Goal: Information Seeking & Learning: Find specific fact

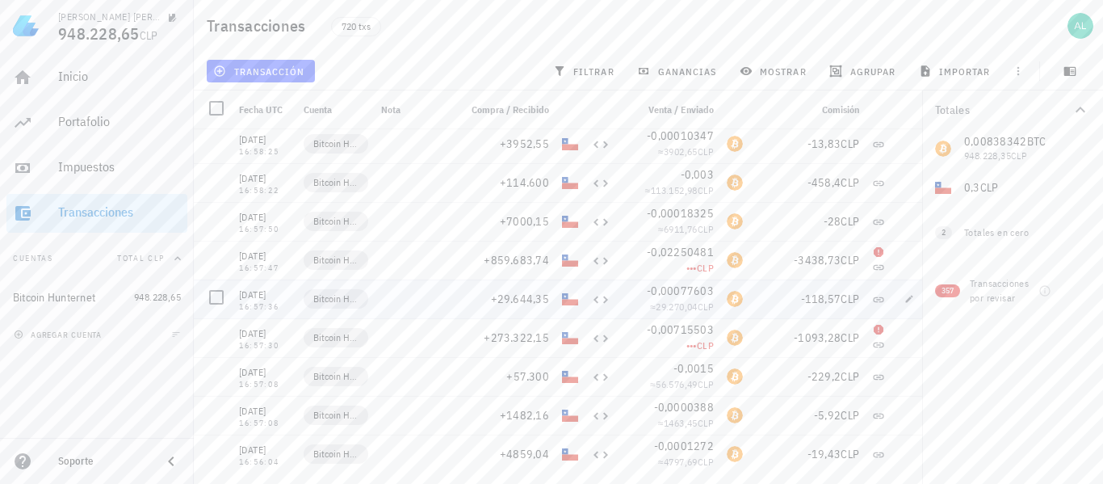
scroll to position [27243, 0]
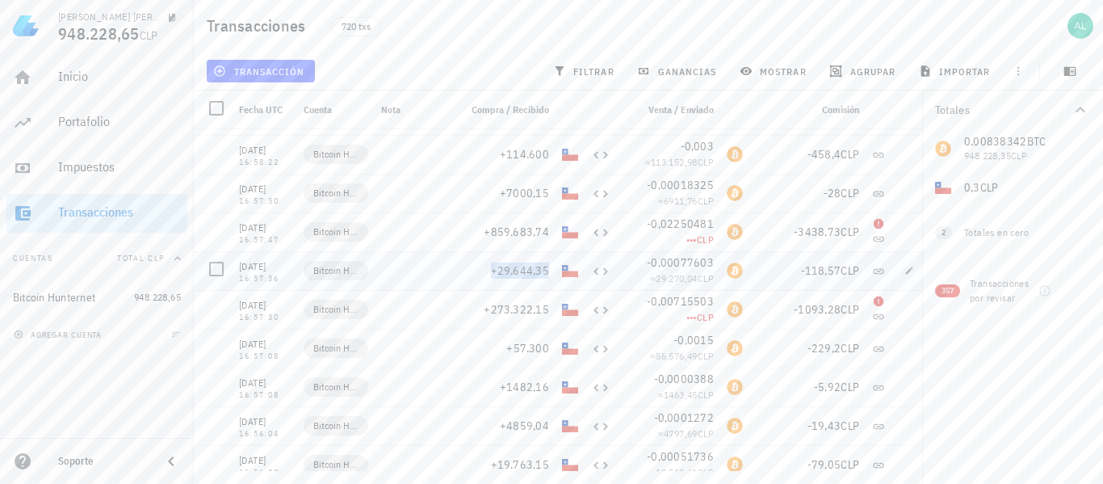
copy span "+29.644,35"
click at [548, 231] on span "+859.683,74" at bounding box center [516, 231] width 65 height 15
copy span "+859.683,74"
copy span "+7000,15"
copy span "+114.600"
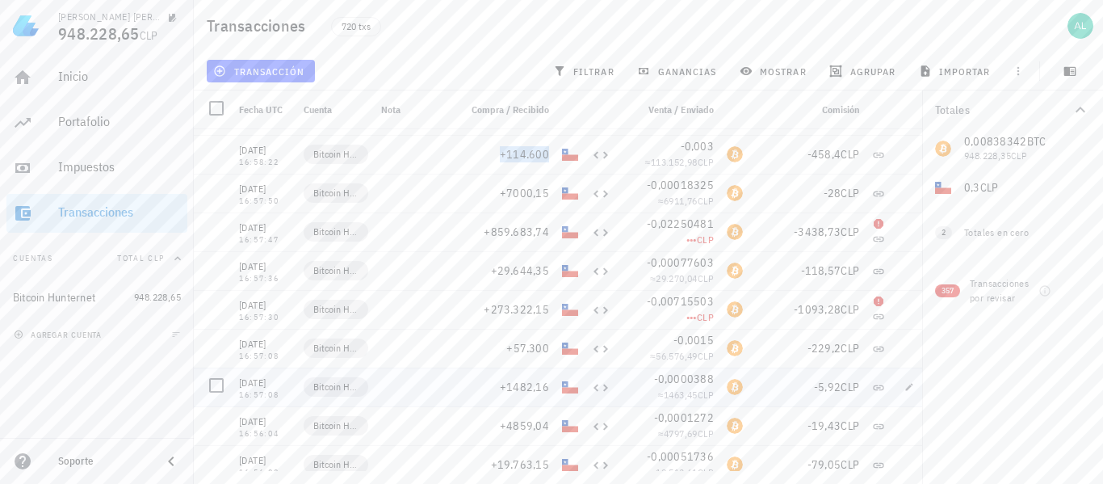
scroll to position [27162, 0]
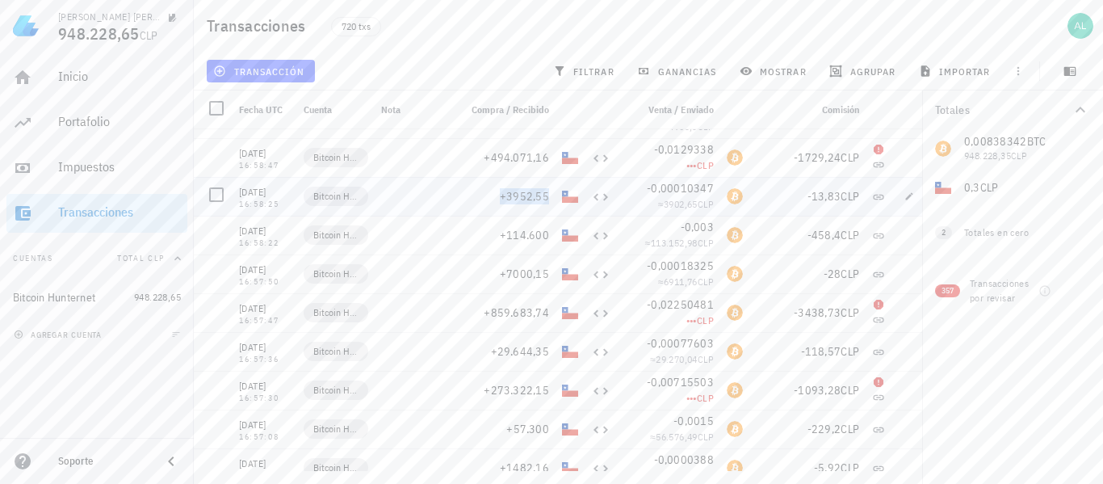
click at [549, 195] on span "+3952,55" at bounding box center [524, 196] width 49 height 15
copy span "+3952,55"
click at [533, 157] on span "+494.071,16" at bounding box center [516, 157] width 65 height 15
copy span "+494.071,16"
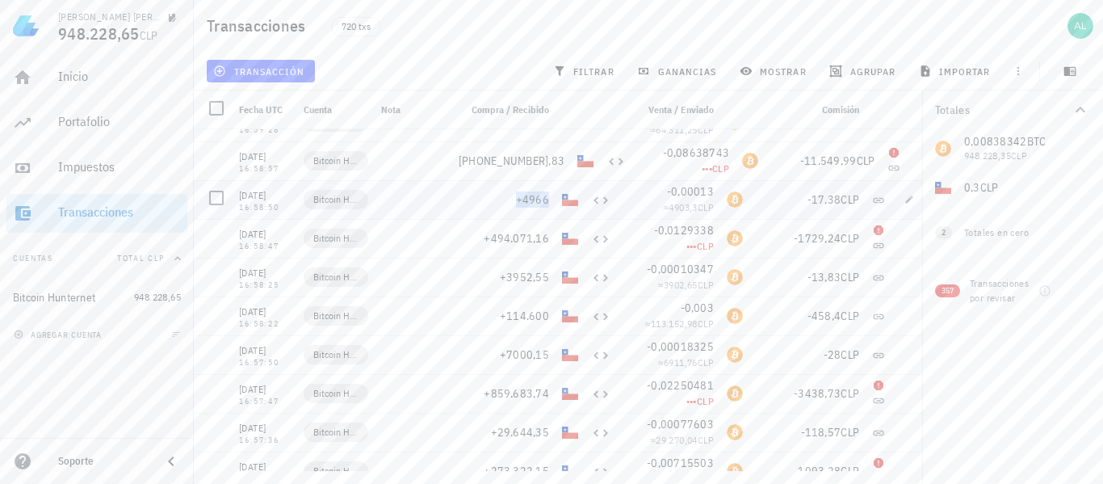
click at [545, 199] on span "+4966" at bounding box center [532, 199] width 33 height 15
copy span "+4966"
click at [538, 164] on span "[PHONE_NUMBER],83" at bounding box center [512, 160] width 106 height 15
copy span "[PHONE_NUMBER],83"
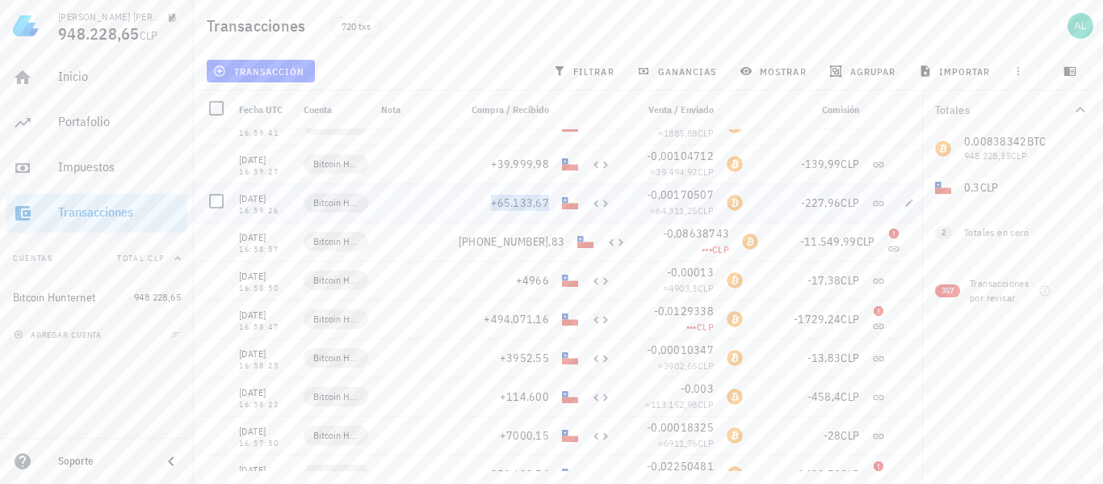
click at [548, 202] on span "+65.133,67" at bounding box center [520, 202] width 59 height 15
copy span "+65.133,67"
click at [533, 162] on span "+39.999,98" at bounding box center [520, 164] width 59 height 15
copy span "+39.999,98"
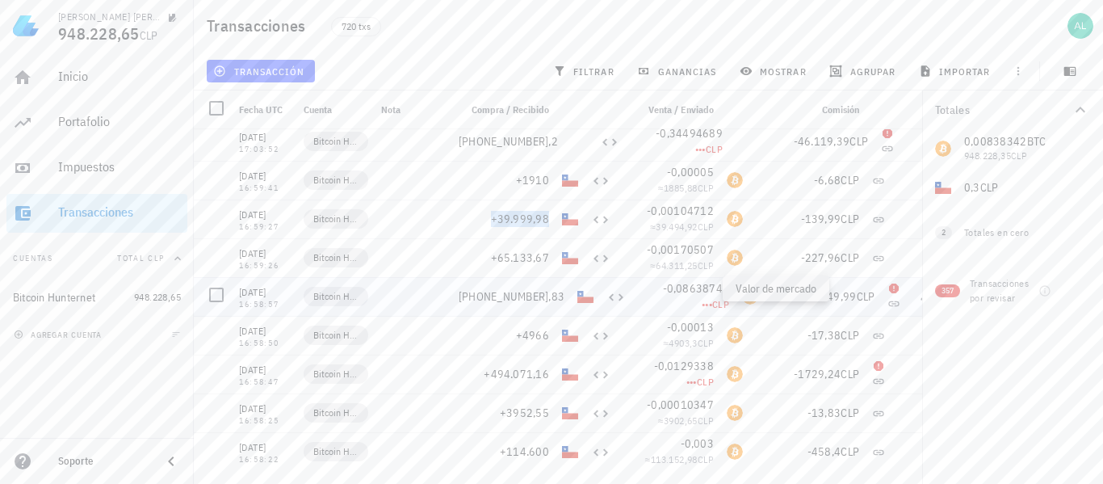
scroll to position [26920, 0]
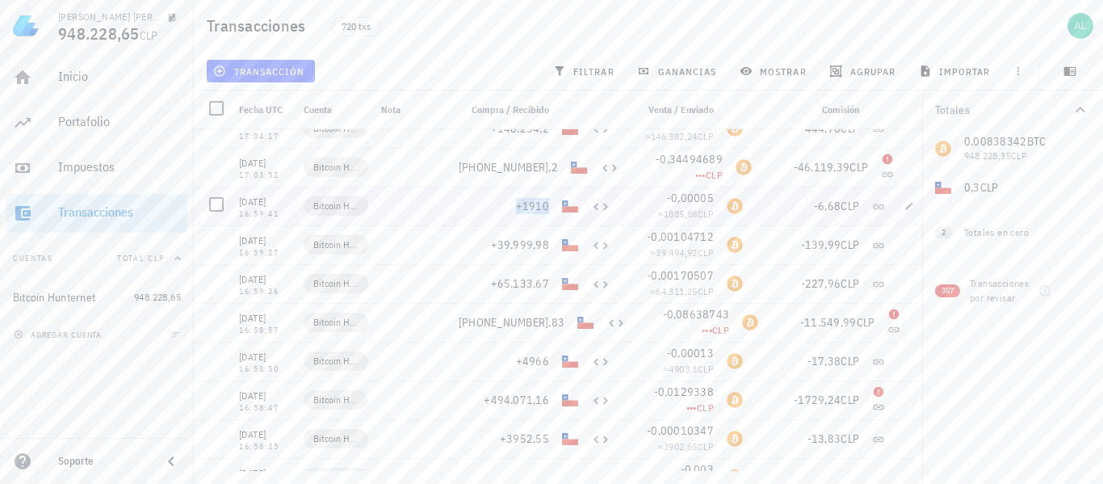
click at [547, 203] on span "+1910" at bounding box center [532, 206] width 33 height 15
click at [547, 166] on span "[PHONE_NUMBER],2" at bounding box center [508, 167] width 99 height 15
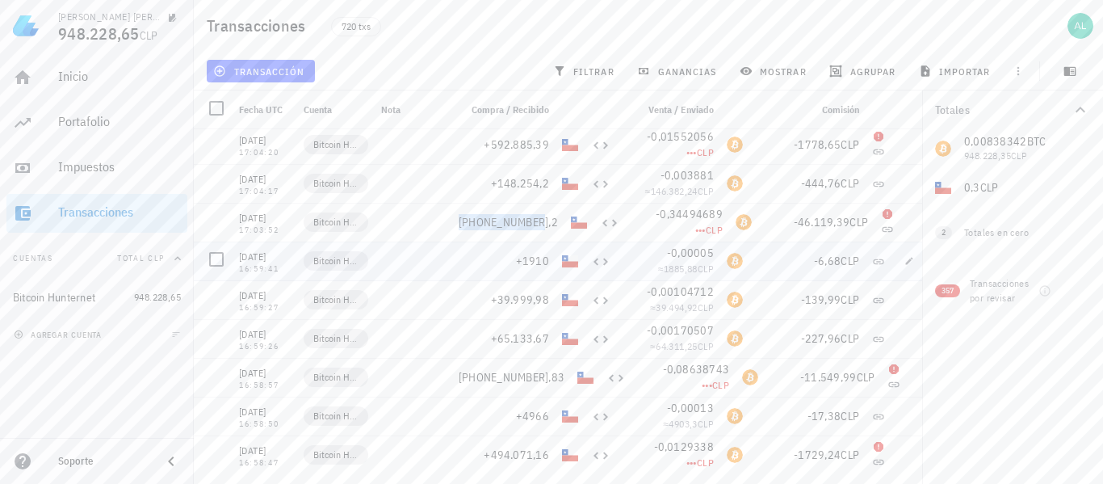
scroll to position [26839, 0]
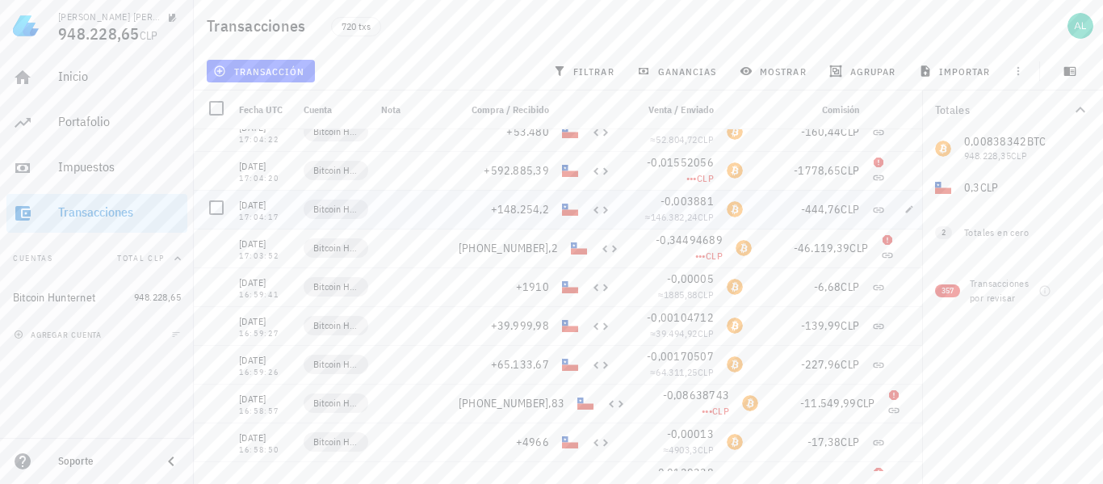
click at [543, 201] on div "+148.254,2" at bounding box center [504, 209] width 90 height 16
click at [542, 205] on span "+148.254,2" at bounding box center [520, 209] width 59 height 15
click at [541, 165] on span "+592.885,39" at bounding box center [516, 170] width 65 height 15
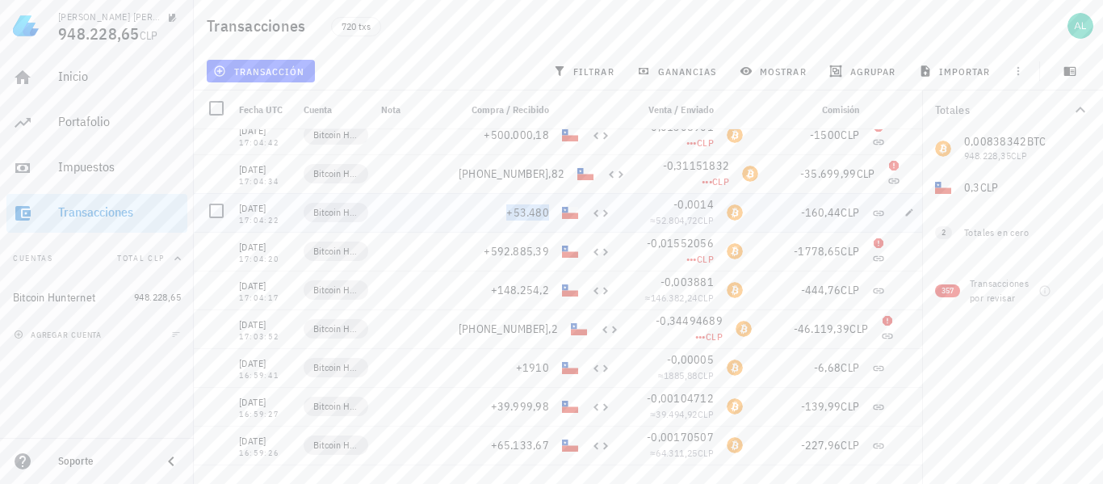
click at [543, 214] on span "+53.480" at bounding box center [527, 212] width 43 height 15
click at [547, 174] on span "[PHONE_NUMBER],82" at bounding box center [512, 173] width 106 height 15
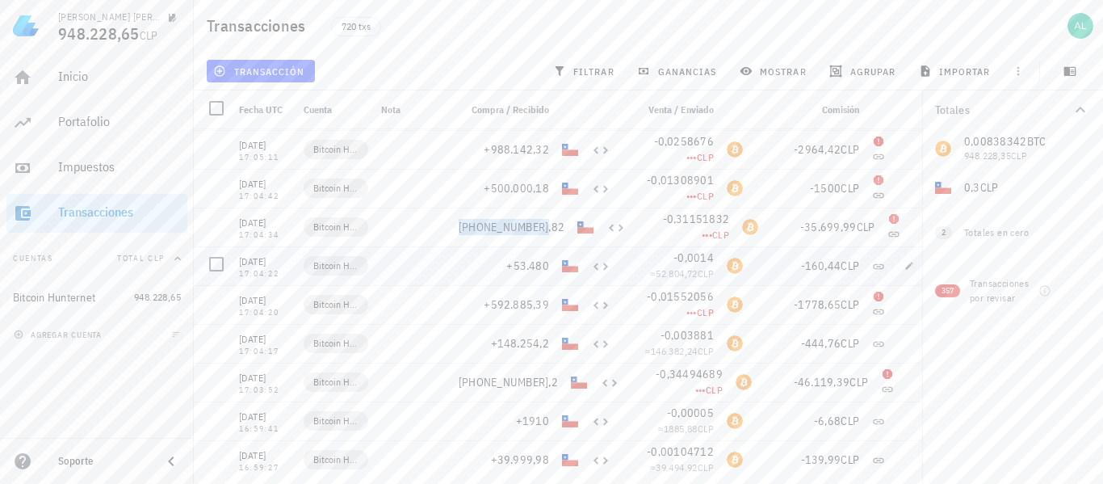
scroll to position [26678, 0]
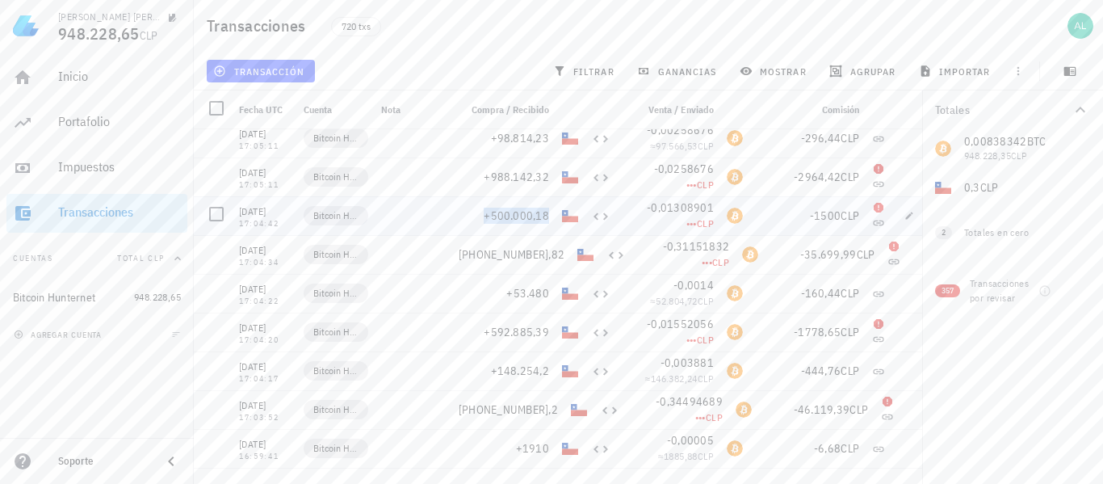
click at [543, 220] on span "+500.000,18" at bounding box center [516, 215] width 65 height 15
click at [540, 178] on span "+988.142,32" at bounding box center [516, 177] width 65 height 15
click at [462, 171] on icon "button" at bounding box center [463, 176] width 10 height 10
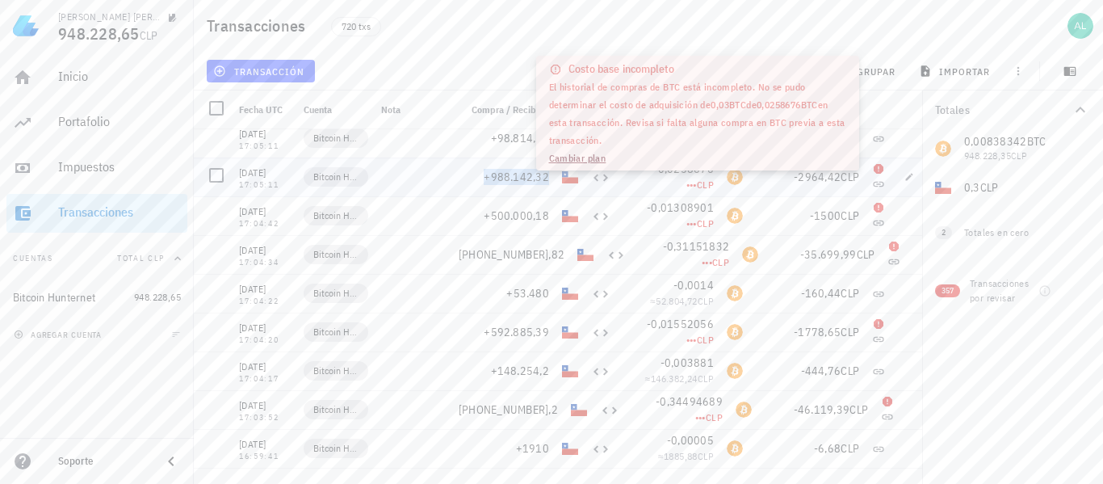
scroll to position [26597, 0]
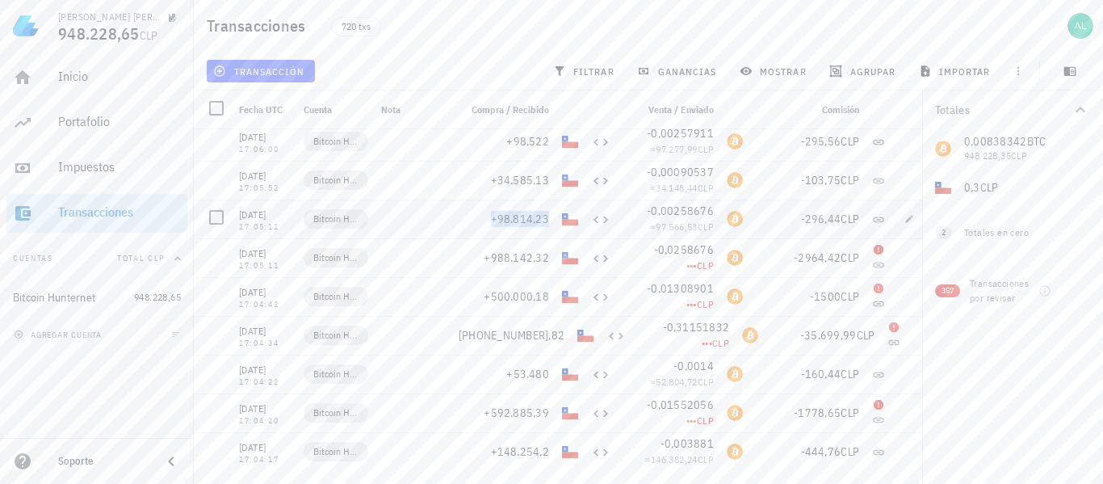
click at [544, 221] on span "+98.814,23" at bounding box center [520, 219] width 59 height 15
click at [522, 174] on span "+34.585,13" at bounding box center [520, 180] width 59 height 15
click at [541, 145] on span "+98.522" at bounding box center [527, 141] width 43 height 15
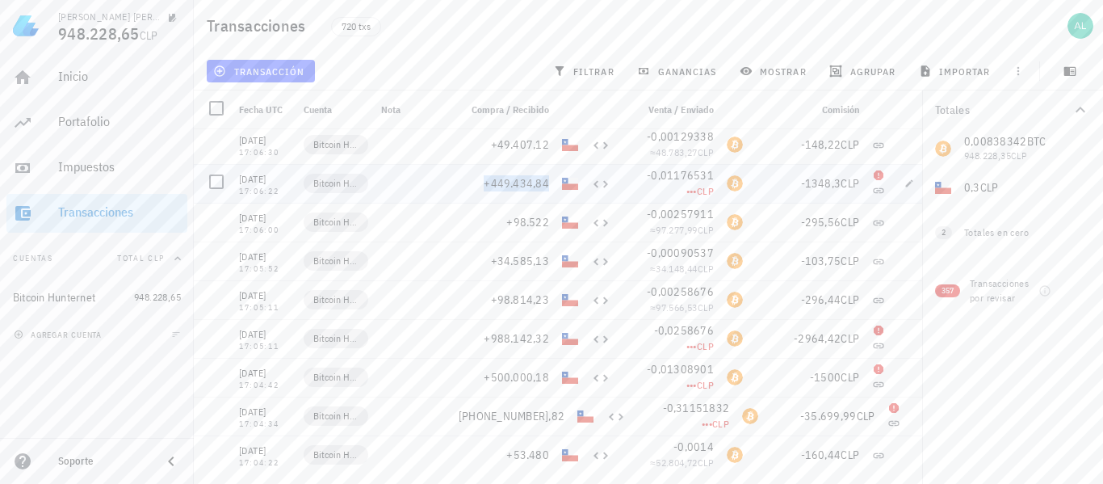
click at [530, 181] on span "+449.434,84" at bounding box center [516, 183] width 65 height 15
click at [526, 146] on span "+49.407,12" at bounding box center [520, 144] width 59 height 15
click at [545, 187] on span "+395.256,93" at bounding box center [516, 186] width 65 height 15
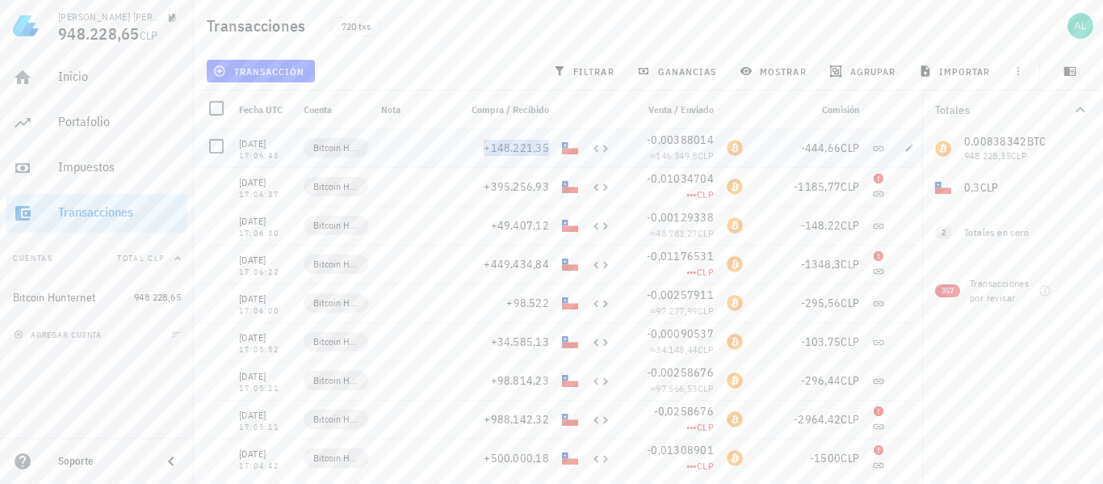
click at [539, 147] on span "+148.221,35" at bounding box center [516, 148] width 65 height 15
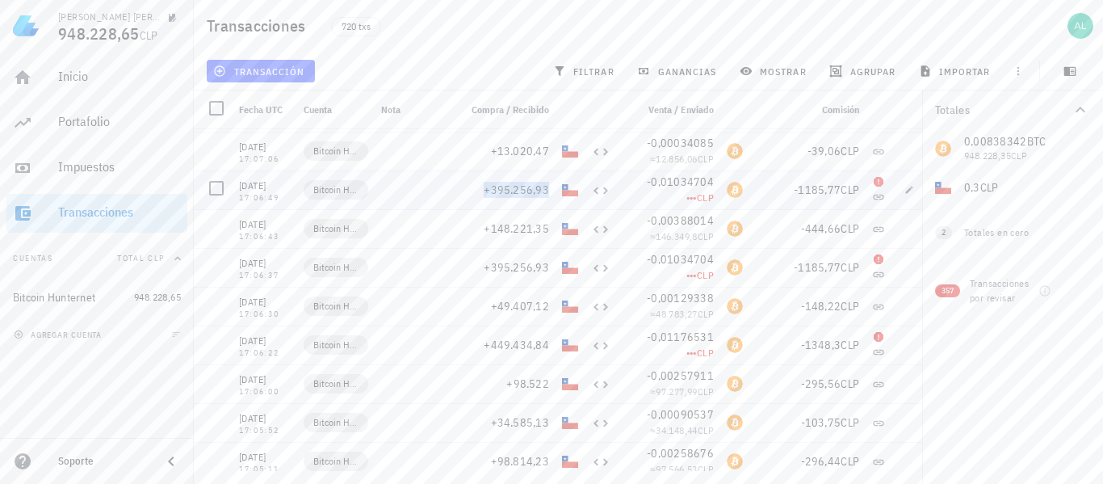
click at [545, 189] on span "+395.256,93" at bounding box center [516, 189] width 65 height 15
click at [543, 154] on span "+13.020,47" at bounding box center [520, 151] width 59 height 15
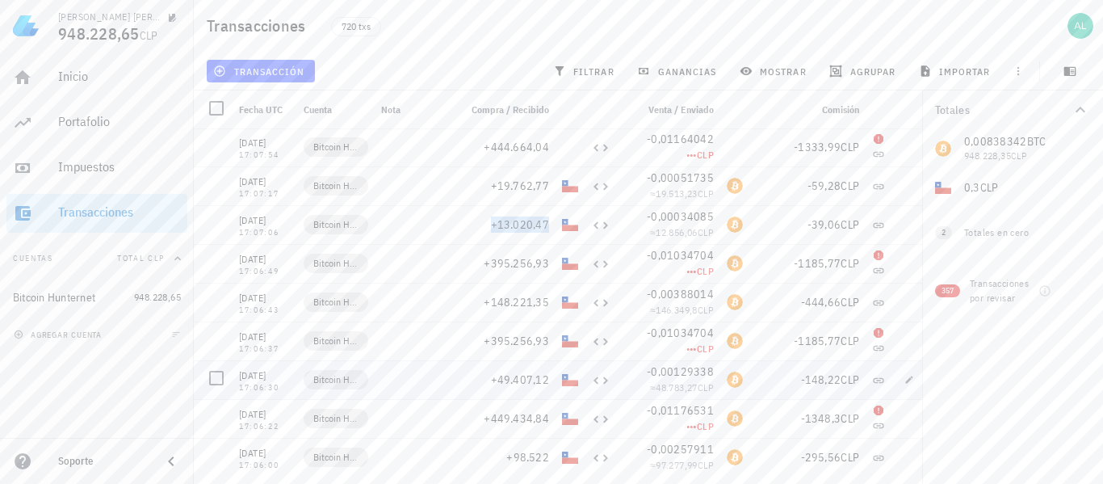
scroll to position [26274, 0]
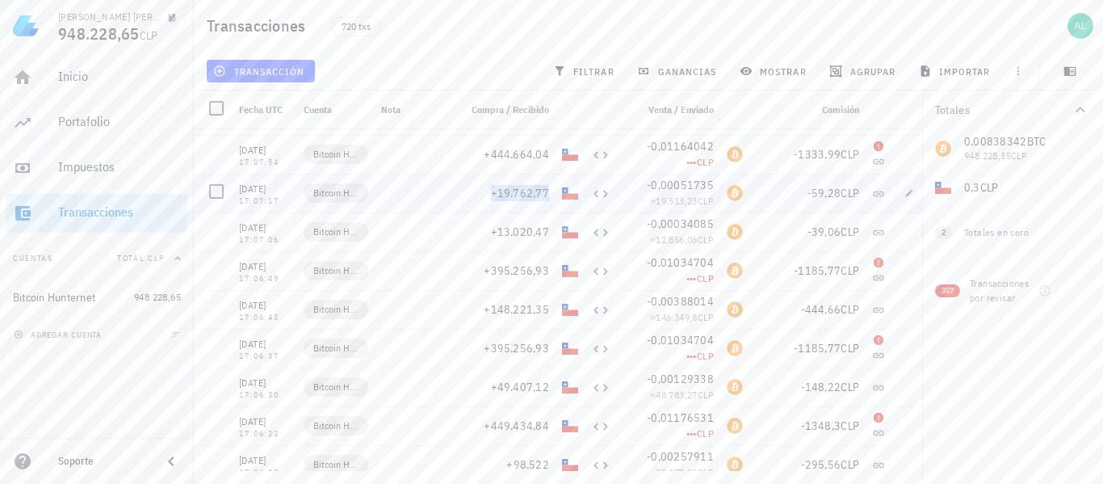
click at [542, 193] on span "+19.762,77" at bounding box center [520, 193] width 59 height 15
click at [543, 157] on span "+444.664,04" at bounding box center [516, 154] width 65 height 15
click at [546, 198] on span "+592.885,39" at bounding box center [516, 196] width 65 height 15
click at [547, 159] on span "+8404" at bounding box center [532, 157] width 33 height 15
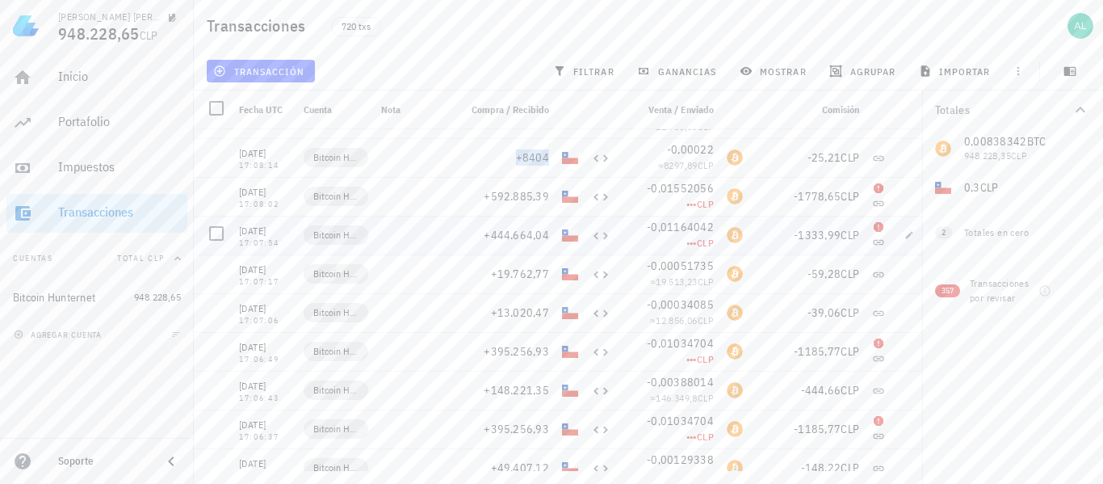
scroll to position [26113, 0]
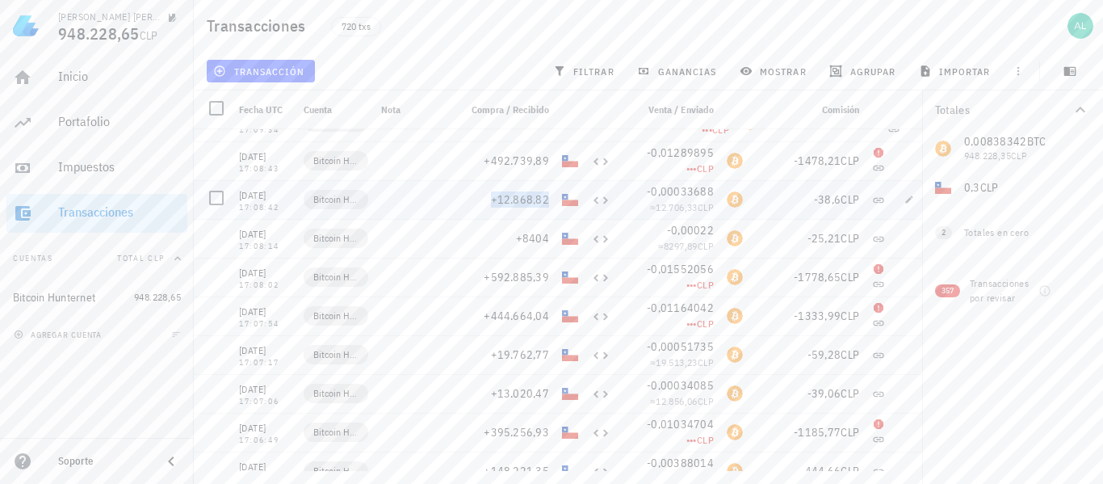
click at [548, 199] on span "+12.868,82" at bounding box center [520, 199] width 59 height 15
click at [545, 161] on span "+492.739,89" at bounding box center [516, 160] width 65 height 15
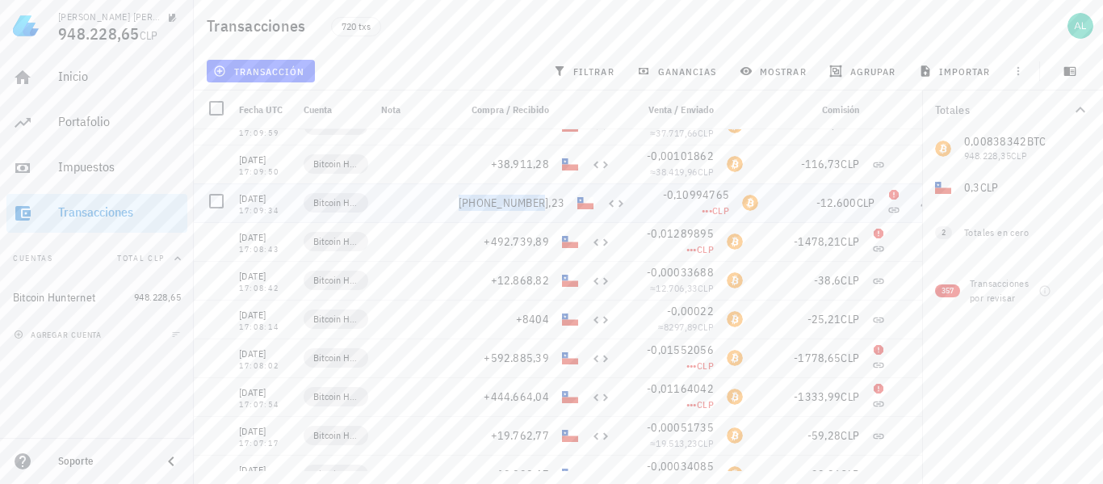
click at [543, 202] on span "[PHONE_NUMBER],23" at bounding box center [512, 202] width 106 height 15
click at [548, 165] on span "+38.911,28" at bounding box center [520, 164] width 59 height 15
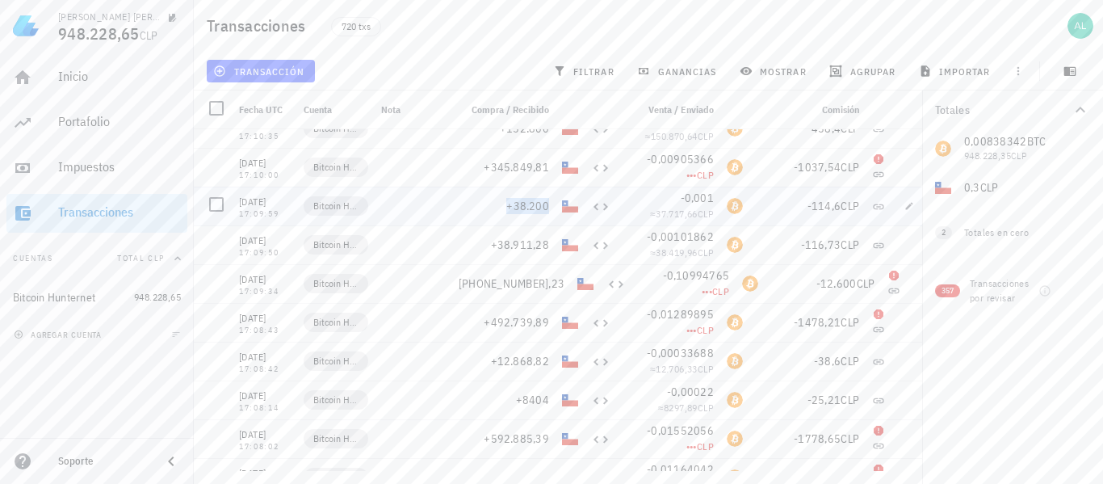
click at [548, 207] on span "+38.200" at bounding box center [527, 206] width 43 height 15
click at [543, 171] on span "+345.849,81" at bounding box center [516, 167] width 65 height 15
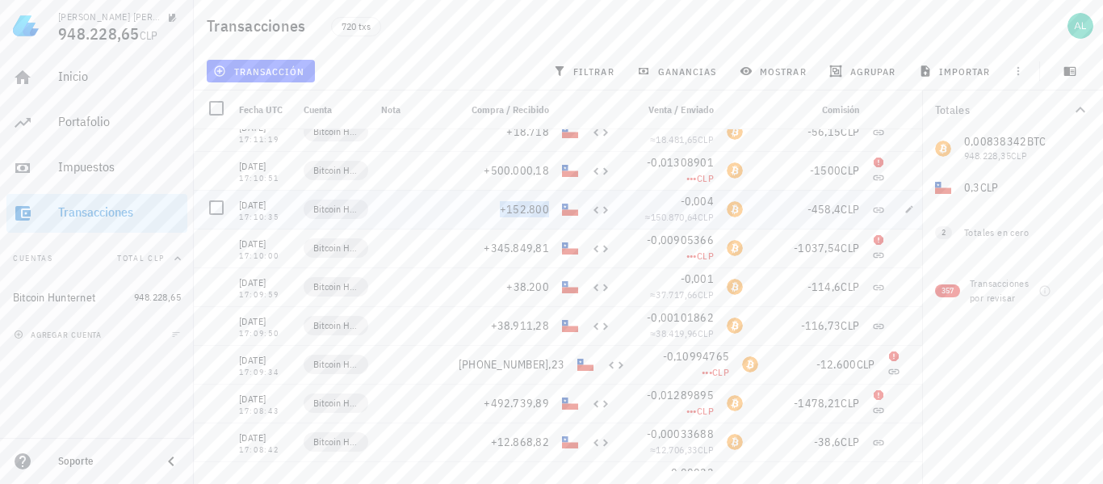
click at [547, 211] on span "+152.800" at bounding box center [524, 209] width 49 height 15
click at [544, 173] on span "+500.000,18" at bounding box center [516, 170] width 65 height 15
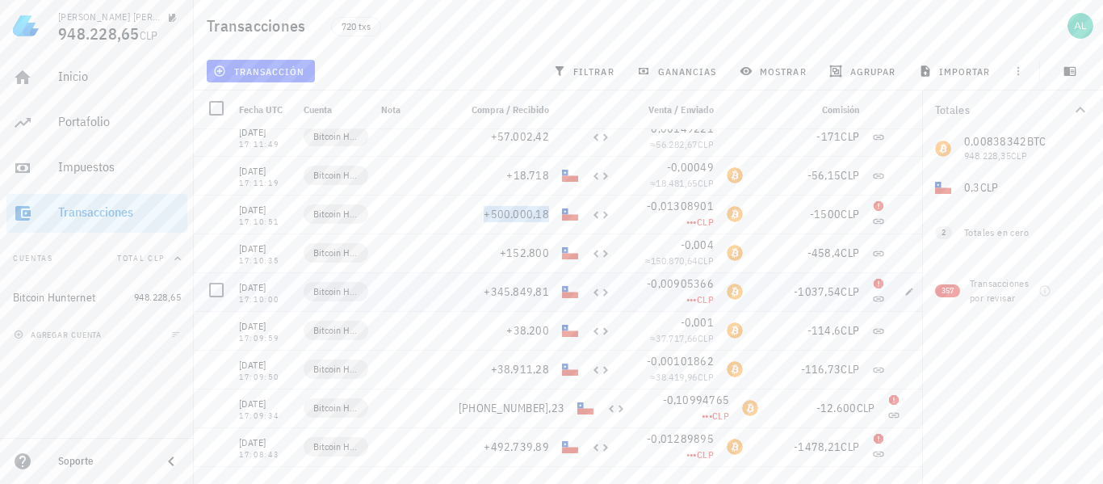
scroll to position [25790, 0]
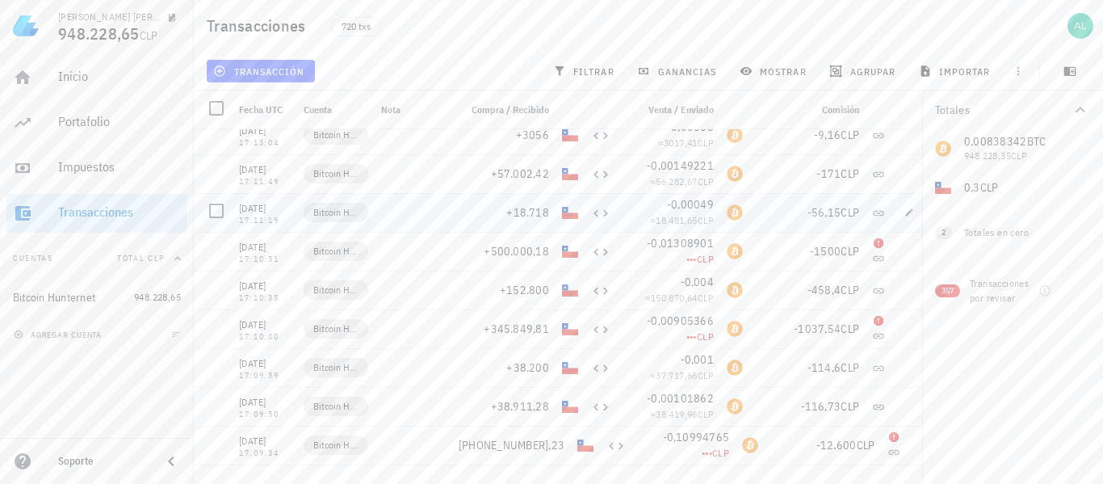
click at [490, 215] on div "+18.718" at bounding box center [504, 212] width 90 height 16
click at [540, 212] on span "+18.718" at bounding box center [527, 212] width 43 height 15
click at [546, 172] on span "+57.002,42" at bounding box center [520, 173] width 59 height 15
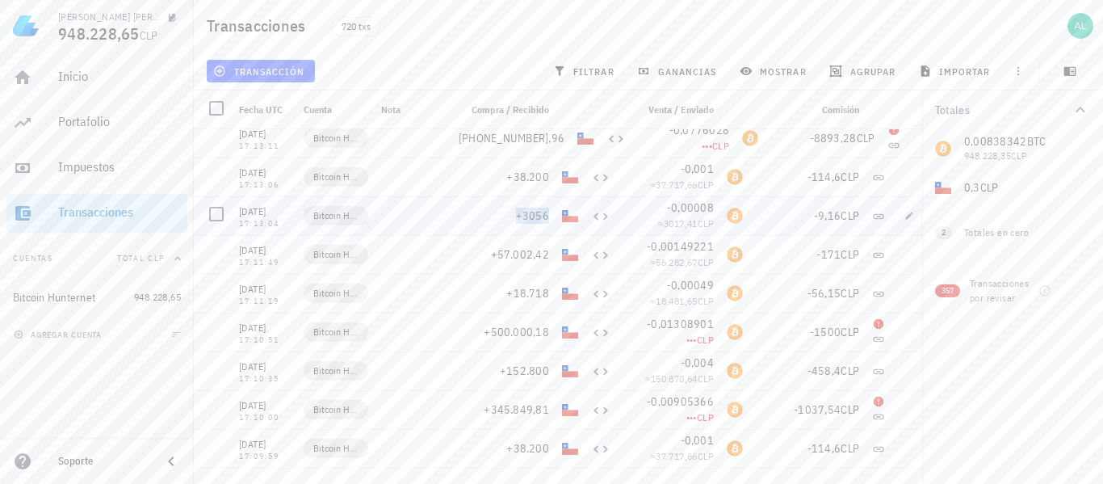
click at [547, 212] on span "+3056" at bounding box center [532, 215] width 33 height 15
click at [547, 175] on span "+38.200" at bounding box center [527, 177] width 43 height 15
click at [544, 215] on span "[PHONE_NUMBER],96" at bounding box center [512, 219] width 106 height 15
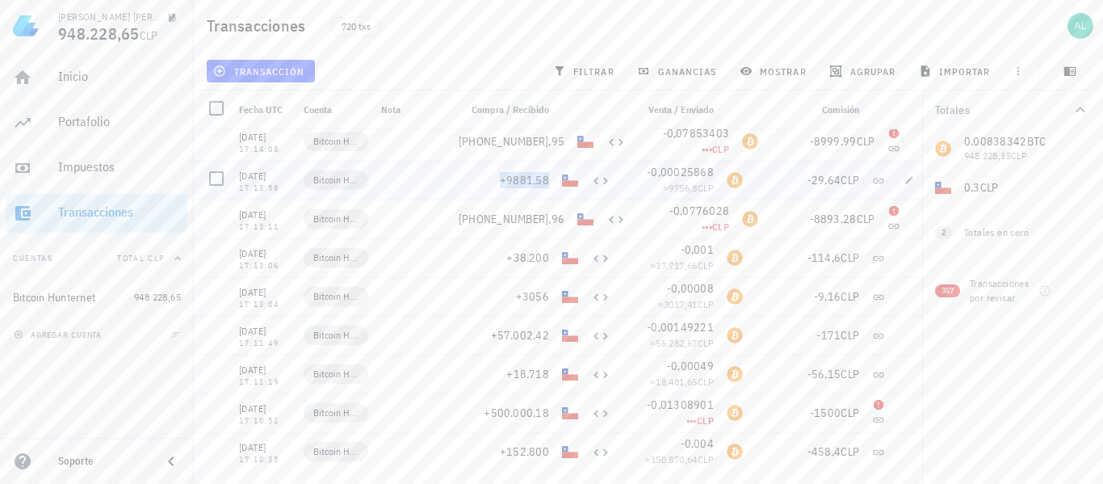
click at [544, 180] on span "+9881,58" at bounding box center [524, 180] width 49 height 15
click at [550, 141] on div "[PHONE_NUMBER],95" at bounding box center [511, 141] width 119 height 39
click at [546, 140] on span "[PHONE_NUMBER],95" at bounding box center [512, 141] width 106 height 15
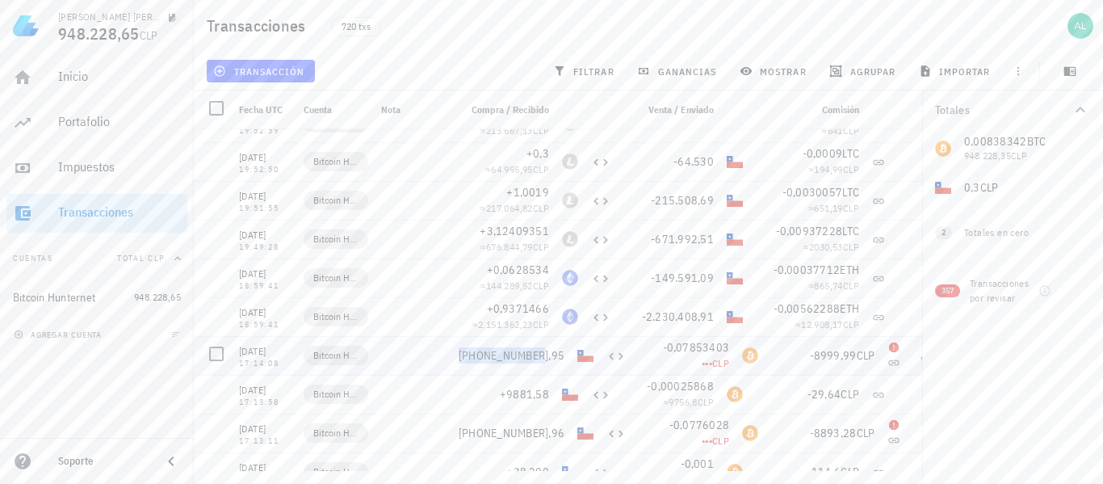
scroll to position [25386, 0]
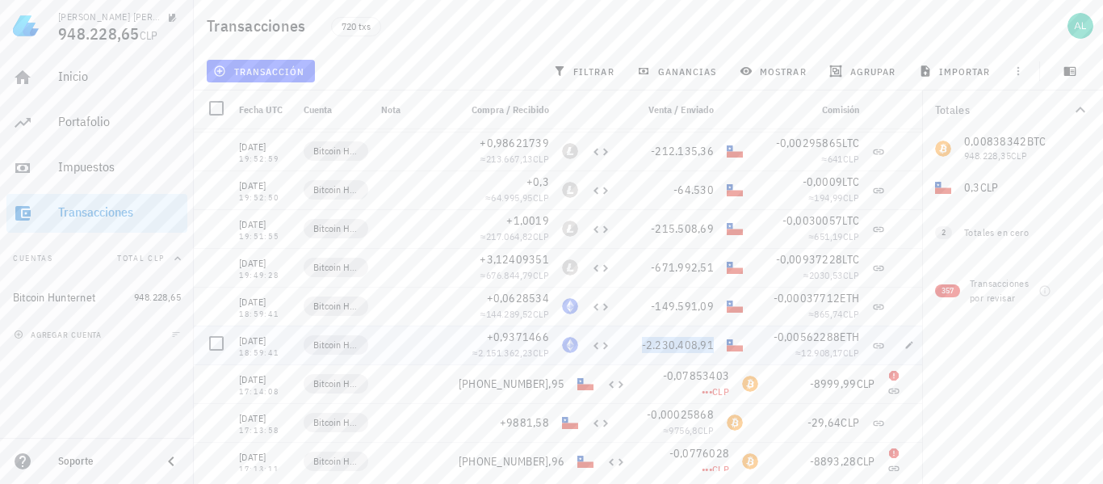
click at [694, 342] on span "-2.230.408,91" at bounding box center [678, 345] width 72 height 15
click at [696, 303] on span "-149.591,09" at bounding box center [682, 306] width 63 height 15
click at [705, 267] on span "-671.992,51" at bounding box center [682, 267] width 63 height 15
click at [547, 216] on span "+1,0019" at bounding box center [527, 220] width 43 height 15
click at [712, 224] on span "-215.508,69" at bounding box center [682, 228] width 63 height 15
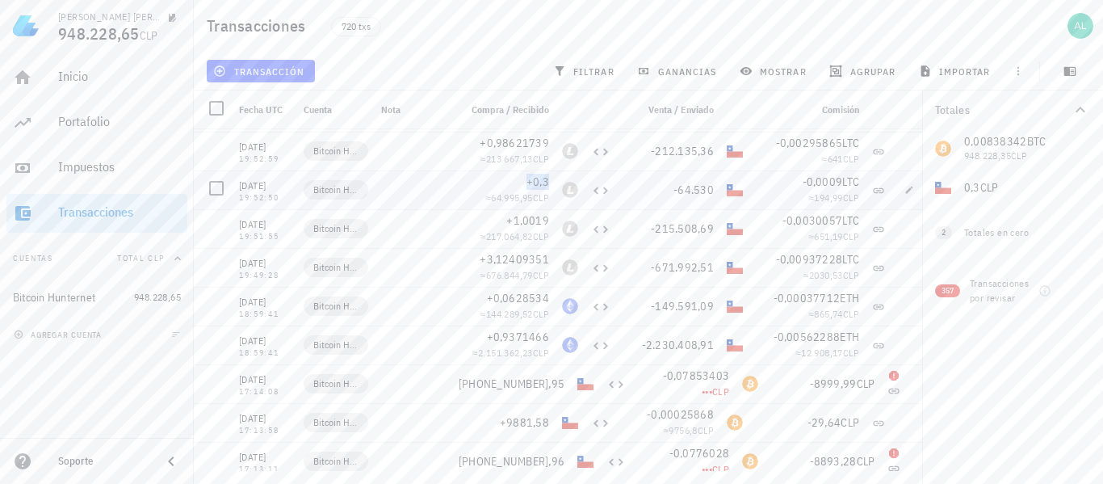
click at [546, 181] on span "+0,3" at bounding box center [537, 181] width 23 height 15
click at [703, 182] on span "-64.530" at bounding box center [693, 189] width 40 height 15
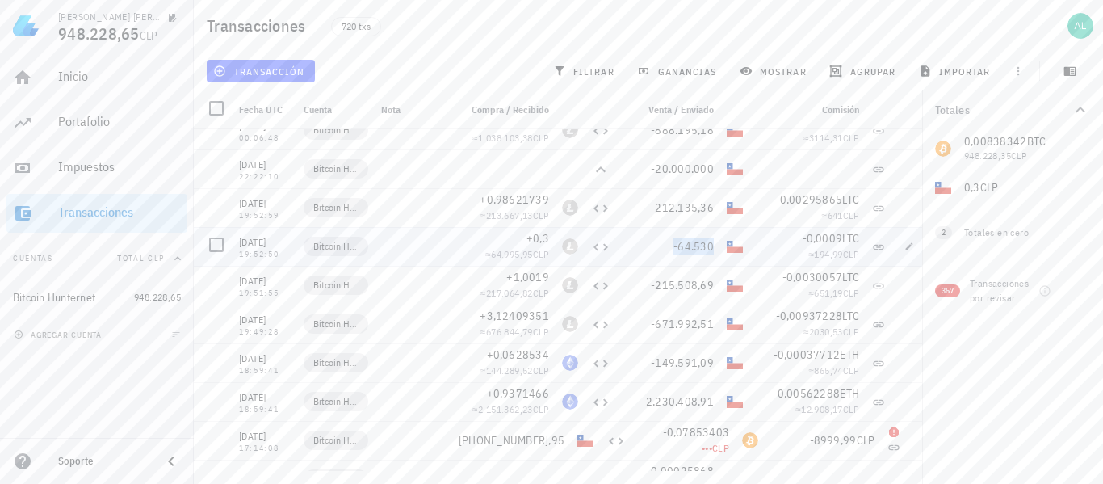
scroll to position [25305, 0]
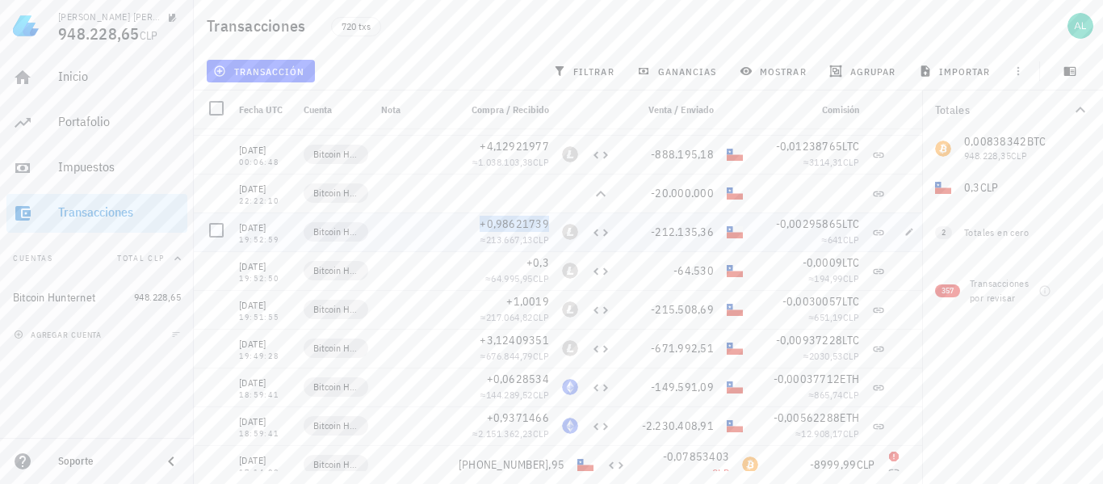
click at [544, 220] on span "+0,98621739" at bounding box center [514, 223] width 69 height 15
click at [711, 231] on span "-212.135,36" at bounding box center [682, 231] width 63 height 15
click at [662, 191] on span "-20.000.000" at bounding box center [682, 193] width 63 height 15
click at [906, 193] on icon "button" at bounding box center [909, 193] width 10 height 10
type input "22:22:10"
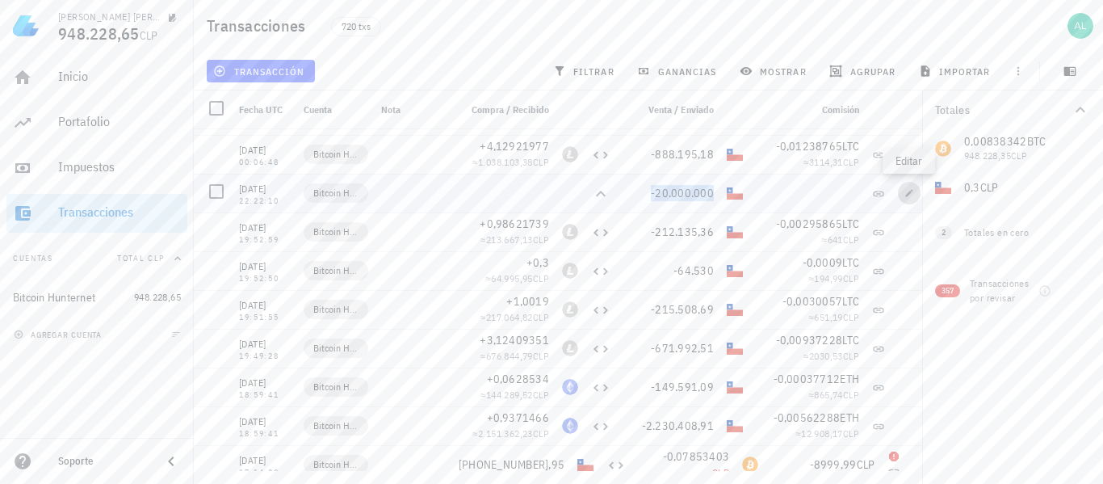
type input "20.000.000"
type input "CLP"
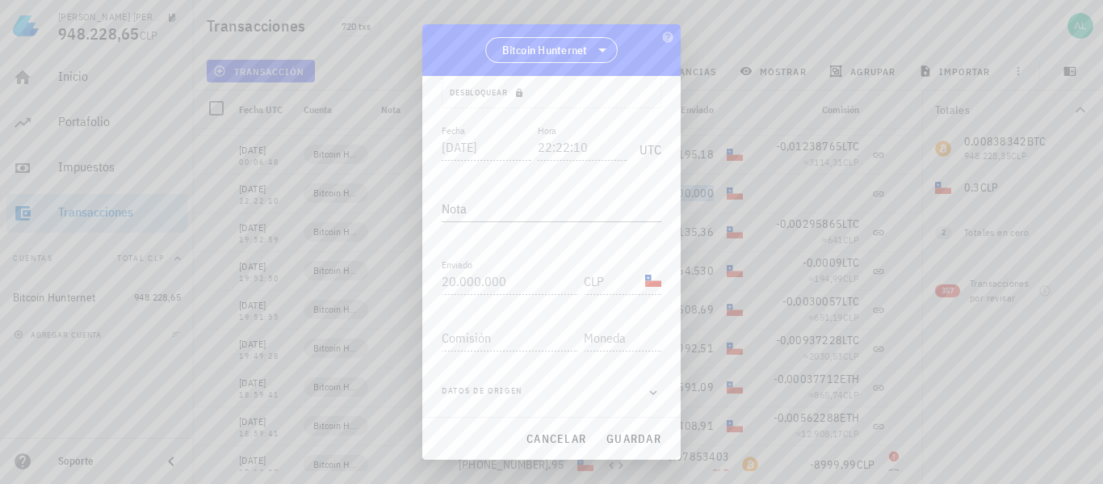
scroll to position [166, 0]
click at [646, 389] on icon "button" at bounding box center [653, 392] width 15 height 19
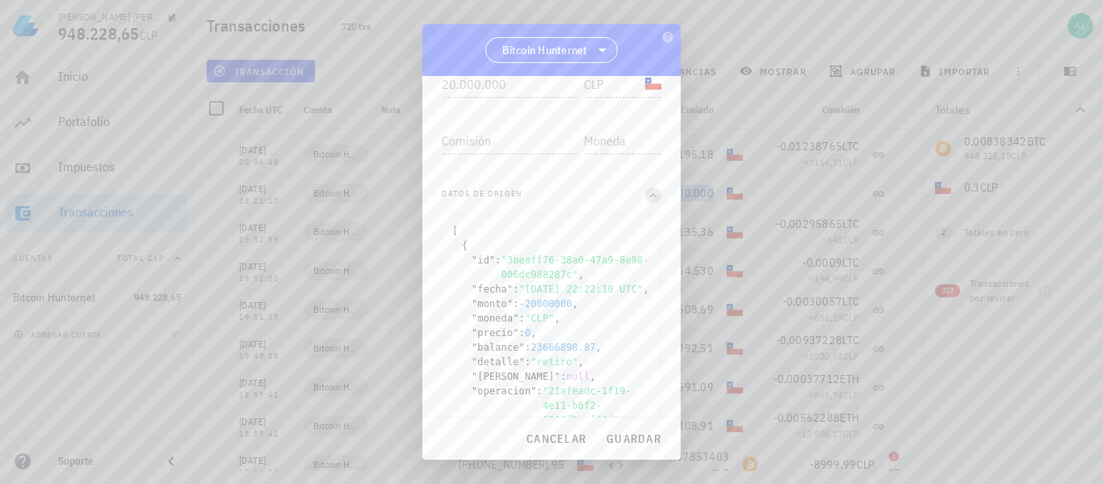
click at [646, 198] on icon "button" at bounding box center [653, 195] width 15 height 19
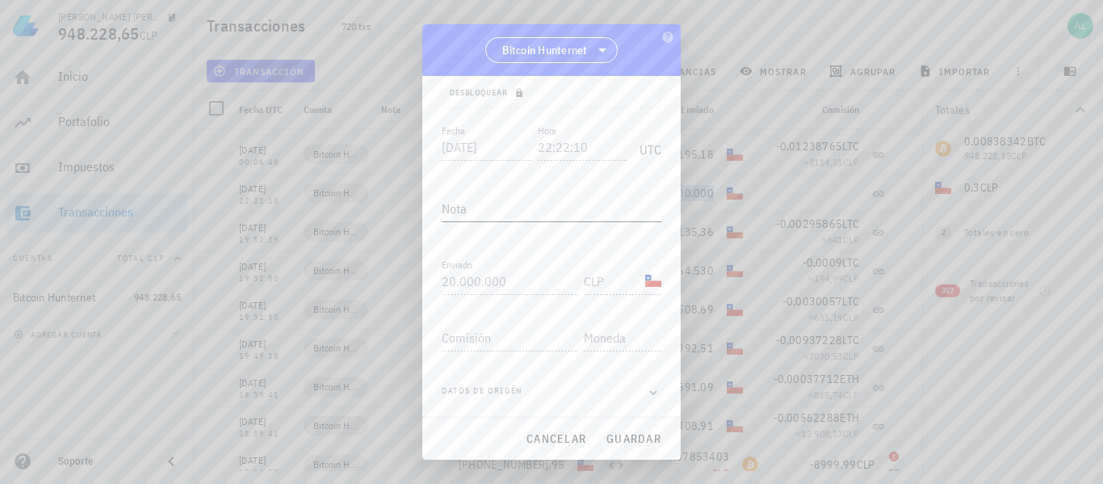
scroll to position [166, 0]
click at [623, 439] on span "guardar" at bounding box center [634, 438] width 56 height 15
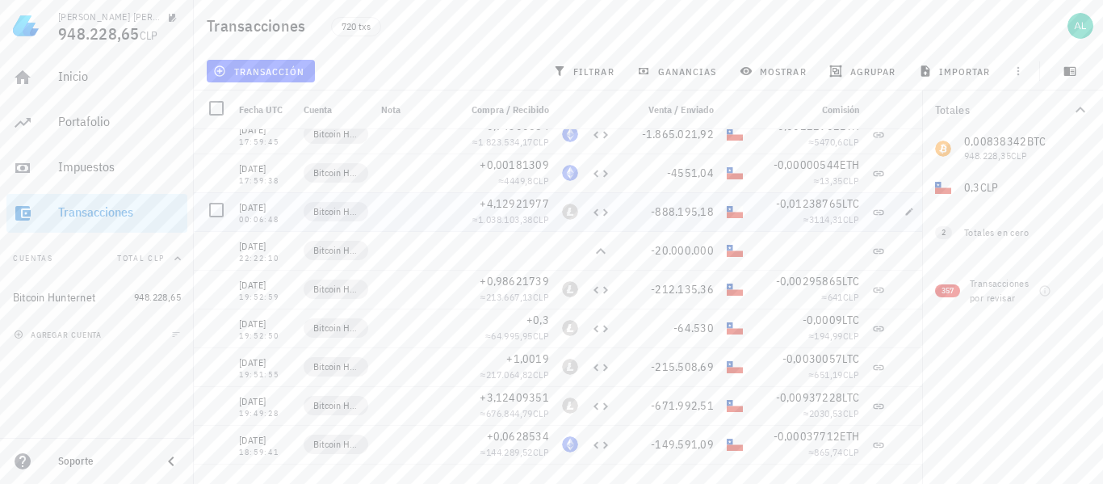
scroll to position [25224, 0]
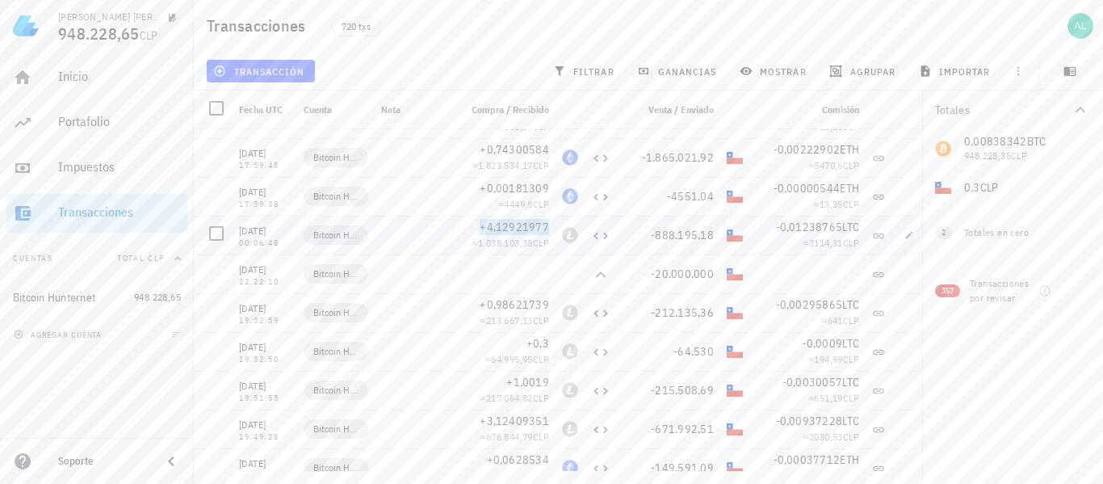
click at [548, 225] on span "+4,12921977" at bounding box center [514, 227] width 69 height 15
click at [713, 232] on span "-888.195,18" at bounding box center [682, 235] width 63 height 15
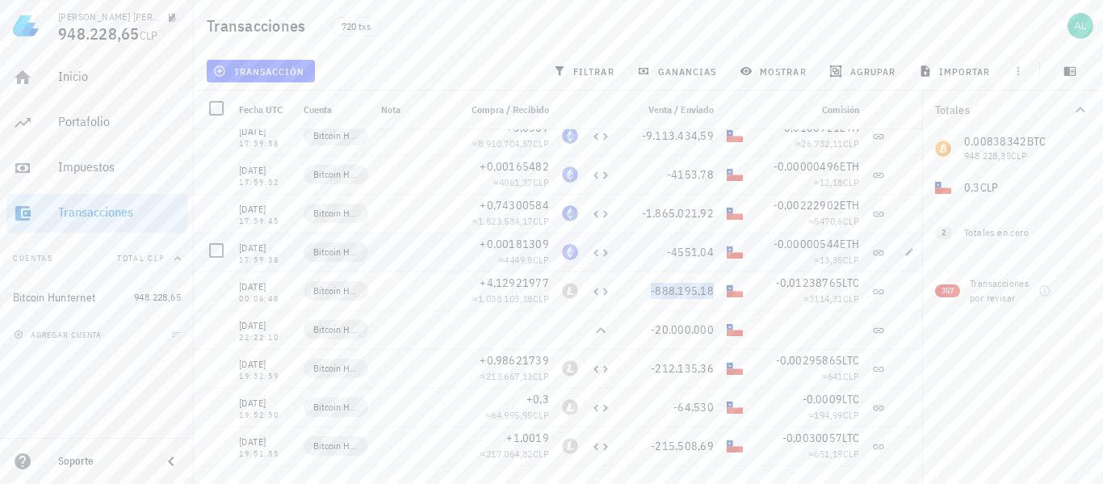
scroll to position [25144, 0]
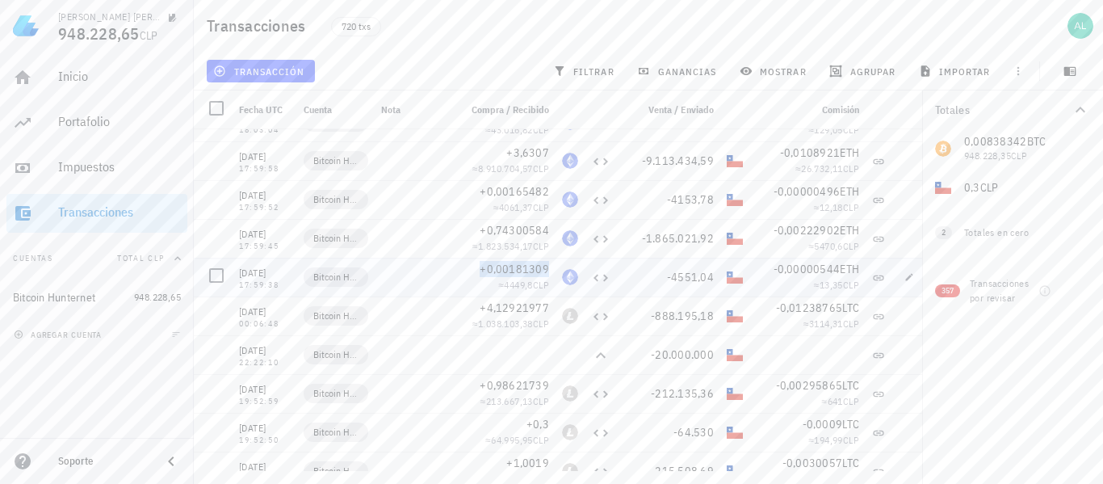
click at [547, 269] on span "+0,00181309" at bounding box center [514, 269] width 69 height 15
click at [714, 278] on span "-4551,04" at bounding box center [690, 277] width 47 height 15
click at [547, 227] on span "+0,74300584" at bounding box center [514, 230] width 69 height 15
click at [711, 239] on span "-1.865.021,92" at bounding box center [678, 238] width 72 height 15
click at [547, 192] on span "+0,00165482" at bounding box center [514, 191] width 69 height 15
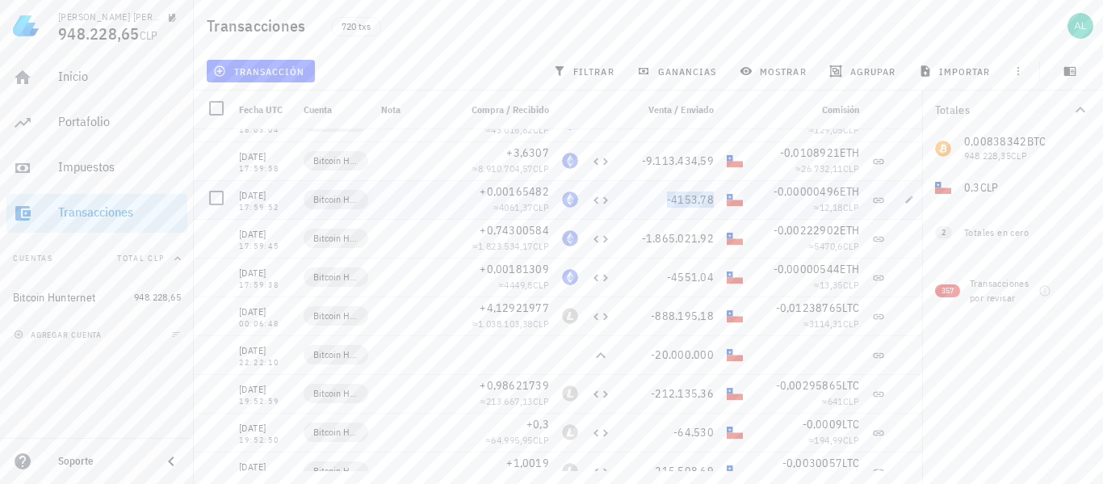
click at [708, 202] on span "-4153,78" at bounding box center [690, 199] width 47 height 15
click at [547, 149] on span "+3,6307" at bounding box center [527, 152] width 43 height 15
click at [694, 162] on span "-9.113.434,59" at bounding box center [678, 160] width 72 height 15
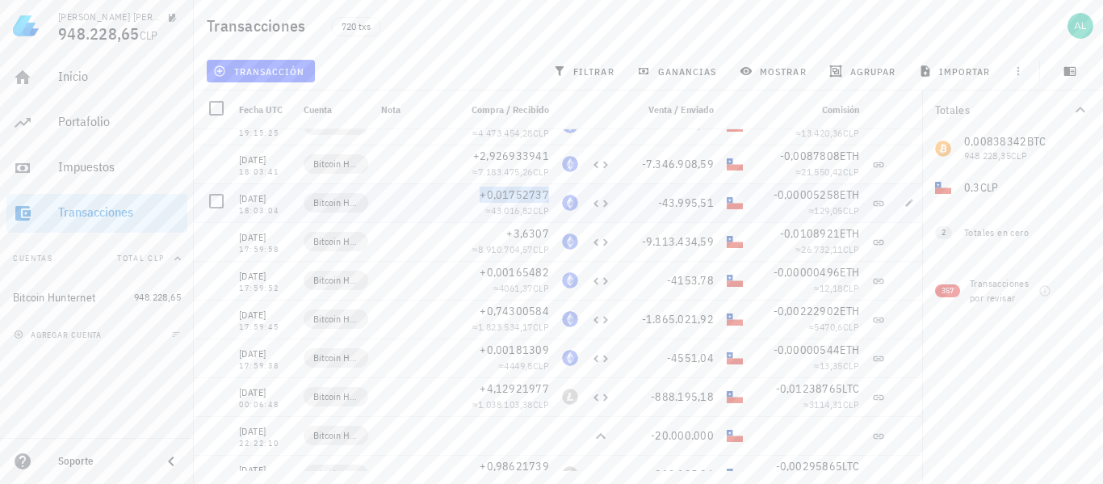
click at [545, 193] on span "+0,01752737" at bounding box center [514, 194] width 69 height 15
click at [673, 203] on span "-43.995,51" at bounding box center [686, 202] width 57 height 15
click at [509, 153] on span "+2,926933941" at bounding box center [511, 156] width 76 height 15
click at [670, 163] on span "-7.346.908,59" at bounding box center [678, 164] width 72 height 15
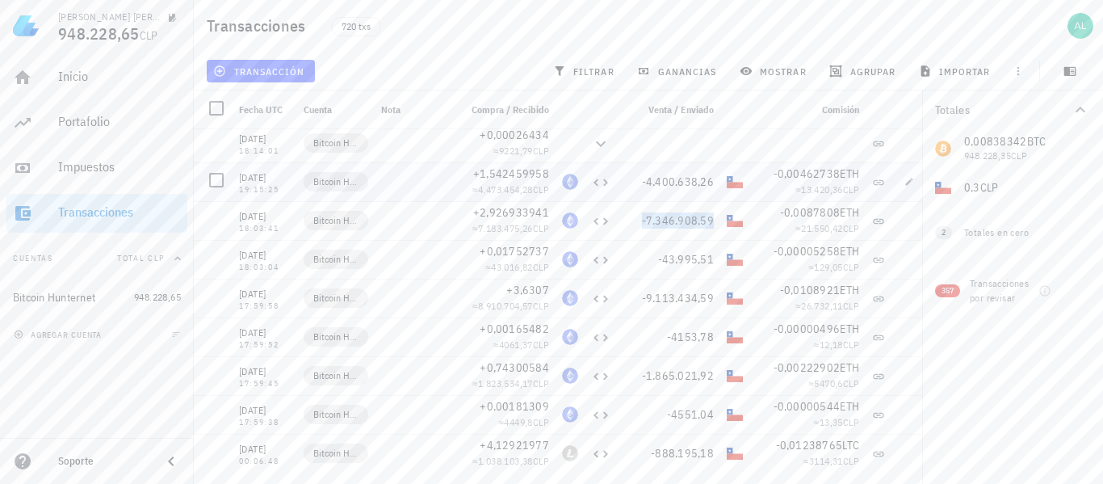
scroll to position [24982, 0]
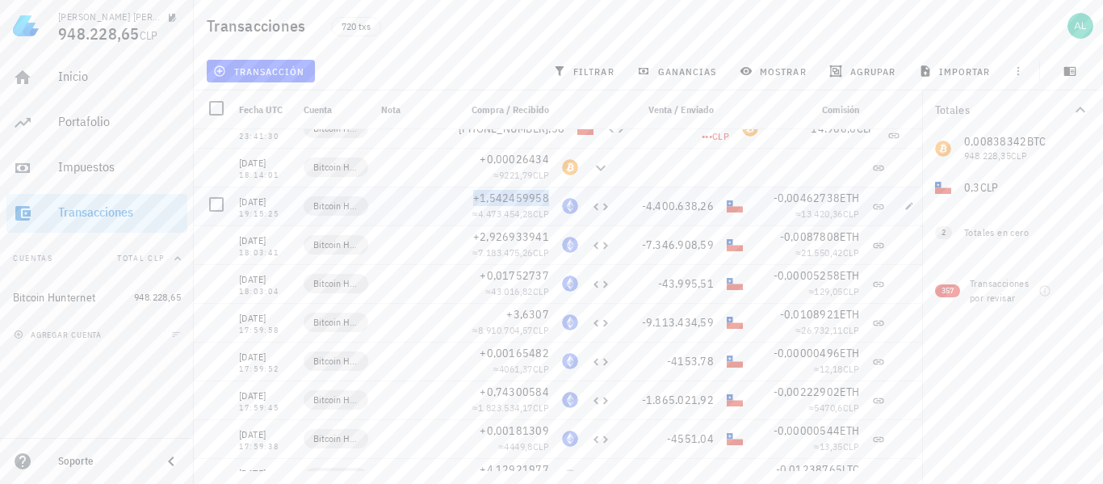
click at [547, 196] on span "+1,542459958" at bounding box center [511, 198] width 76 height 15
click at [681, 203] on span "-4.400.638,26" at bounding box center [678, 206] width 72 height 15
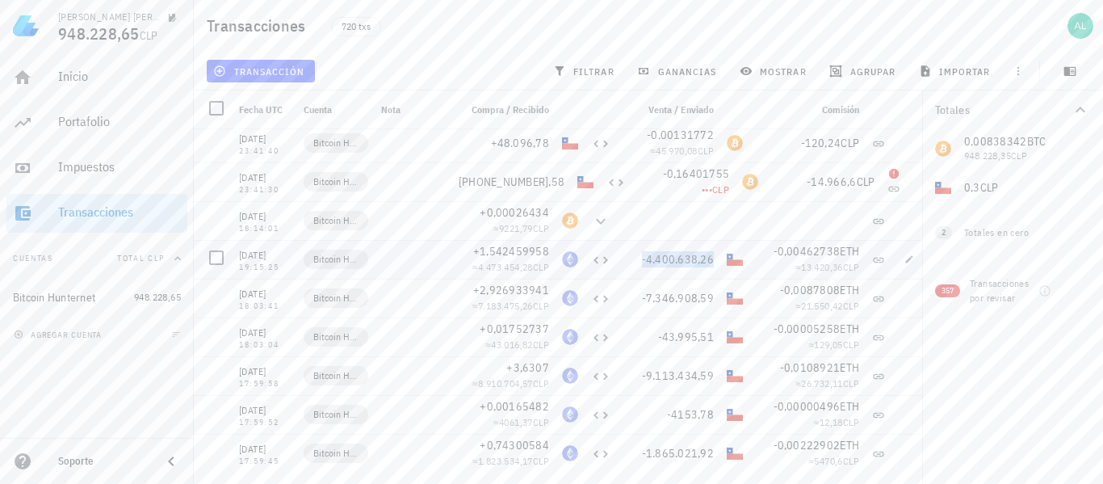
scroll to position [24901, 0]
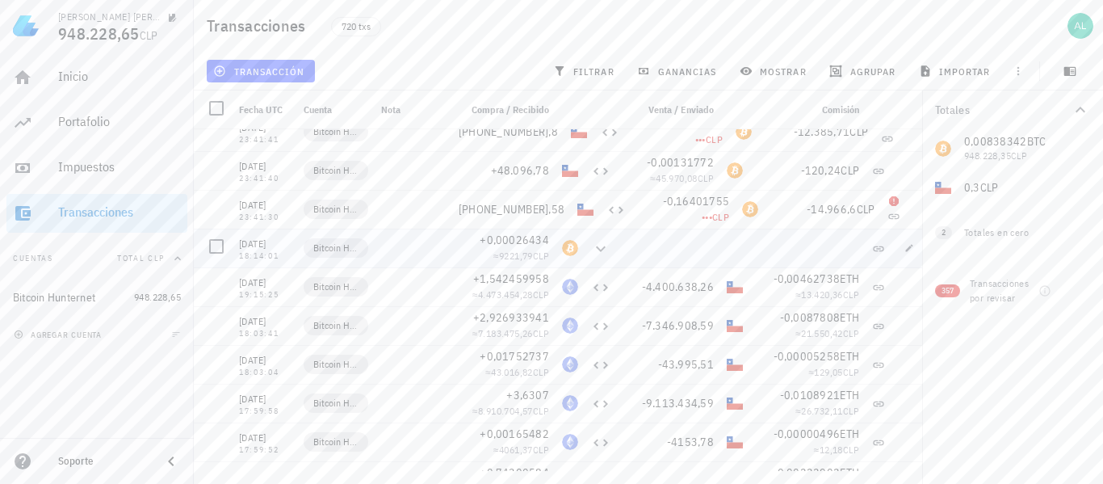
click at [550, 241] on div "+0,00026434 ≈ 9221,79 CLP" at bounding box center [503, 248] width 103 height 39
click at [530, 235] on span "+0,00026434" at bounding box center [514, 240] width 69 height 15
click at [711, 199] on span "-0,16401755" at bounding box center [696, 201] width 67 height 15
click at [546, 213] on span "[PHONE_NUMBER],58" at bounding box center [512, 209] width 106 height 15
click at [712, 161] on span "-0,00131772" at bounding box center [680, 162] width 67 height 15
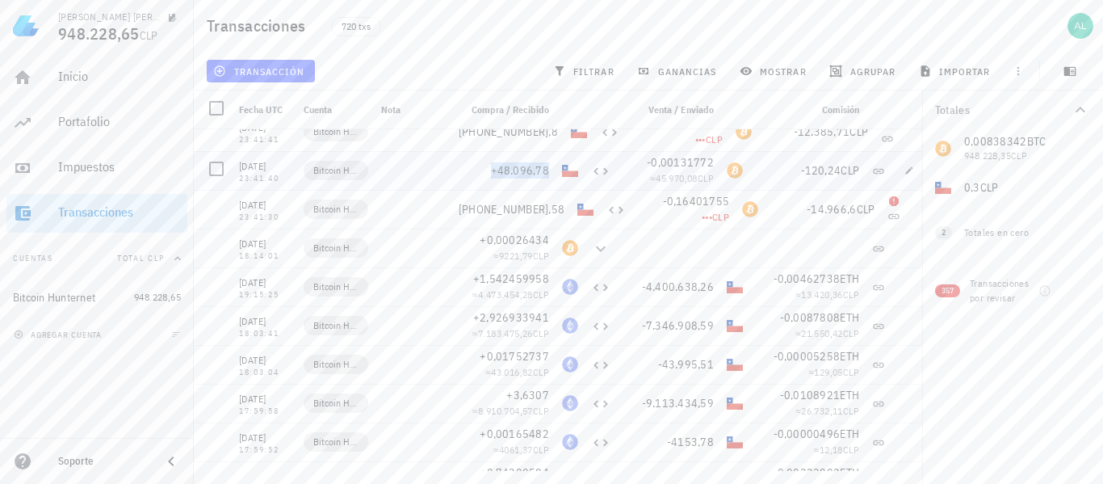
click at [547, 175] on span "+48.096,78" at bounding box center [520, 170] width 59 height 15
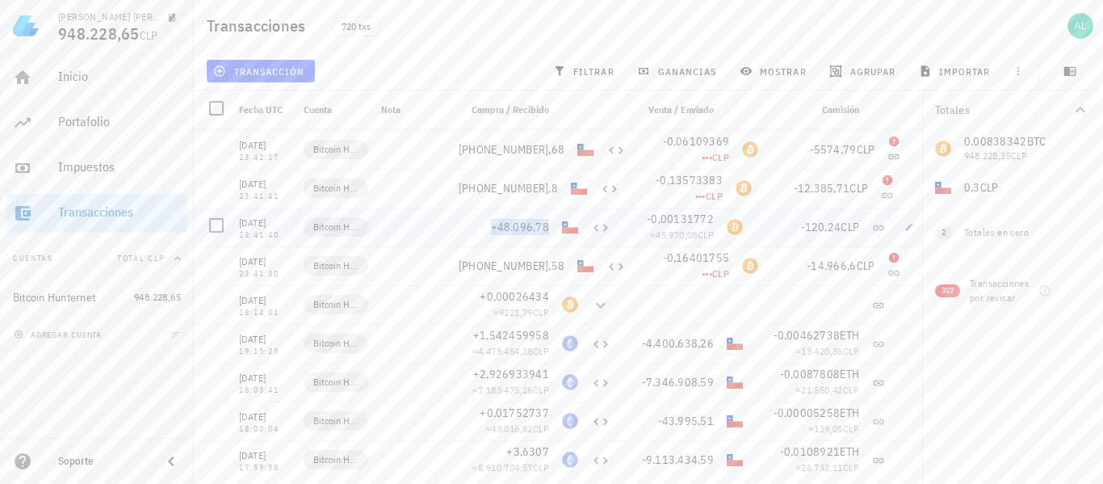
scroll to position [24821, 0]
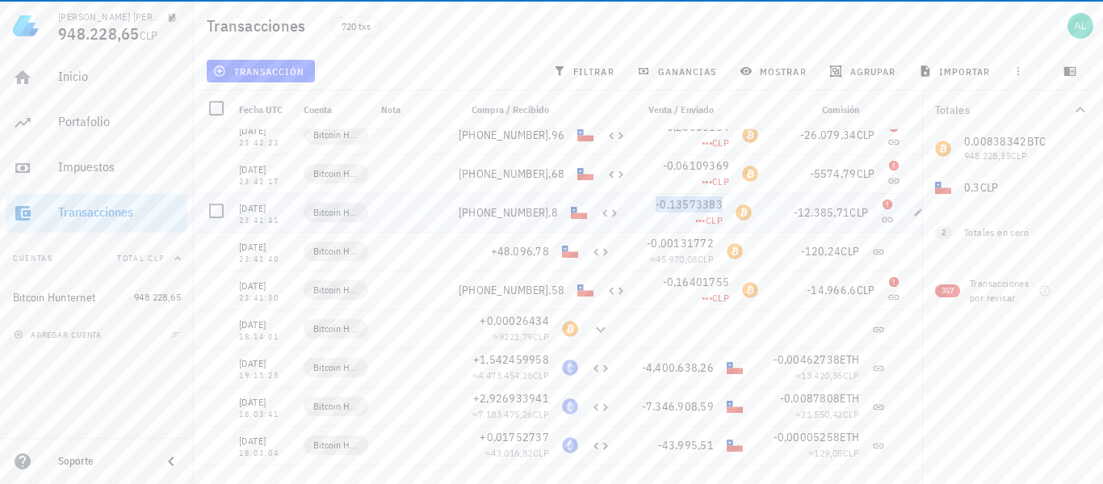
click at [705, 203] on span "-0,13573383" at bounding box center [689, 204] width 67 height 15
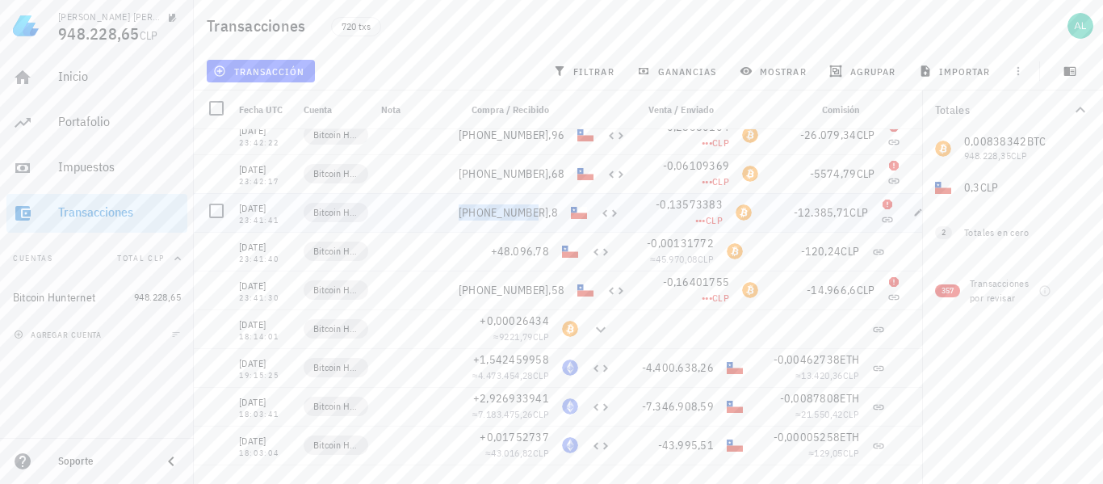
click at [503, 216] on span "[PHONE_NUMBER],8" at bounding box center [508, 212] width 99 height 15
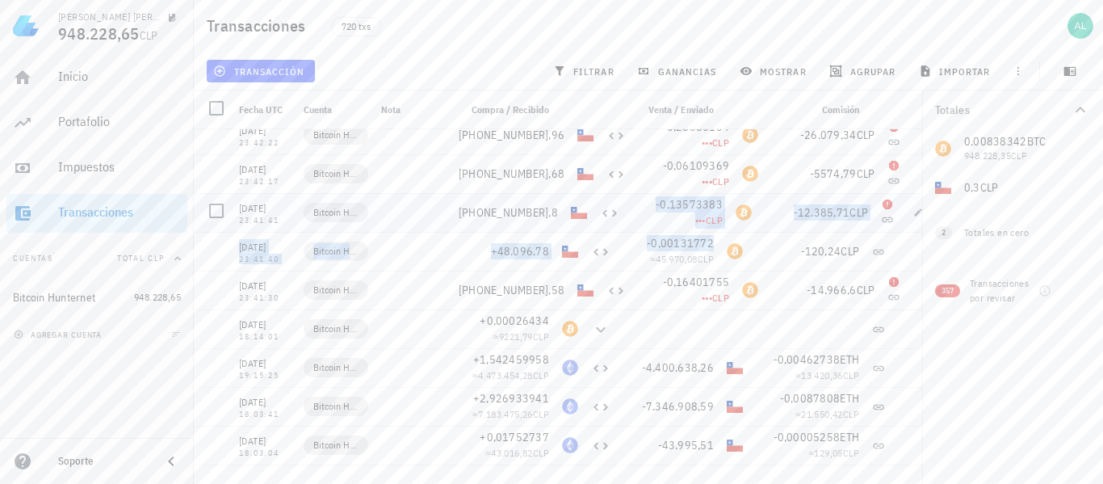
drag, startPoint x: 661, startPoint y: 216, endPoint x: 661, endPoint y: 190, distance: 26.6
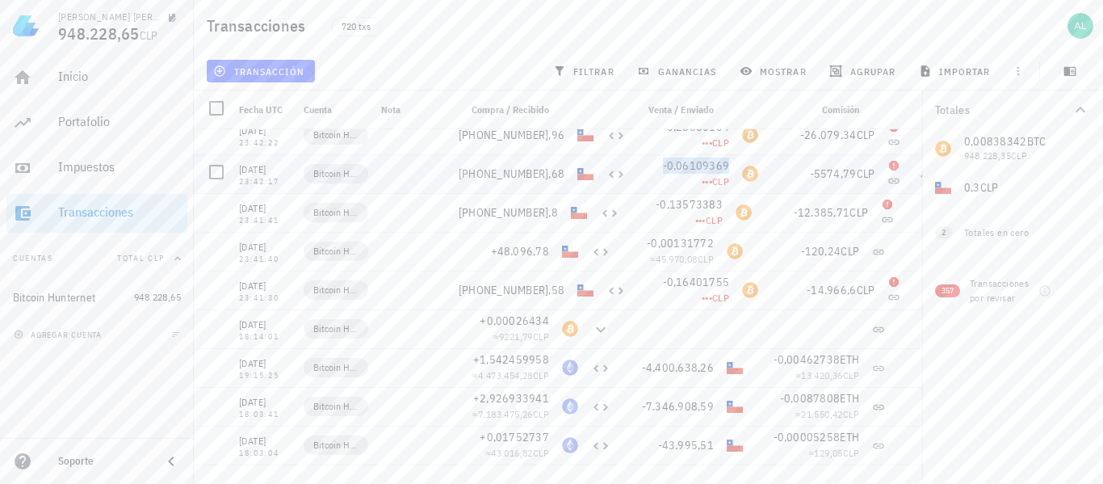
click at [667, 166] on span "-0,06109369" at bounding box center [696, 165] width 67 height 15
click at [543, 174] on span "[PHONE_NUMBER],68" at bounding box center [512, 173] width 106 height 15
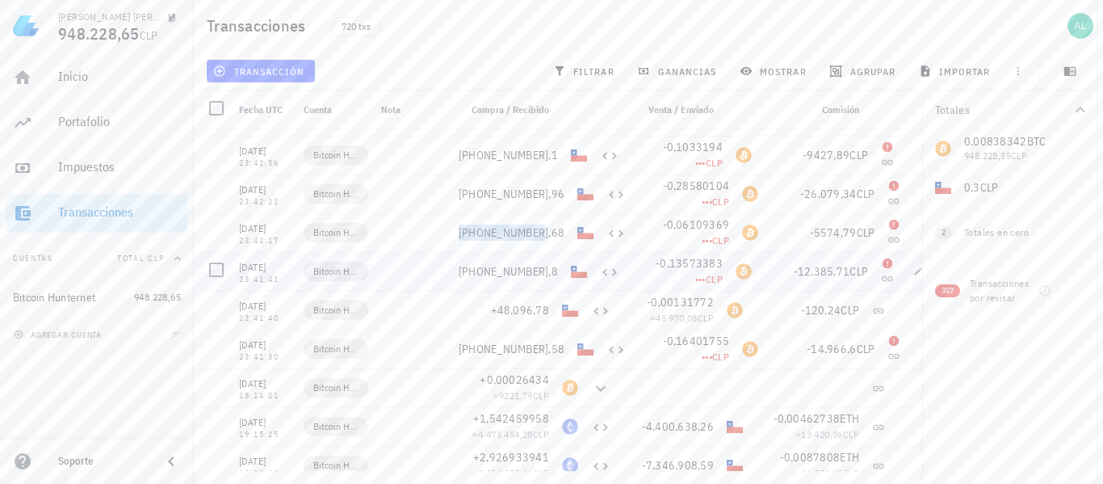
scroll to position [24740, 0]
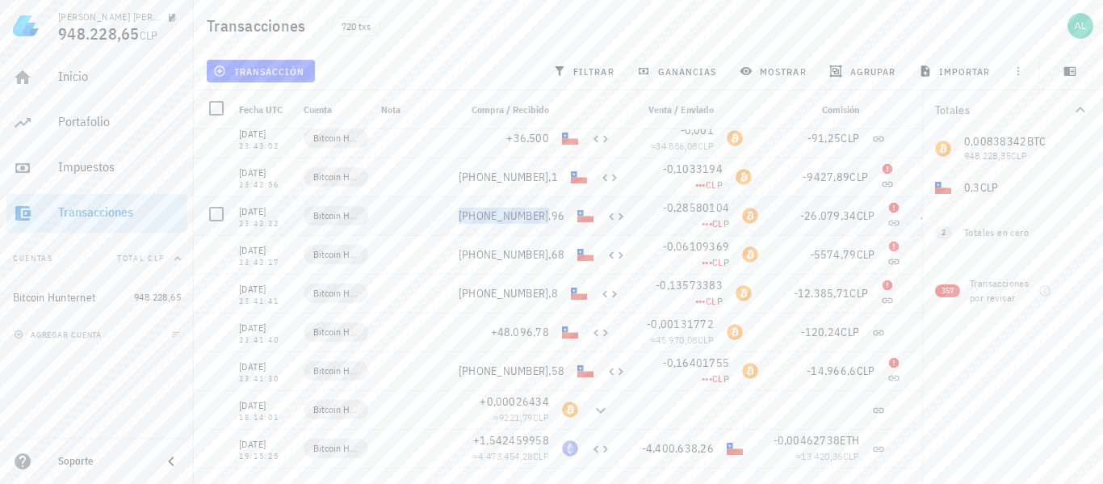
click at [545, 212] on span "[PHONE_NUMBER],96" at bounding box center [512, 215] width 106 height 15
click at [547, 174] on span "[PHONE_NUMBER],1" at bounding box center [508, 177] width 99 height 15
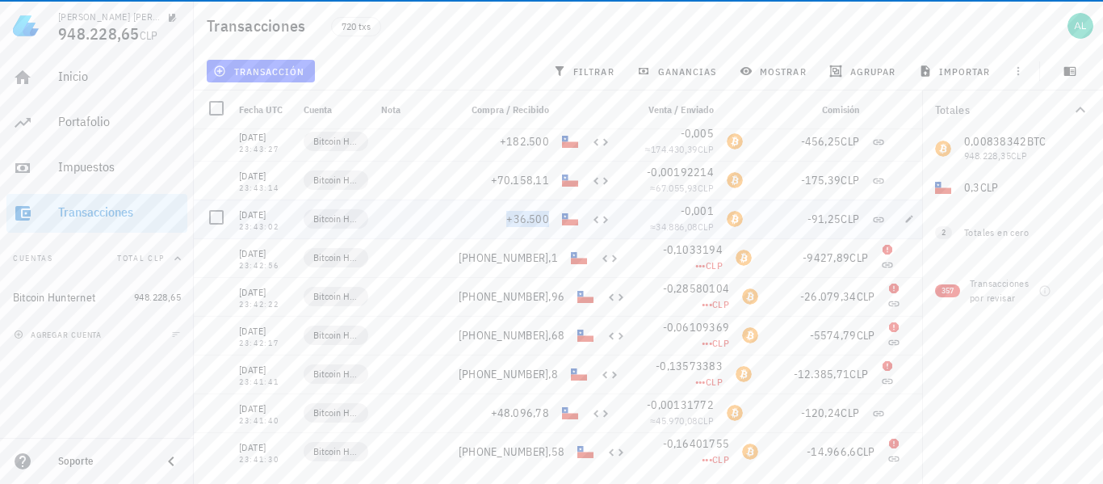
click at [548, 219] on span "+36.500" at bounding box center [527, 219] width 43 height 15
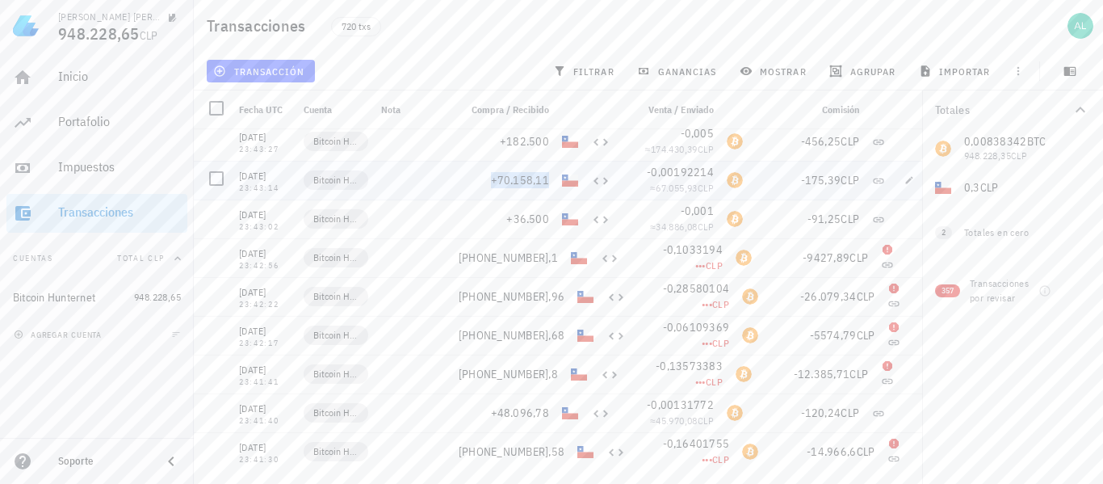
click at [547, 180] on span "+70.158,11" at bounding box center [520, 180] width 59 height 15
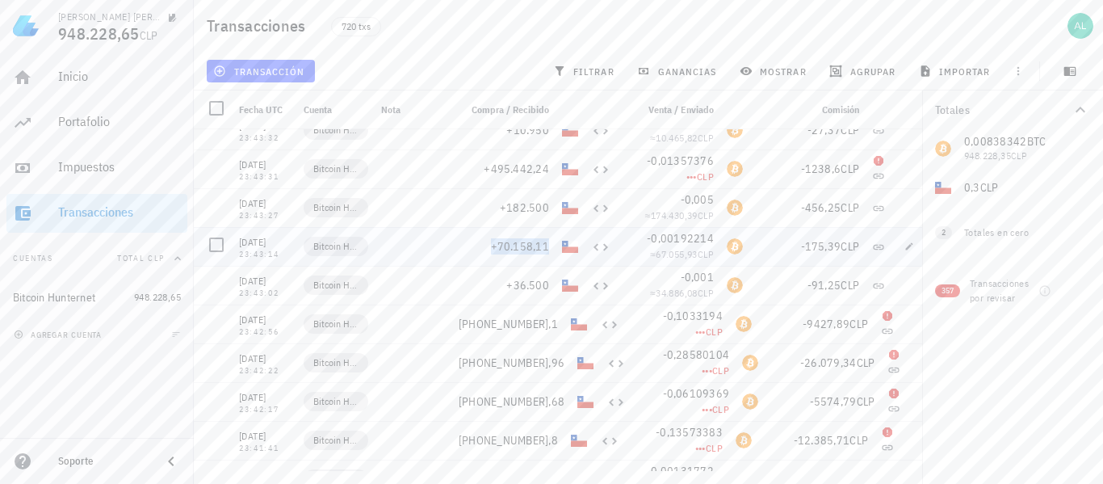
scroll to position [24578, 0]
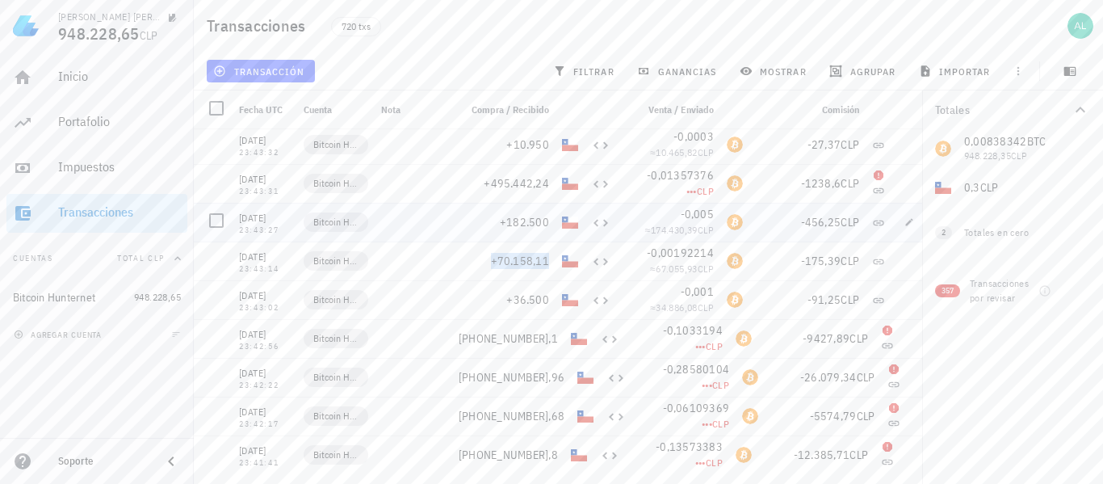
click at [539, 226] on span "+182.500" at bounding box center [524, 222] width 49 height 15
click at [642, 173] on div "-0,01357376" at bounding box center [668, 175] width 90 height 16
click at [543, 187] on span "+495.442,24" at bounding box center [516, 183] width 65 height 15
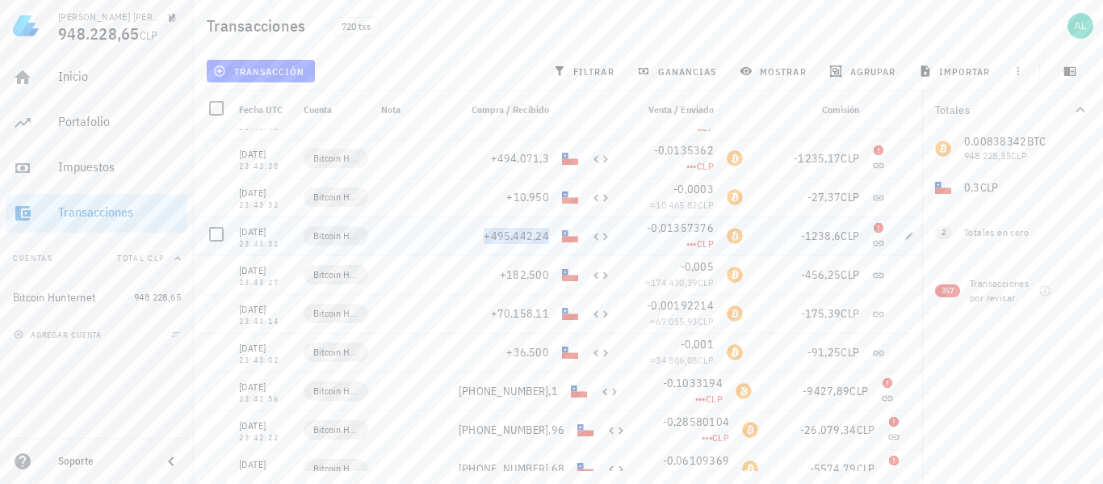
scroll to position [24498, 0]
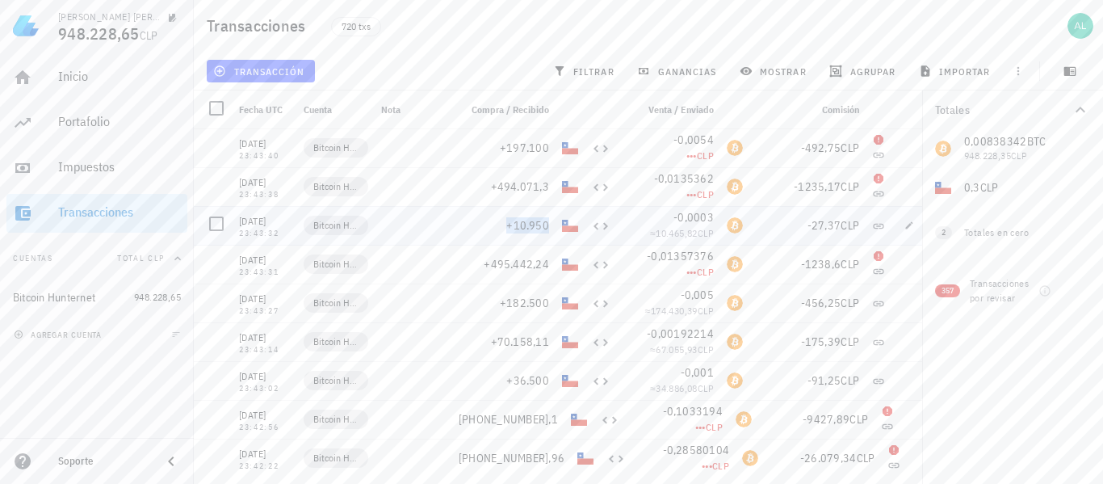
click at [547, 228] on span "+10.950" at bounding box center [527, 225] width 43 height 15
click at [538, 188] on span "+494.071,3" at bounding box center [520, 186] width 59 height 15
click at [539, 142] on span "+197.100" at bounding box center [524, 148] width 49 height 15
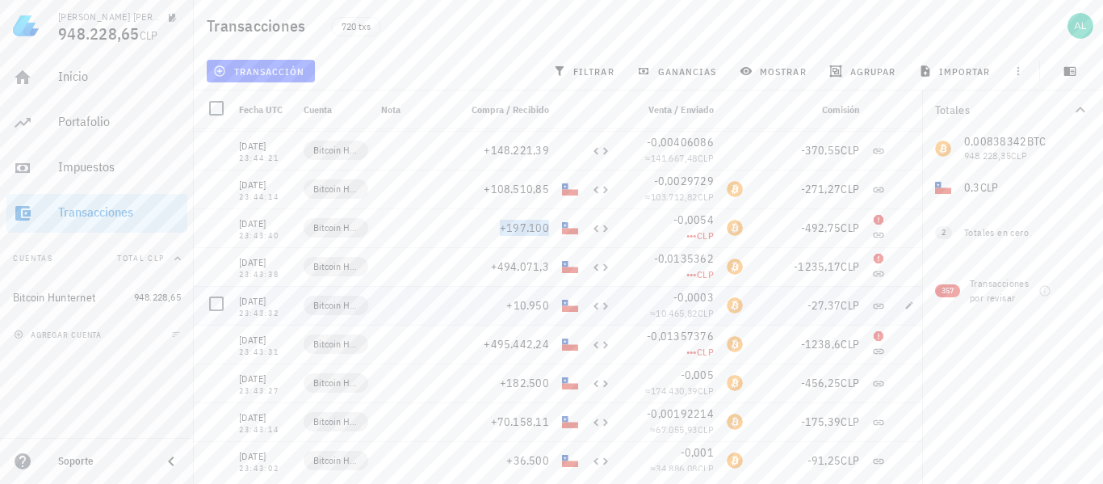
scroll to position [24417, 0]
click at [547, 191] on span "+108.510,85" at bounding box center [516, 189] width 65 height 15
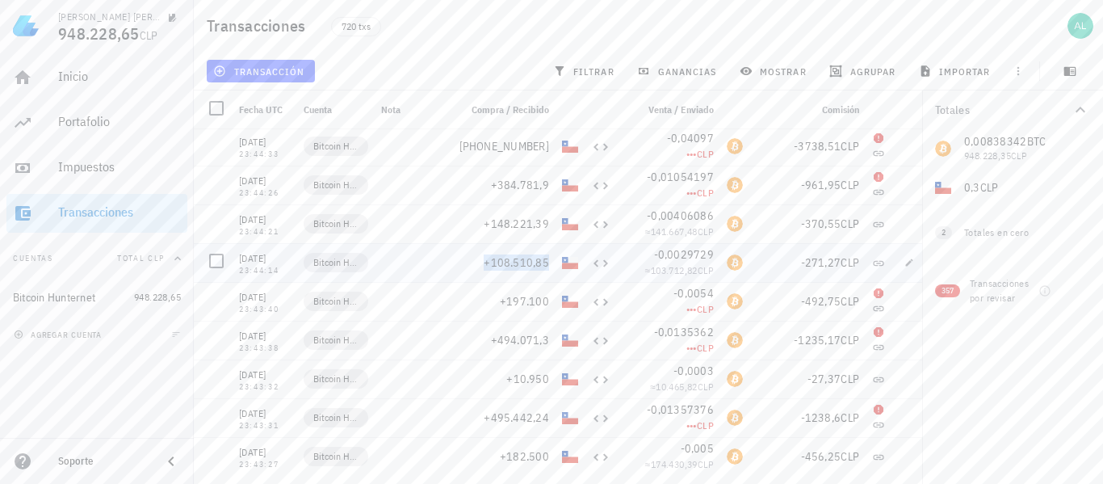
scroll to position [24336, 0]
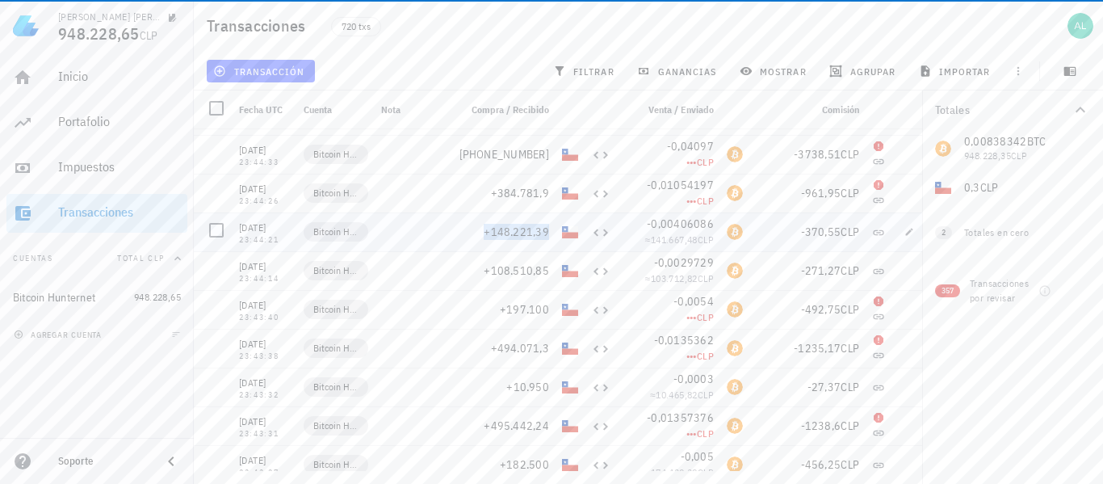
click at [547, 230] on span "+148.221,39" at bounding box center [516, 231] width 65 height 15
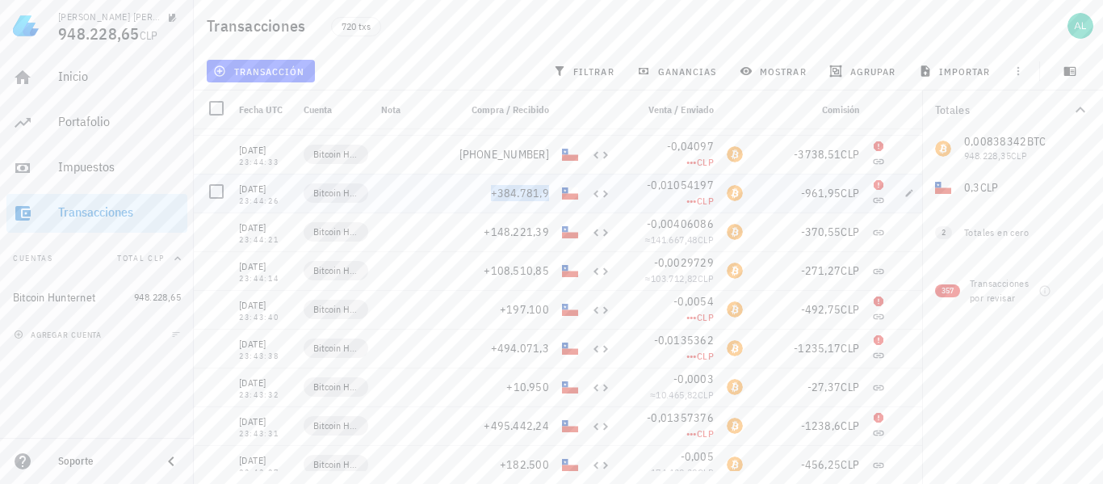
click at [547, 194] on span "+384.781,9" at bounding box center [520, 193] width 59 height 15
click at [550, 155] on div "[PHONE_NUMBER]" at bounding box center [503, 154] width 103 height 39
click at [547, 155] on span "[PHONE_NUMBER]" at bounding box center [504, 154] width 90 height 15
click at [546, 195] on span "+2372,5" at bounding box center [527, 196] width 43 height 15
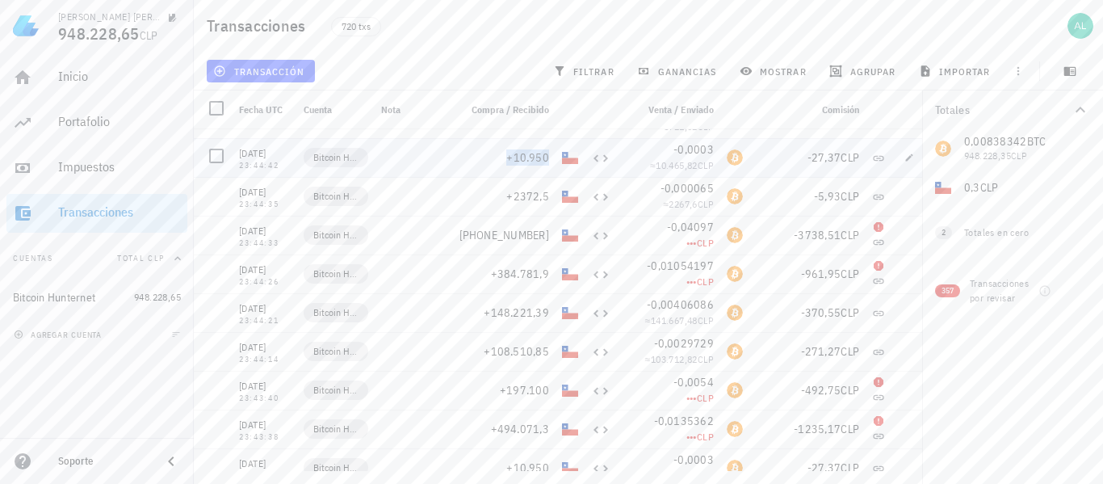
click at [547, 158] on span "+10.950" at bounding box center [527, 157] width 43 height 15
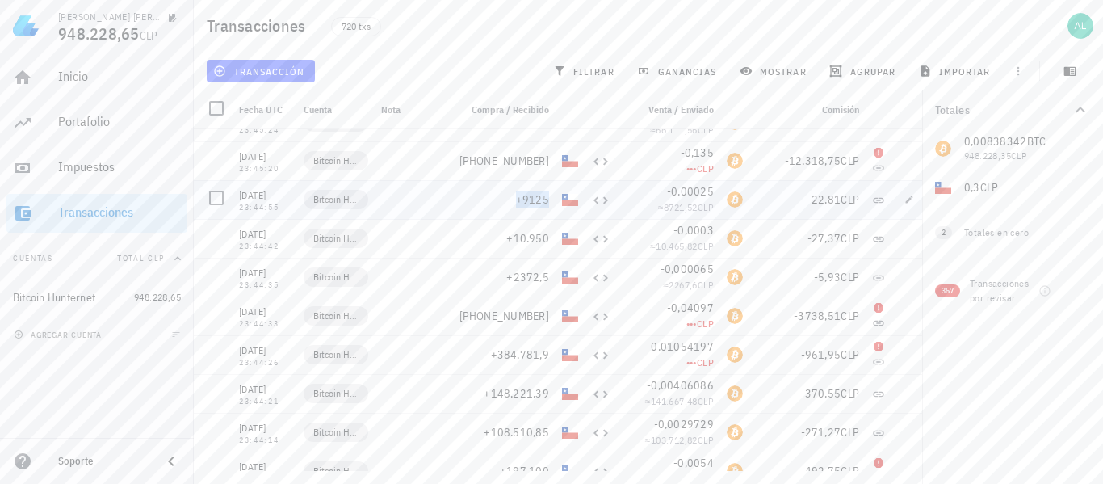
click at [545, 197] on span "+9125" at bounding box center [532, 199] width 33 height 15
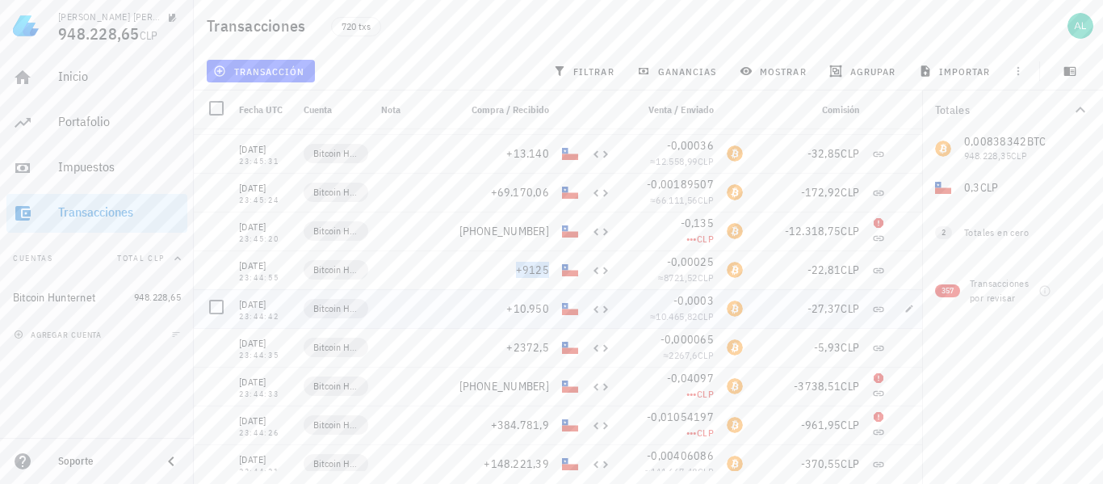
scroll to position [24094, 0]
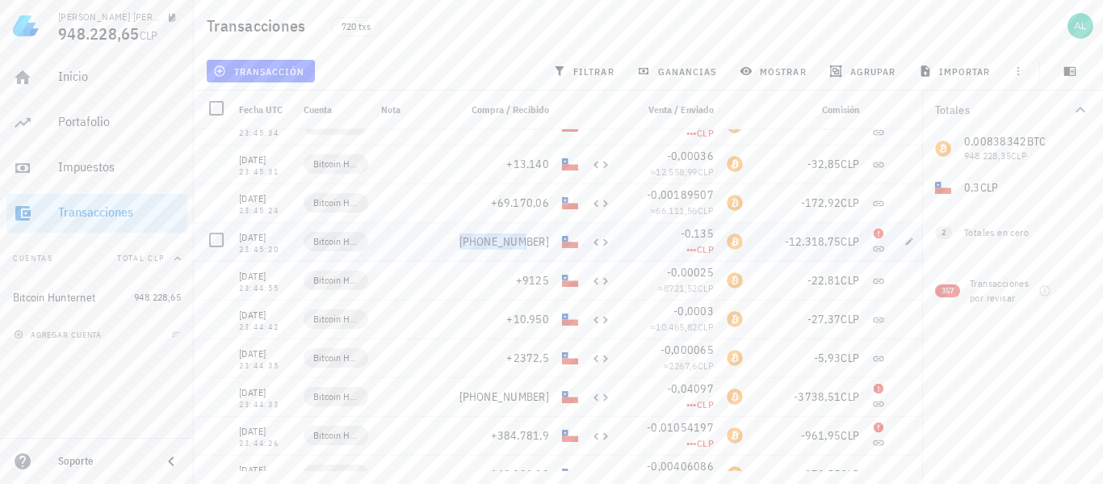
click at [547, 241] on span "[PHONE_NUMBER]" at bounding box center [504, 241] width 90 height 15
click at [547, 202] on span "+69.170,06" at bounding box center [520, 202] width 59 height 15
click at [524, 155] on div "+13.140" at bounding box center [503, 164] width 103 height 39
click at [527, 162] on span "+13.140" at bounding box center [527, 164] width 43 height 15
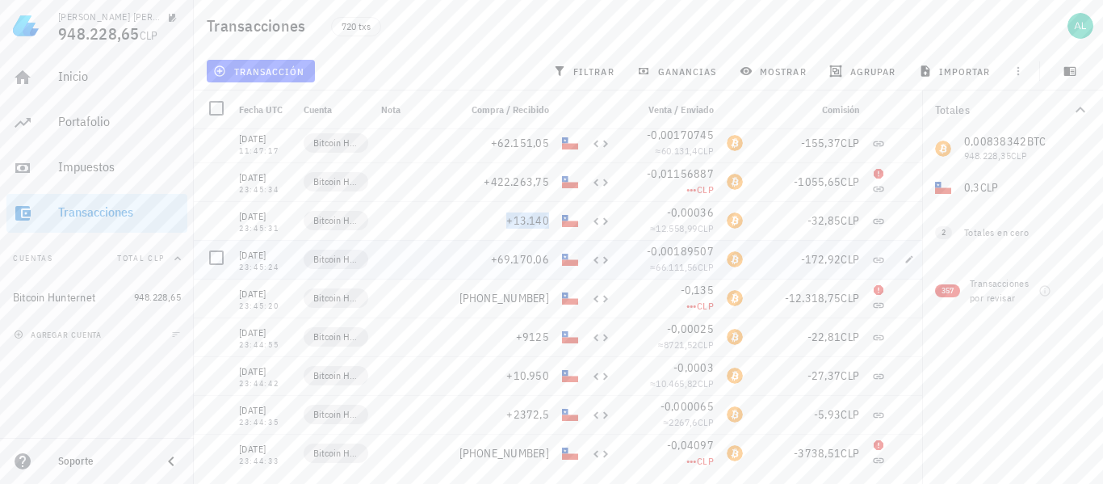
scroll to position [24013, 0]
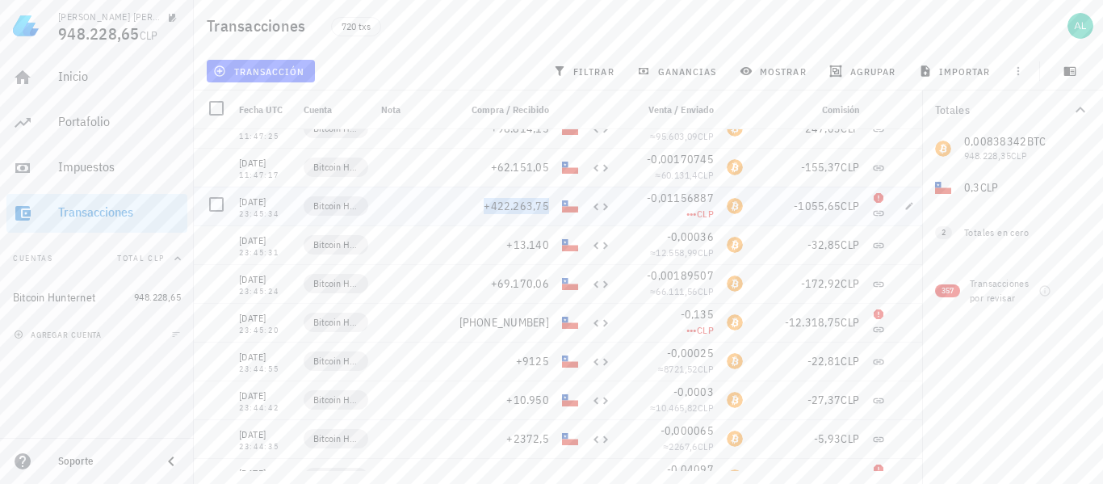
click at [487, 203] on span "+422.263,75" at bounding box center [516, 206] width 65 height 15
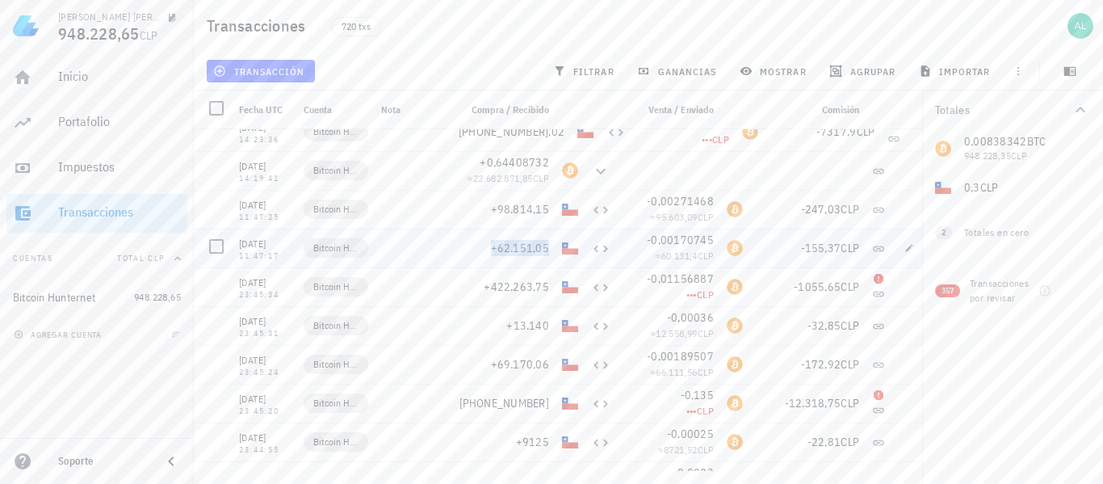
click at [547, 245] on span "+62.151,05" at bounding box center [520, 248] width 59 height 15
click at [501, 208] on span "+98.814,15" at bounding box center [520, 209] width 59 height 15
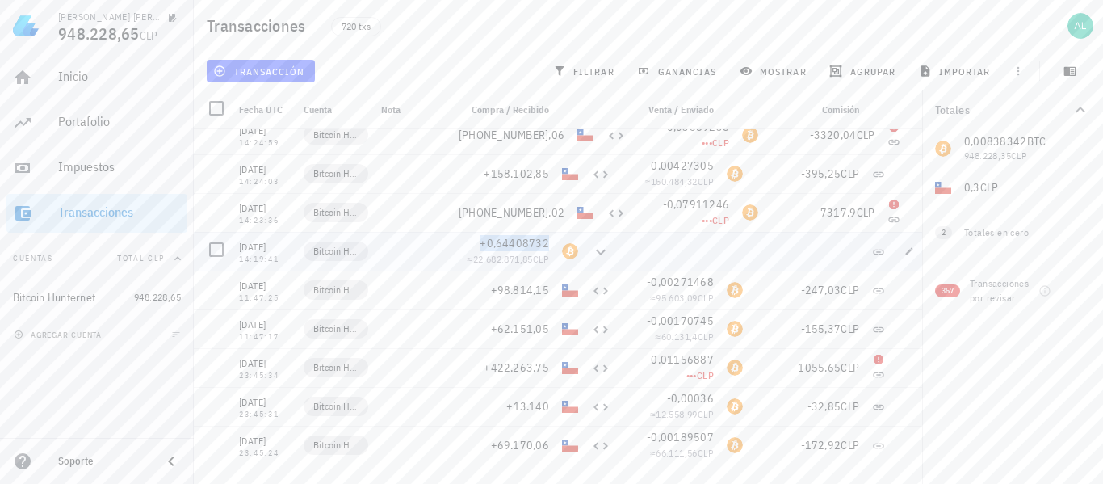
click at [548, 245] on span "+0,64408732" at bounding box center [514, 243] width 69 height 15
drag, startPoint x: 547, startPoint y: 261, endPoint x: 469, endPoint y: 266, distance: 78.5
click at [469, 266] on div "≈ 22.682.871,85 CLP" at bounding box center [504, 259] width 90 height 16
click at [547, 212] on span "[PHONE_NUMBER],02" at bounding box center [512, 212] width 106 height 15
click at [546, 174] on span "+158.102,85" at bounding box center [516, 173] width 65 height 15
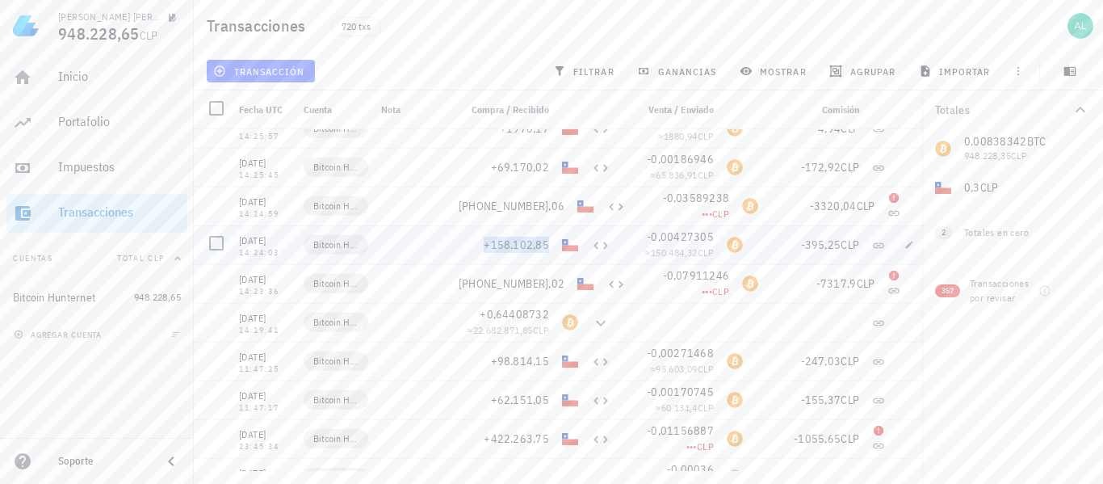
scroll to position [23771, 0]
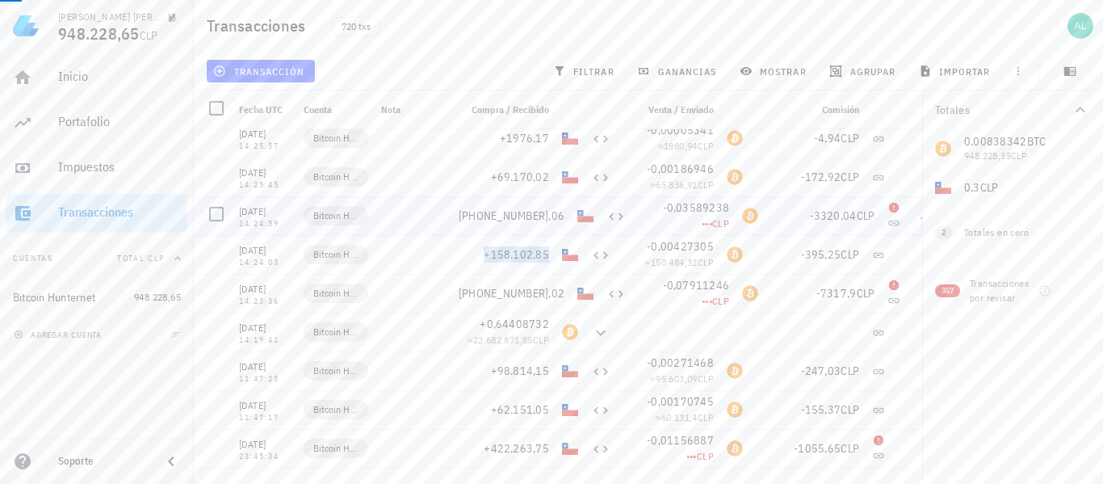
click at [549, 210] on span "[PHONE_NUMBER],06" at bounding box center [512, 215] width 106 height 15
click at [496, 182] on span "+69.170,02" at bounding box center [520, 177] width 59 height 15
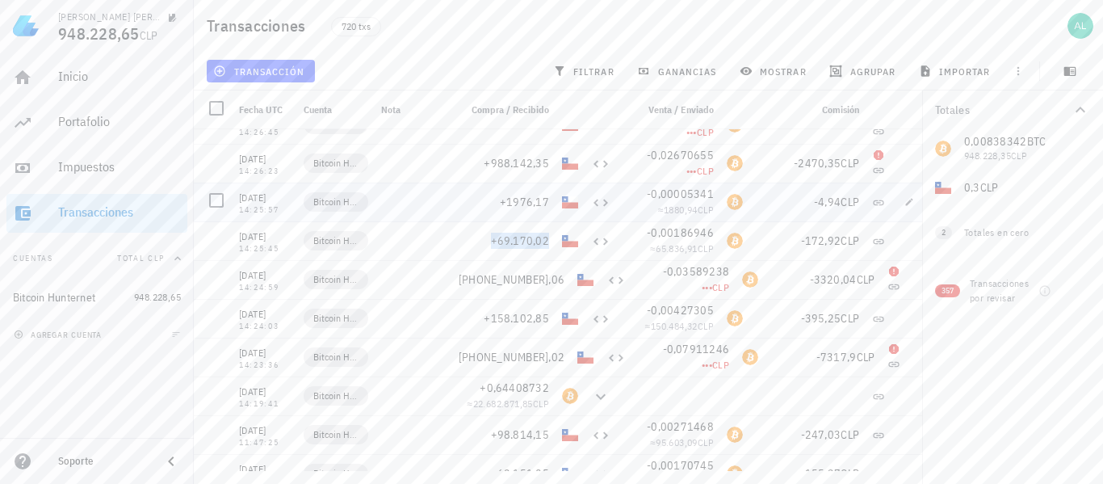
scroll to position [23690, 0]
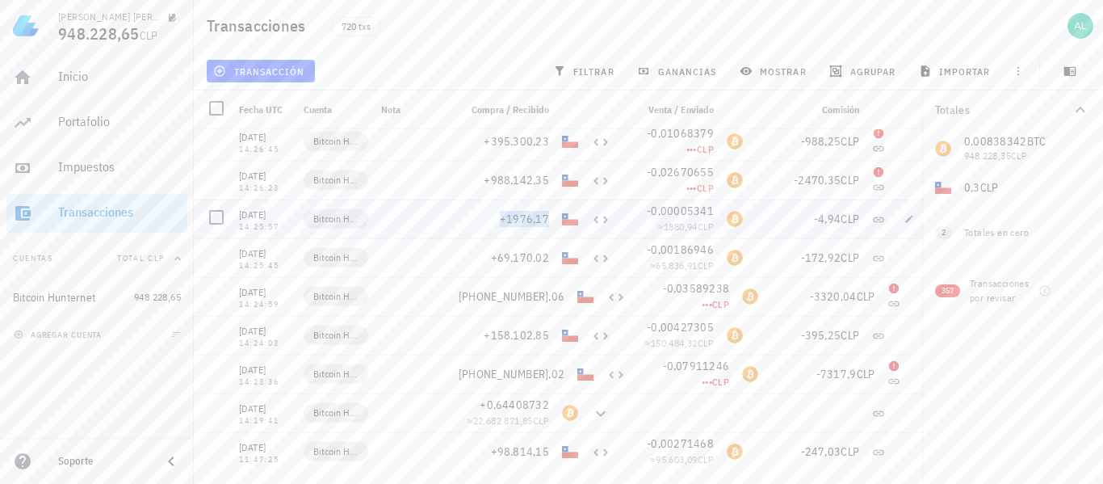
click at [532, 223] on span "+1976,17" at bounding box center [524, 219] width 49 height 15
click at [500, 181] on span "+988.142,35" at bounding box center [516, 180] width 65 height 15
click at [520, 143] on span "+395.300,23" at bounding box center [516, 141] width 65 height 15
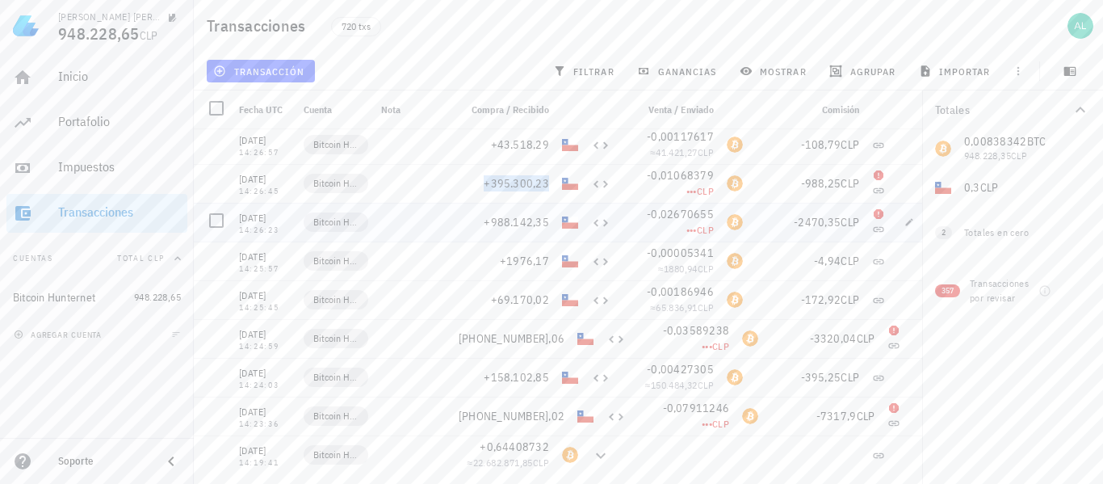
scroll to position [23609, 0]
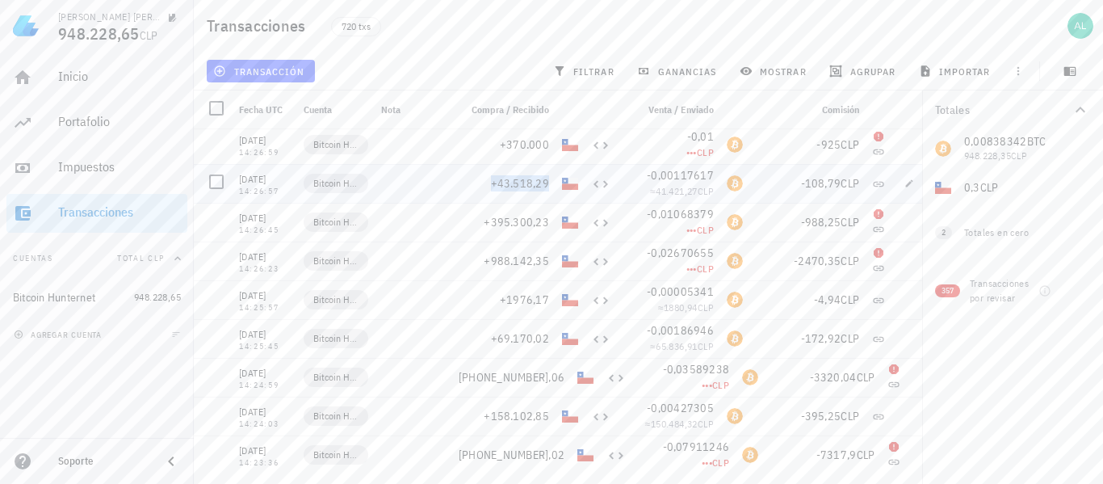
click at [543, 185] on span "+43.518,29" at bounding box center [520, 183] width 59 height 15
click at [542, 143] on span "+370.000" at bounding box center [524, 144] width 49 height 15
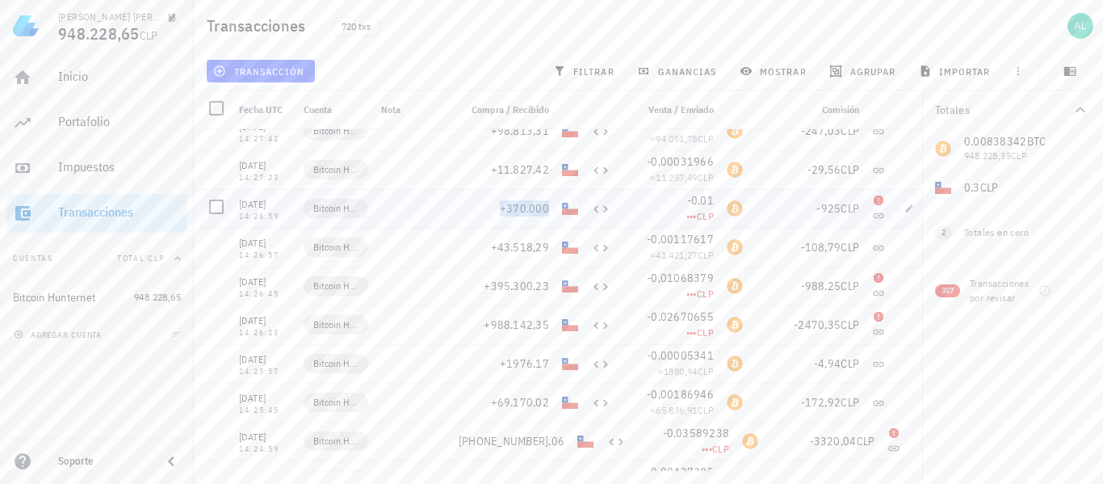
scroll to position [23529, 0]
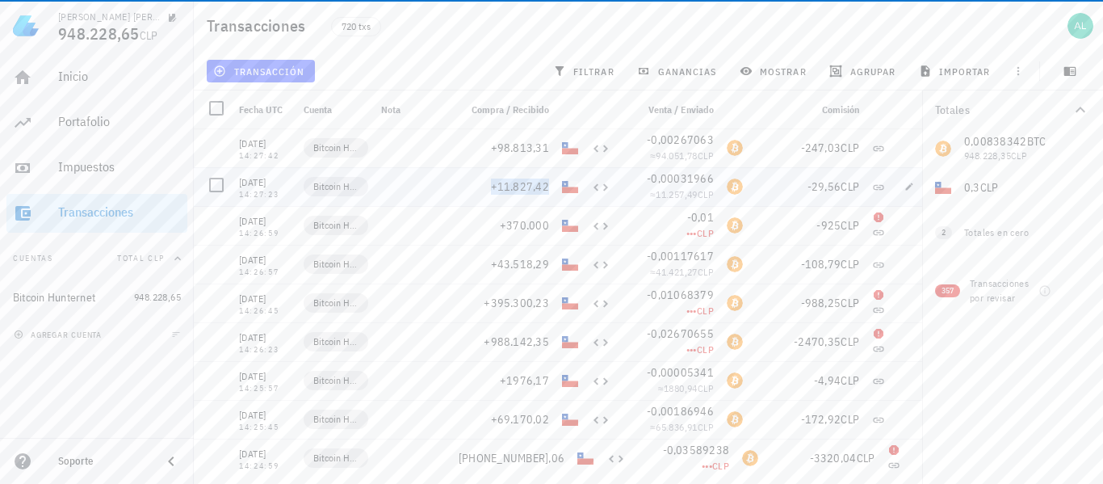
click at [521, 191] on span "+11.827,42" at bounding box center [520, 186] width 59 height 15
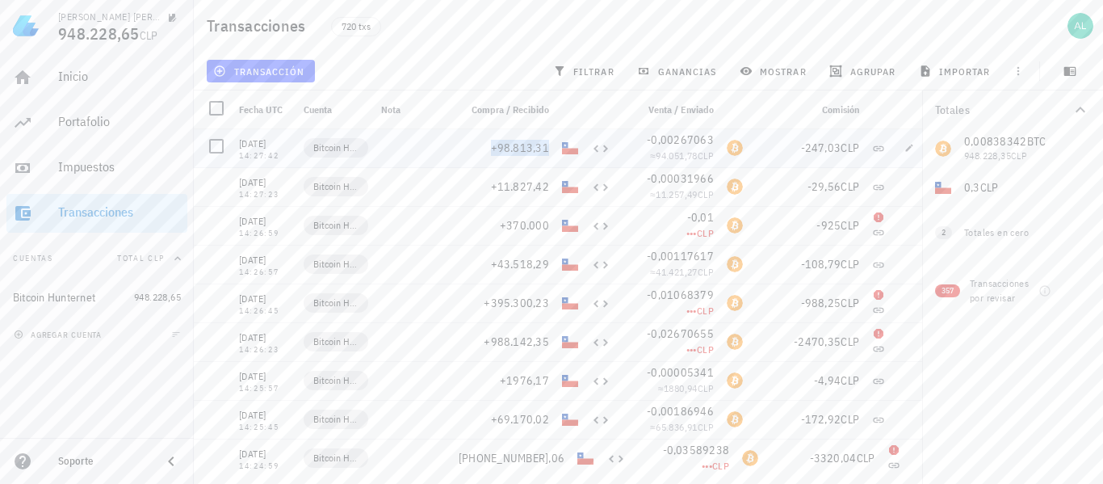
click at [538, 149] on span "+98.813,31" at bounding box center [520, 148] width 59 height 15
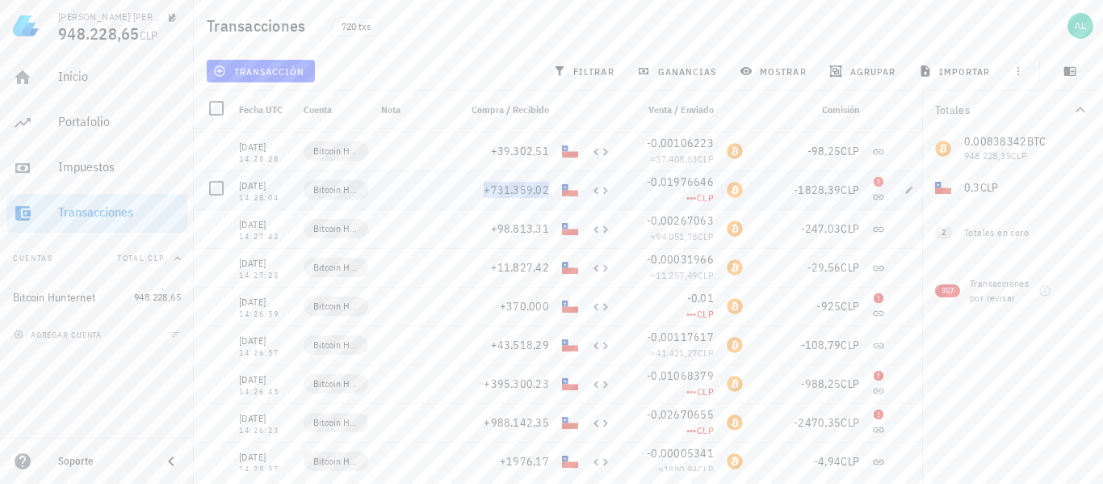
click at [542, 191] on span "+731.359,02" at bounding box center [516, 189] width 65 height 15
click at [544, 155] on span "+39.302,51" at bounding box center [520, 151] width 59 height 15
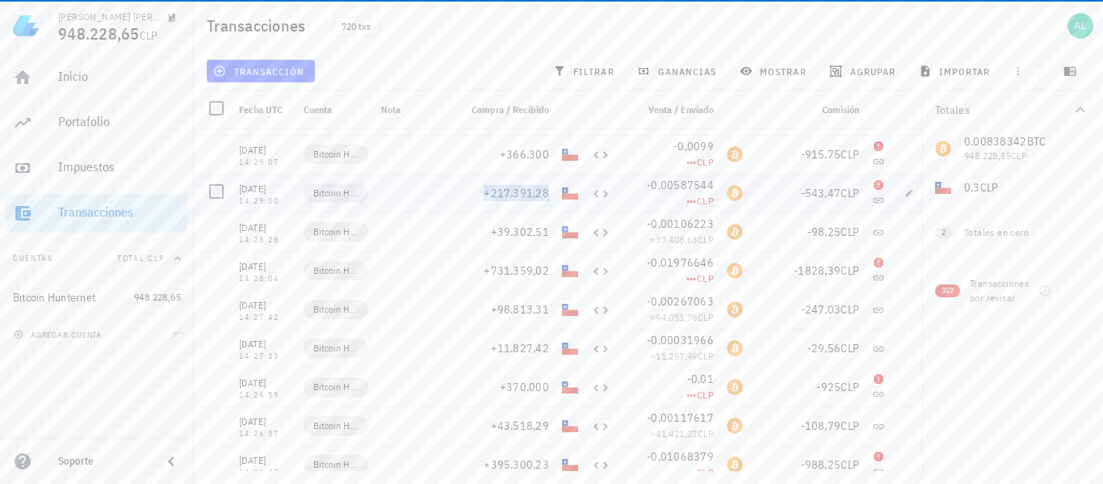
click at [533, 191] on span "+217.391,28" at bounding box center [516, 193] width 65 height 15
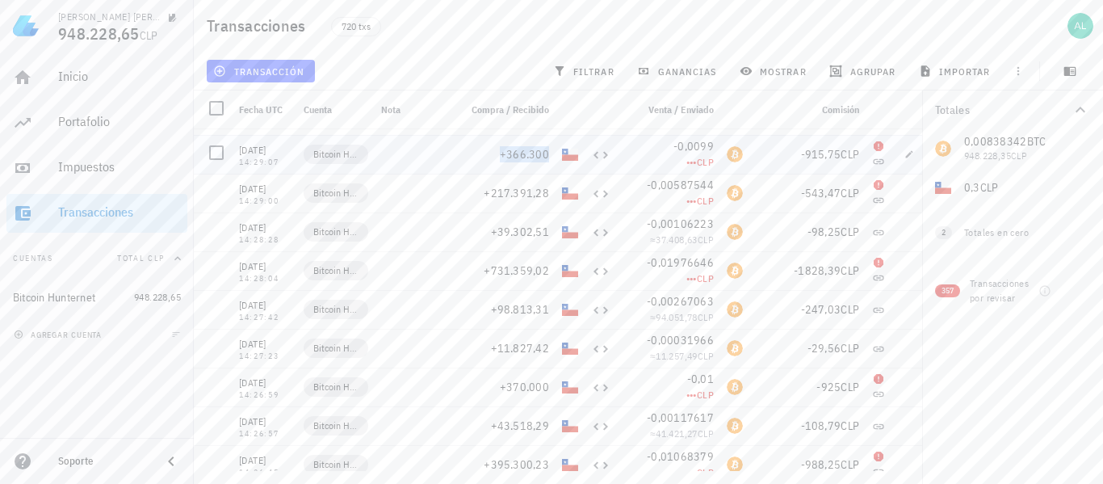
click at [545, 154] on span "+366.300" at bounding box center [524, 154] width 49 height 15
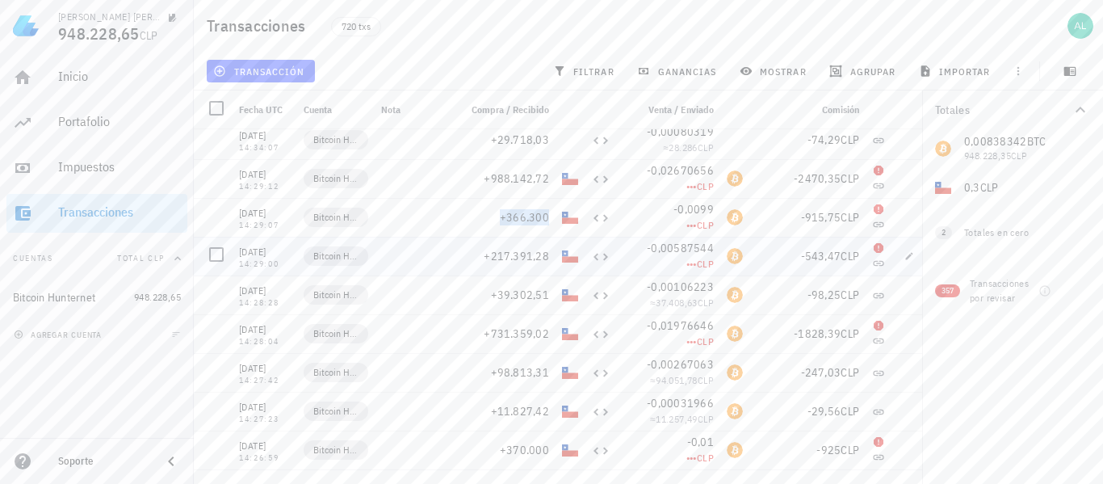
scroll to position [23286, 0]
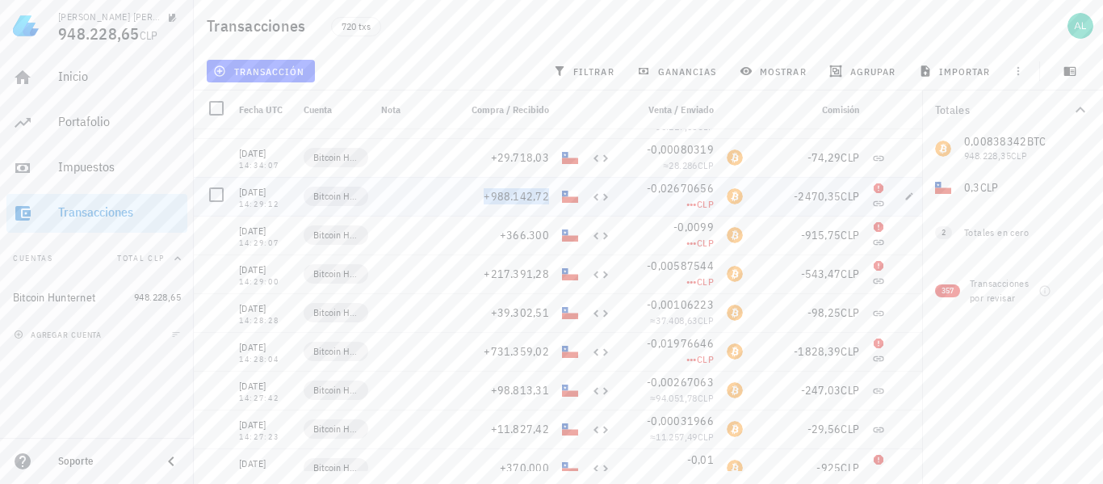
click at [532, 195] on span "+988.142,72" at bounding box center [516, 196] width 65 height 15
click at [540, 165] on div "+29.718,03" at bounding box center [504, 157] width 90 height 16
click at [540, 160] on span "+29.718,03" at bounding box center [520, 157] width 59 height 15
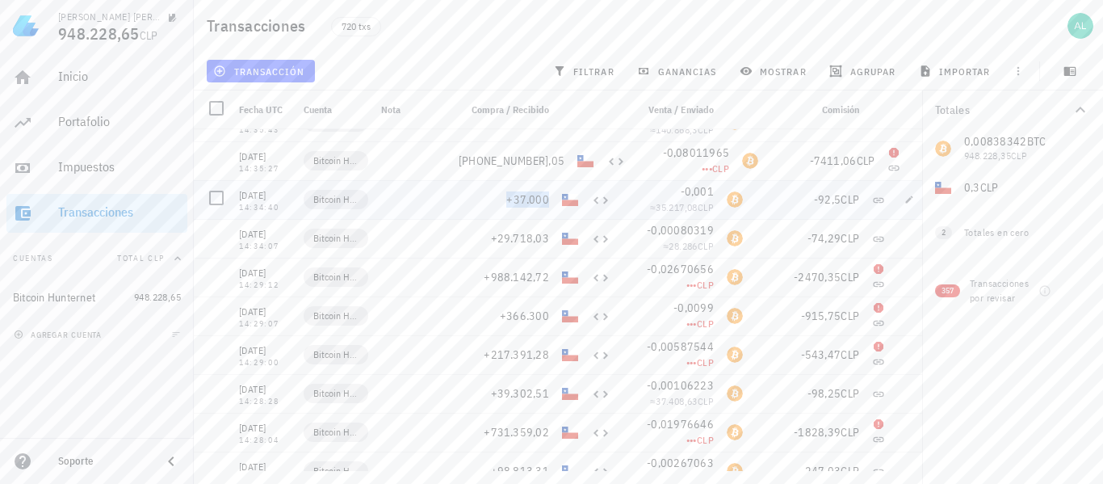
click at [546, 198] on span "+37.000" at bounding box center [527, 199] width 43 height 15
click at [514, 162] on span "[PHONE_NUMBER],05" at bounding box center [512, 160] width 106 height 15
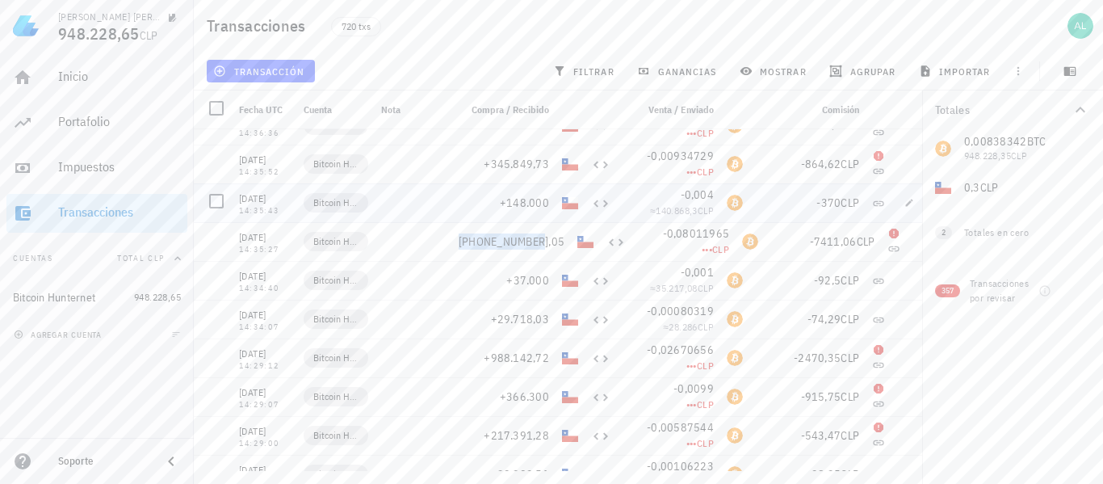
click at [544, 205] on span "+148.000" at bounding box center [524, 202] width 49 height 15
click at [547, 162] on span "+345.849,73" at bounding box center [516, 164] width 65 height 15
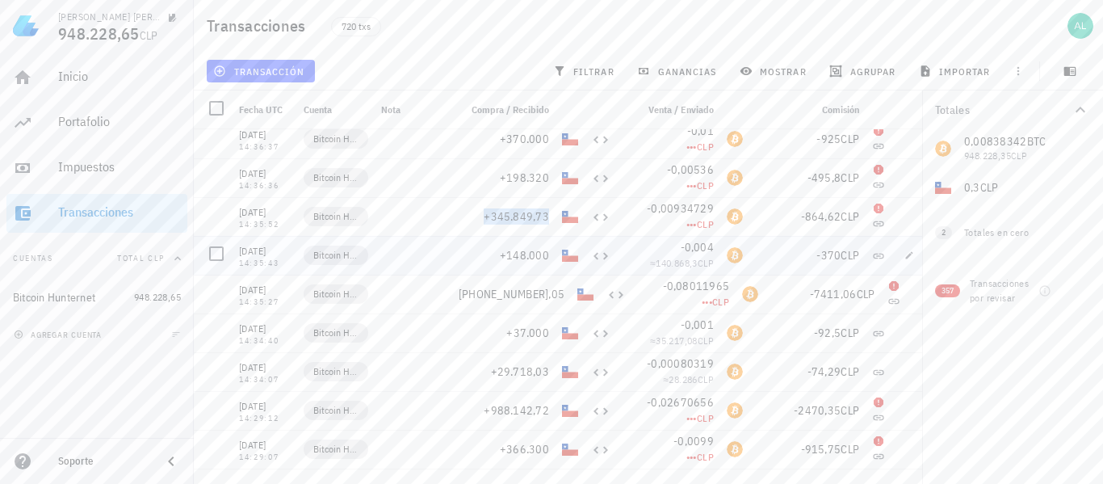
scroll to position [23044, 0]
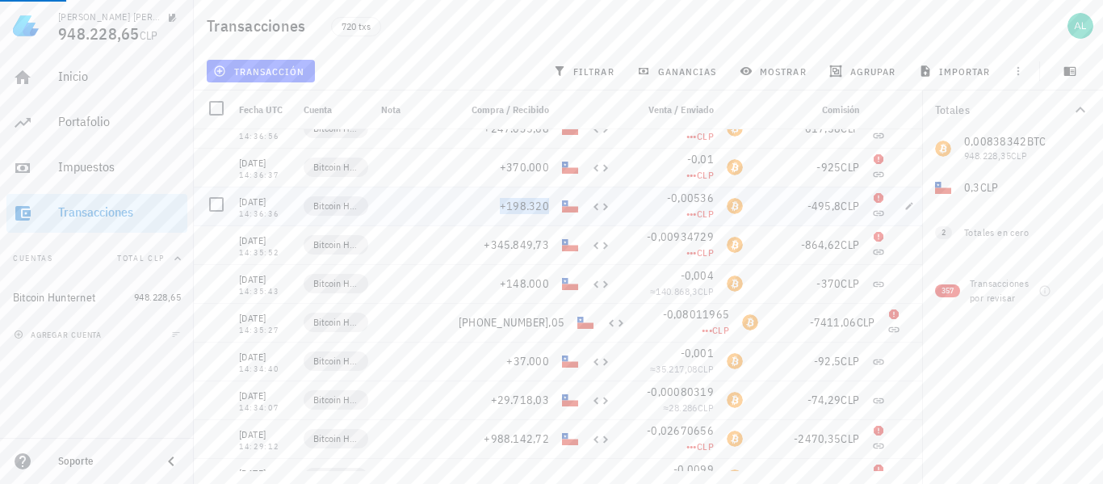
click at [538, 206] on span "+198.320" at bounding box center [524, 206] width 49 height 15
click at [546, 167] on span "+370.000" at bounding box center [524, 167] width 49 height 15
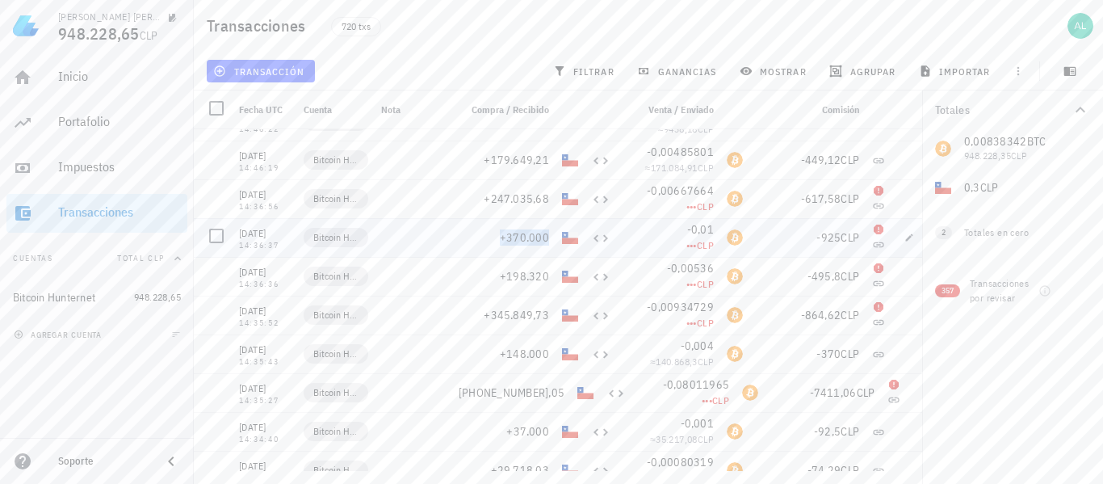
scroll to position [22963, 0]
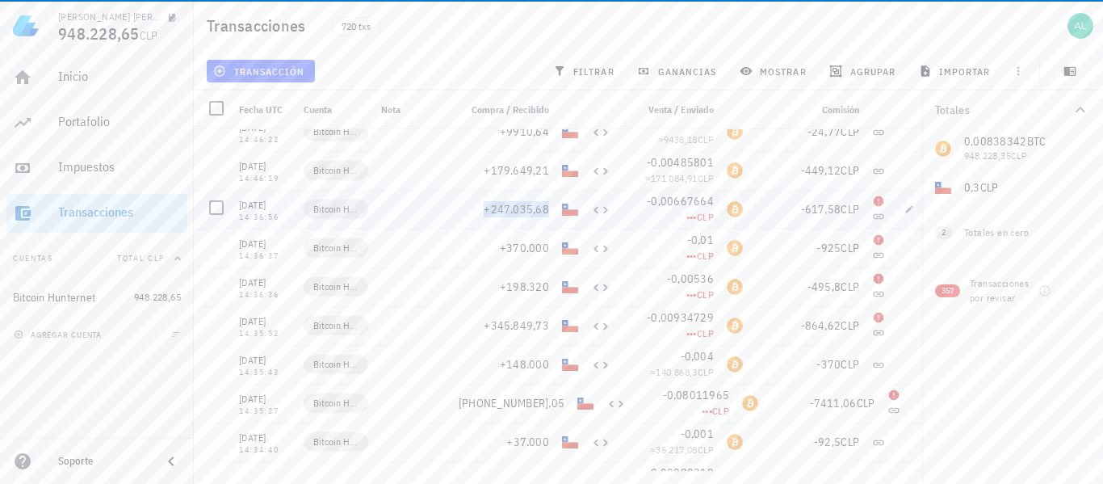
click at [548, 211] on span "+247.035,68" at bounding box center [516, 209] width 65 height 15
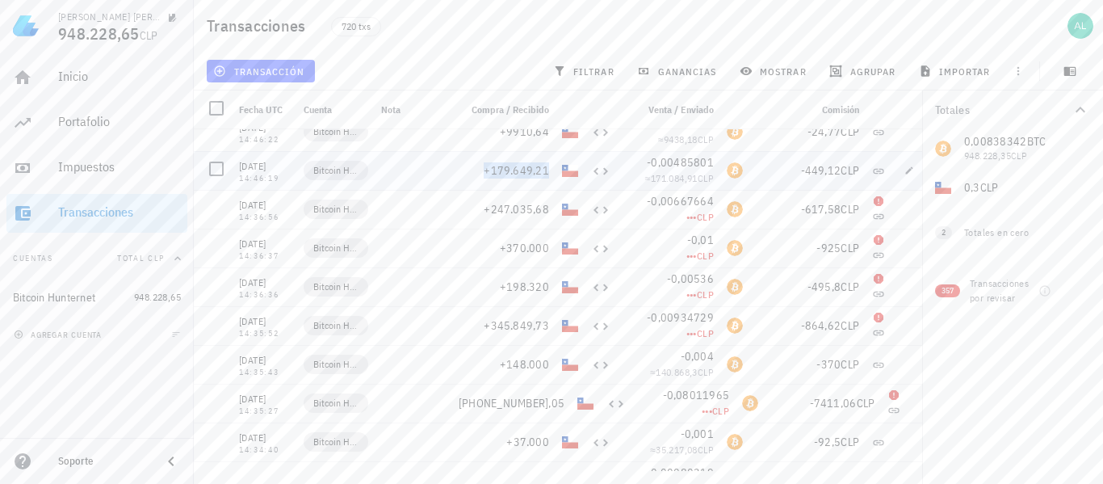
click at [544, 170] on span "+179.649,21" at bounding box center [516, 170] width 65 height 15
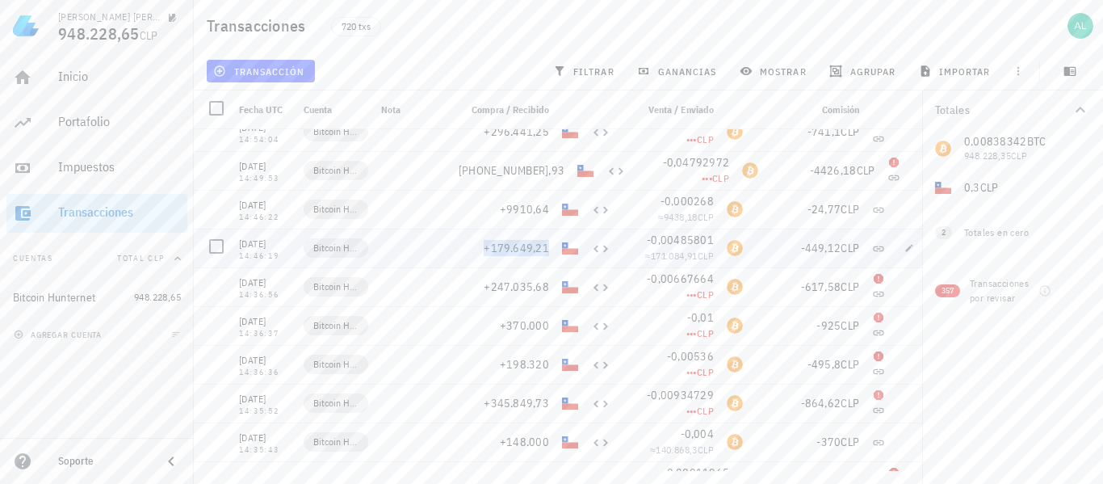
scroll to position [22882, 0]
click at [535, 207] on span "+9910,64" at bounding box center [524, 212] width 49 height 15
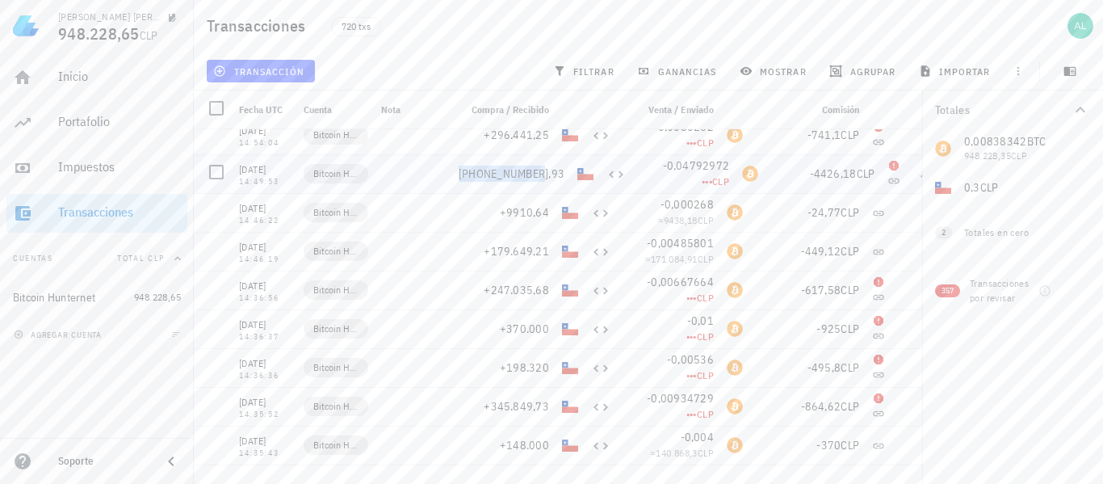
click at [529, 175] on span "[PHONE_NUMBER],93" at bounding box center [512, 173] width 106 height 15
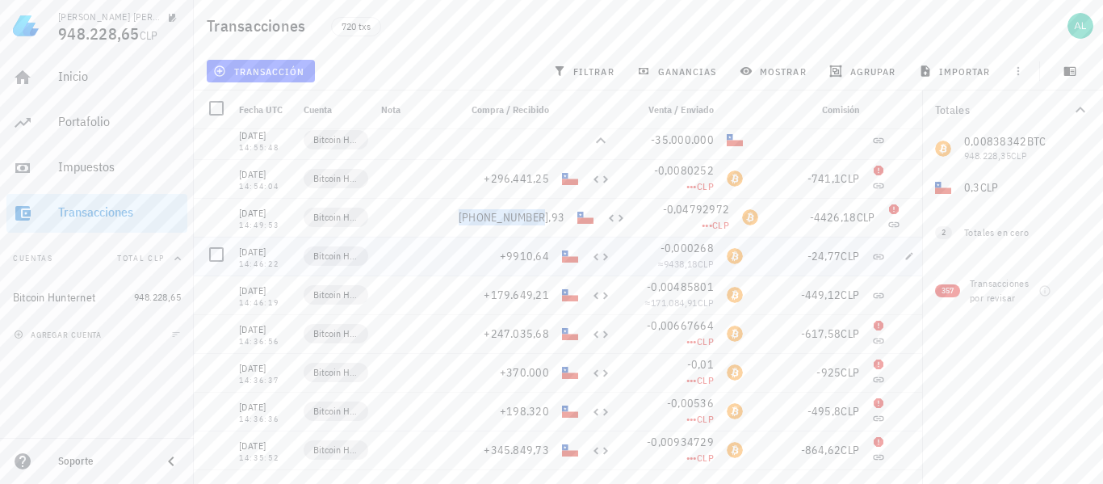
scroll to position [22802, 0]
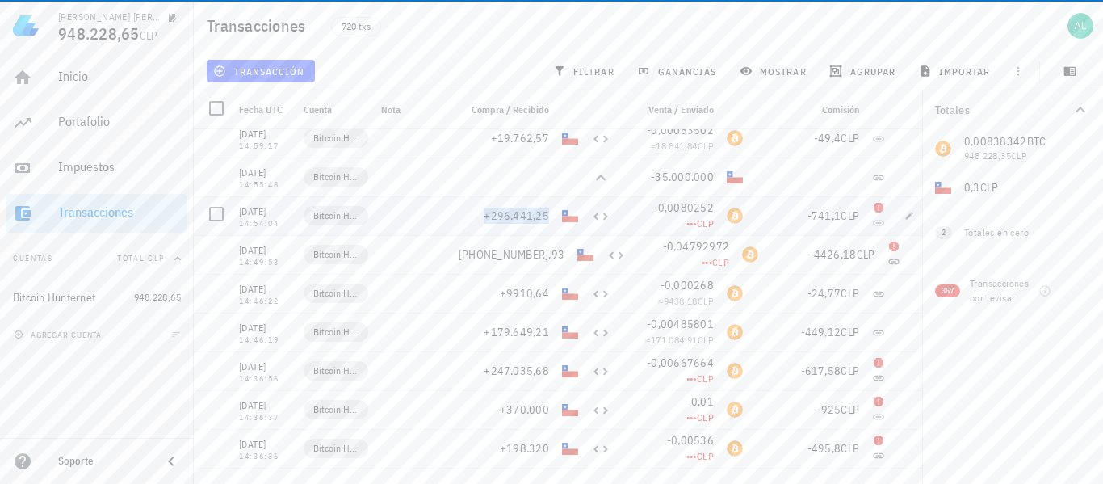
click at [543, 216] on span "+296.441,25" at bounding box center [516, 215] width 65 height 15
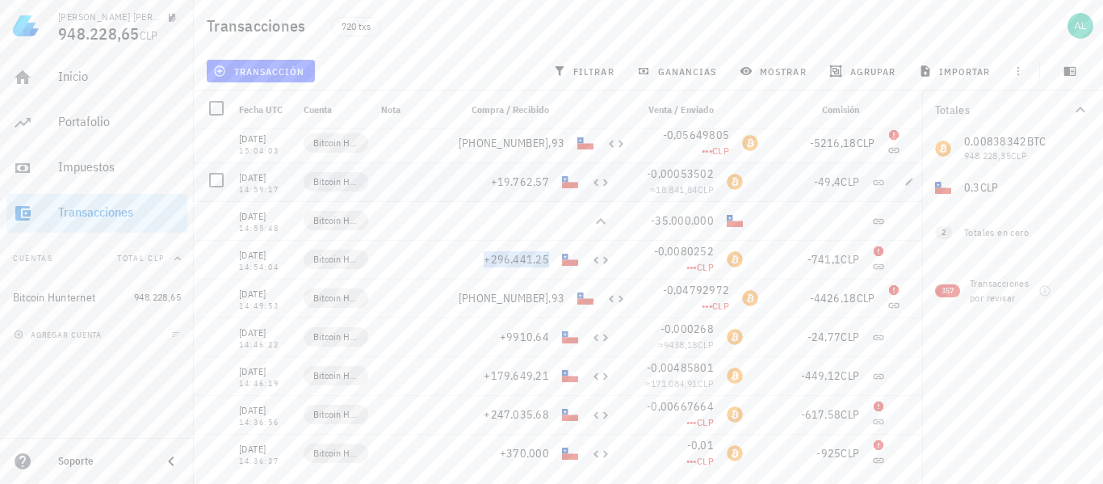
scroll to position [22721, 0]
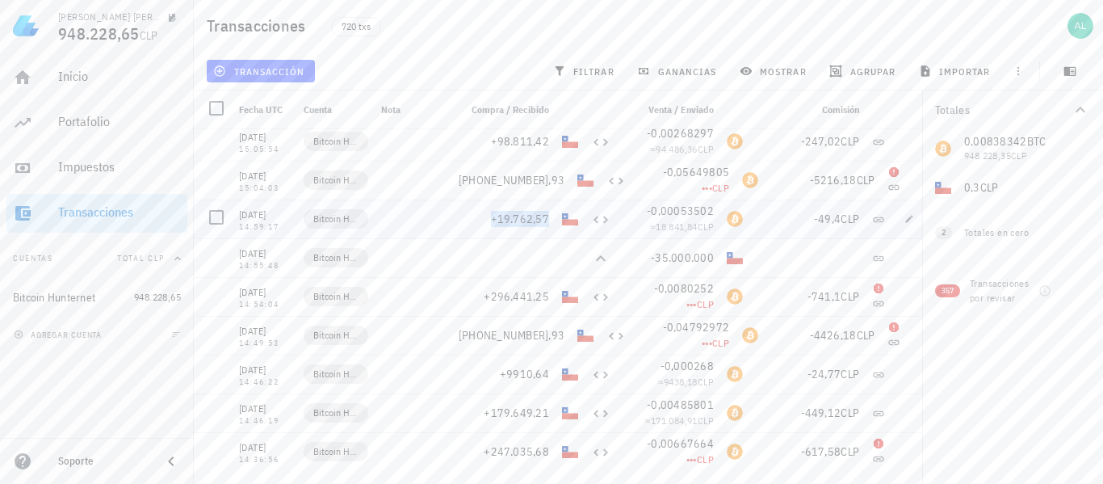
click at [548, 217] on span "+19.762,57" at bounding box center [520, 219] width 59 height 15
click at [545, 182] on span "[PHONE_NUMBER],93" at bounding box center [512, 180] width 106 height 15
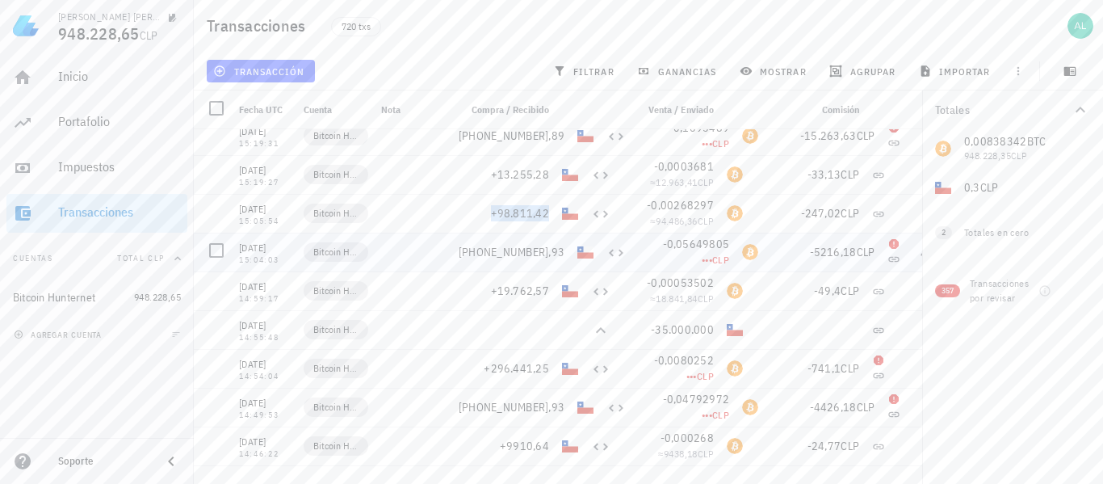
scroll to position [22640, 0]
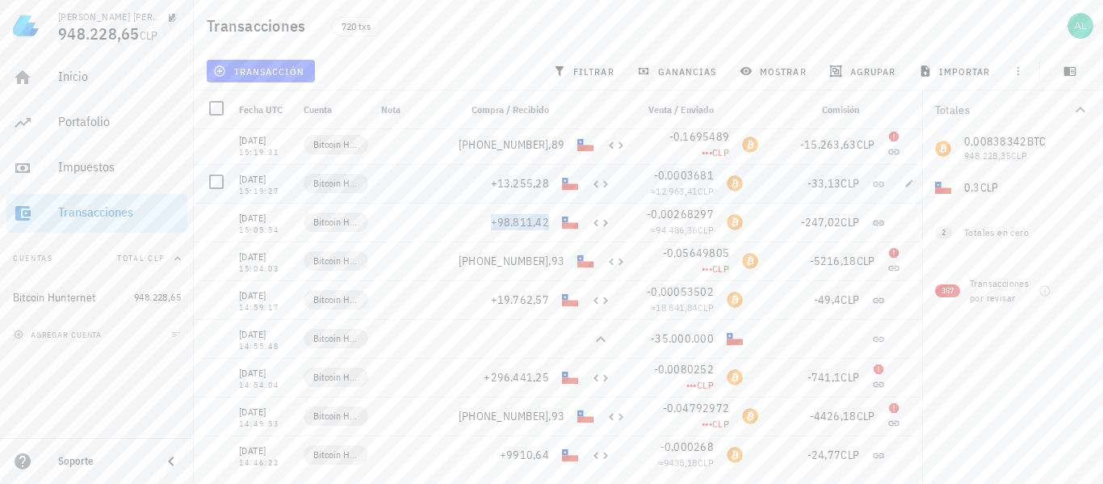
click at [529, 182] on span "+13.255,28" at bounding box center [520, 183] width 59 height 15
click at [541, 141] on span "[PHONE_NUMBER],89" at bounding box center [512, 144] width 106 height 15
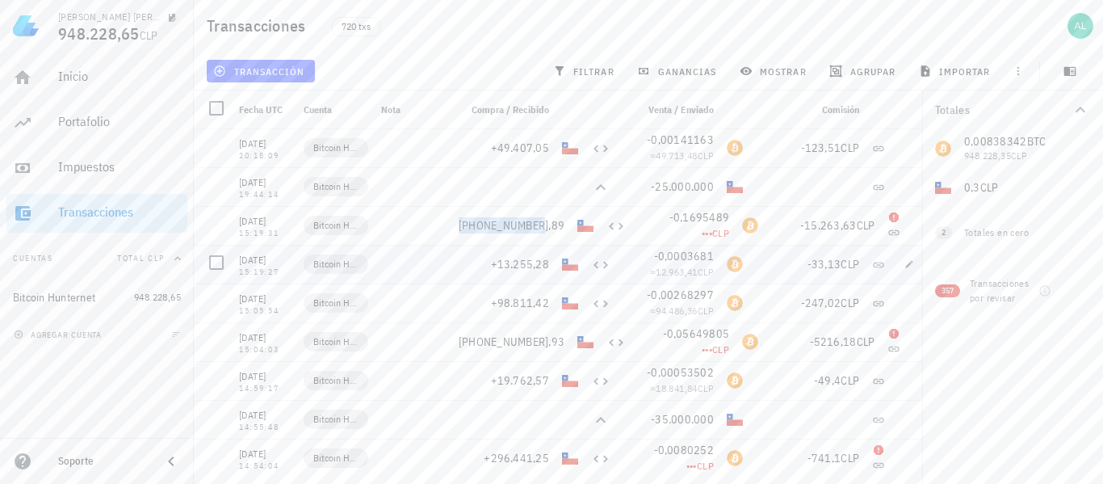
scroll to position [22479, 0]
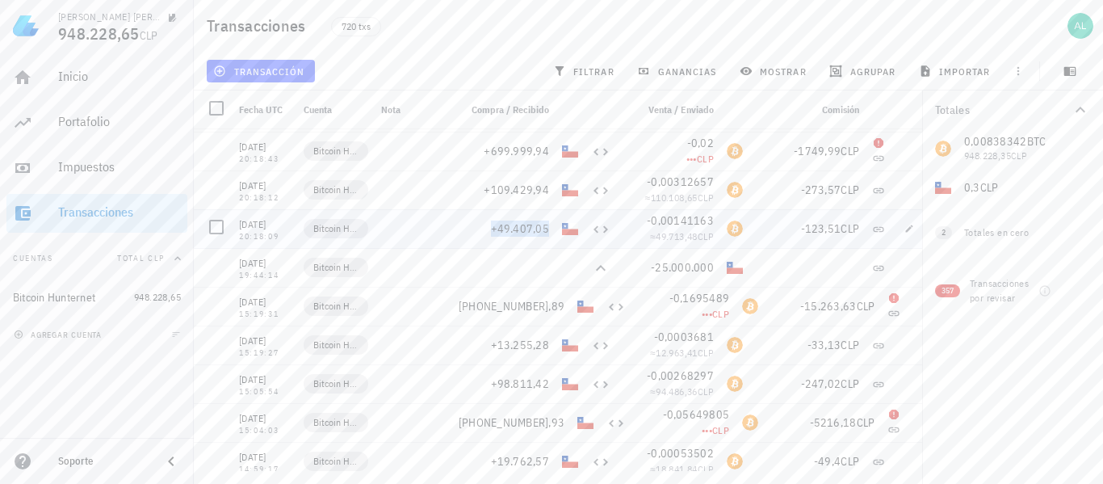
click at [547, 230] on span "+49.407,05" at bounding box center [520, 228] width 59 height 15
click at [529, 183] on span "+109.429,94" at bounding box center [516, 189] width 65 height 15
click at [534, 155] on span "+699.999,94" at bounding box center [516, 151] width 65 height 15
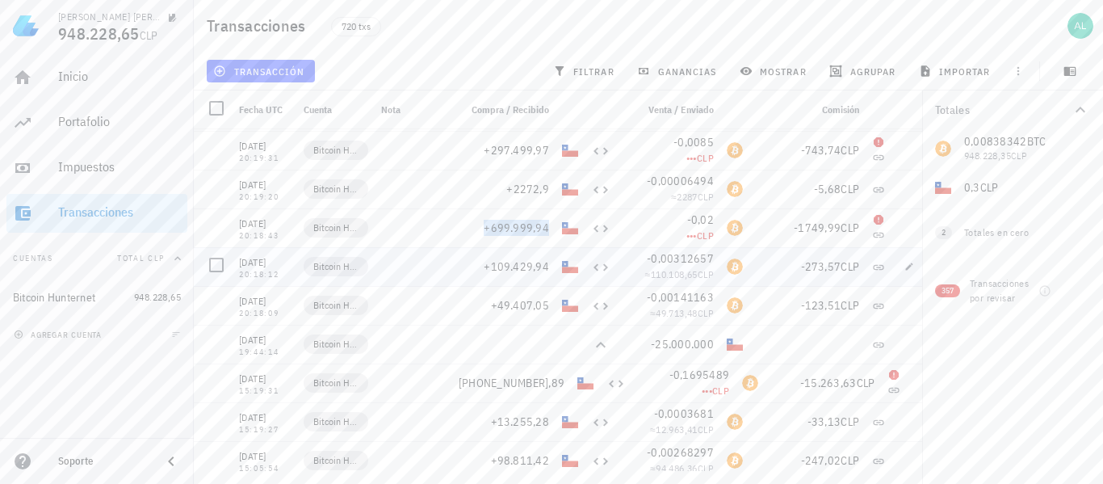
scroll to position [22398, 0]
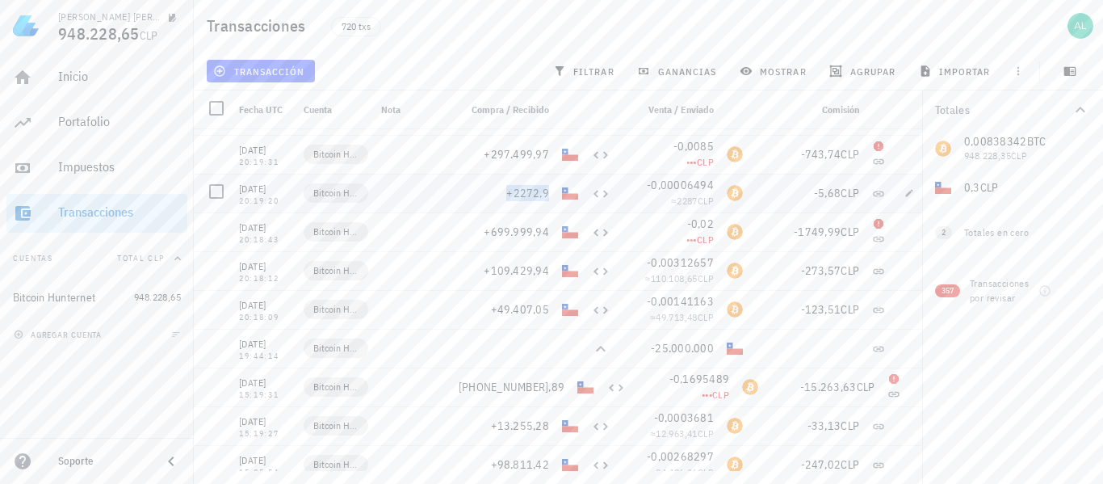
click at [544, 194] on span "+2272,9" at bounding box center [527, 193] width 43 height 15
click at [539, 149] on span "+297.499,97" at bounding box center [516, 154] width 65 height 15
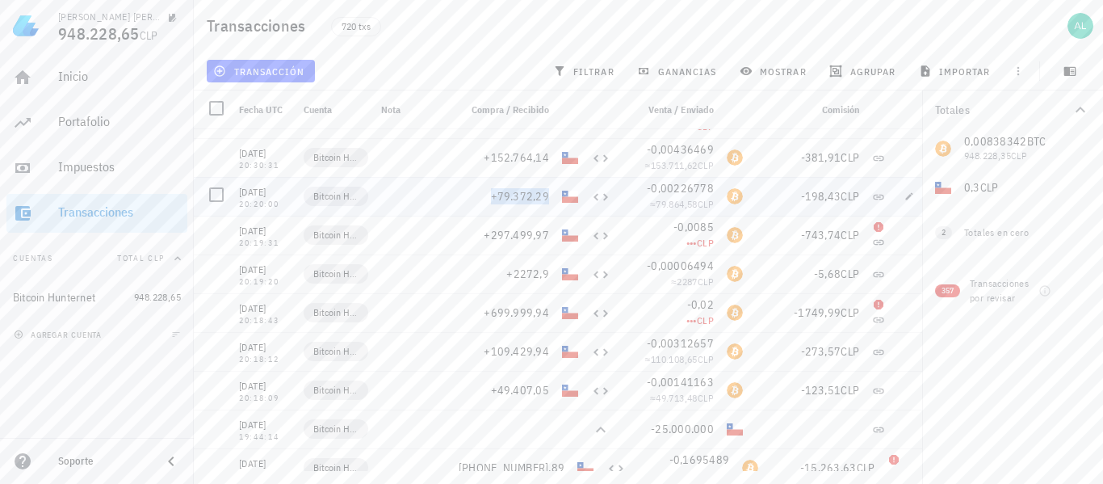
click at [543, 198] on span "+79.372,29" at bounding box center [520, 196] width 59 height 15
click at [539, 153] on span "+152.764,14" at bounding box center [516, 157] width 65 height 15
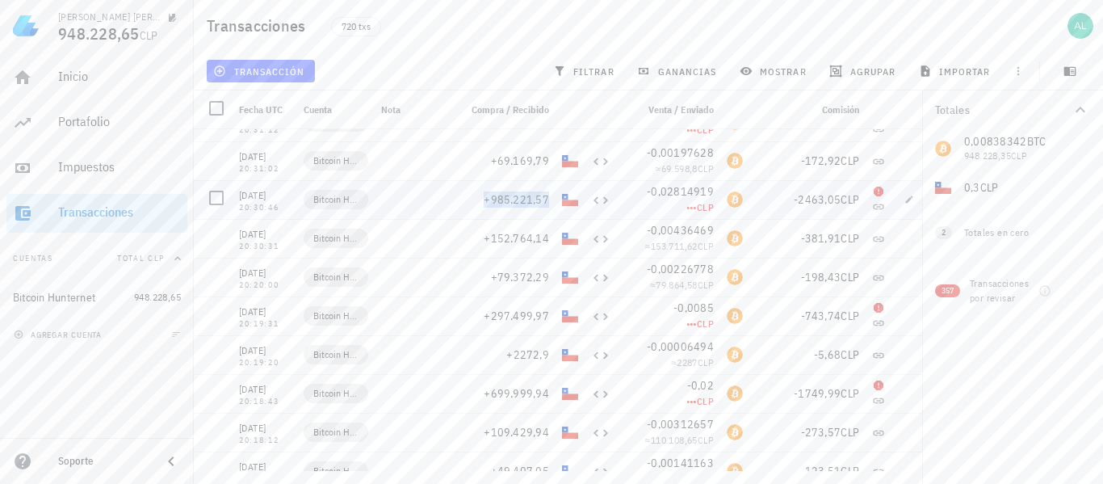
click at [542, 203] on span "+985.221,57" at bounding box center [516, 199] width 65 height 15
click at [534, 162] on span "+69.169,79" at bounding box center [520, 160] width 59 height 15
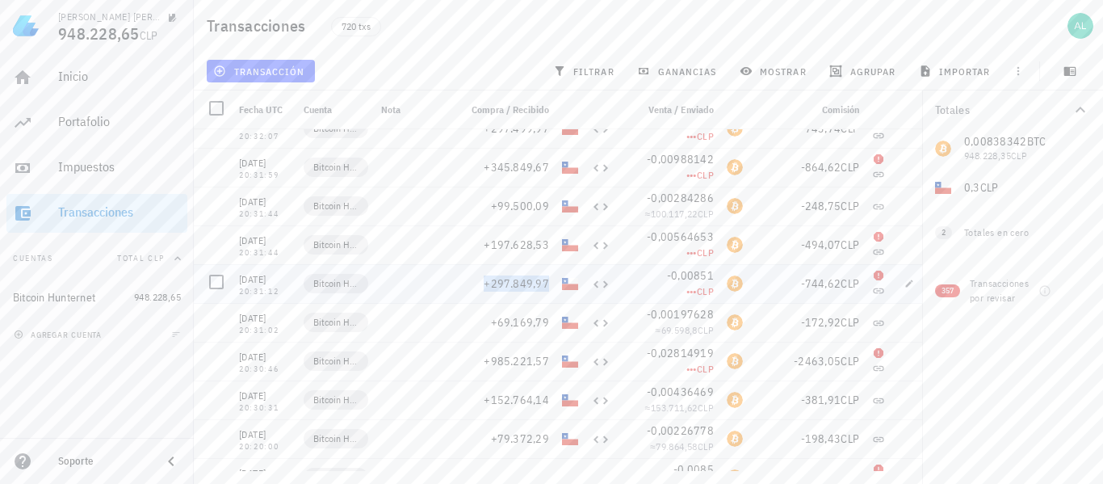
click at [547, 288] on span "+297.849,97" at bounding box center [516, 283] width 65 height 15
click at [535, 242] on span "+197.628,53" at bounding box center [516, 244] width 65 height 15
click at [539, 199] on span "+99.500,09" at bounding box center [520, 206] width 59 height 15
click at [526, 165] on span "+345.849,67" at bounding box center [516, 167] width 65 height 15
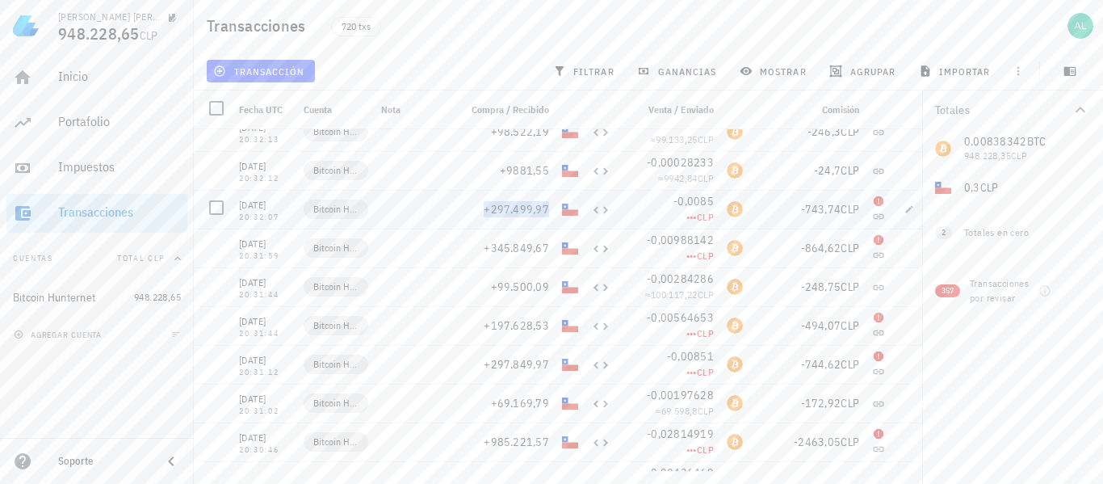
click at [546, 207] on span "+297.499,97" at bounding box center [516, 209] width 65 height 15
click at [540, 168] on span "+9881,55" at bounding box center [524, 170] width 49 height 15
click at [545, 212] on span "+98.522,19" at bounding box center [520, 212] width 59 height 15
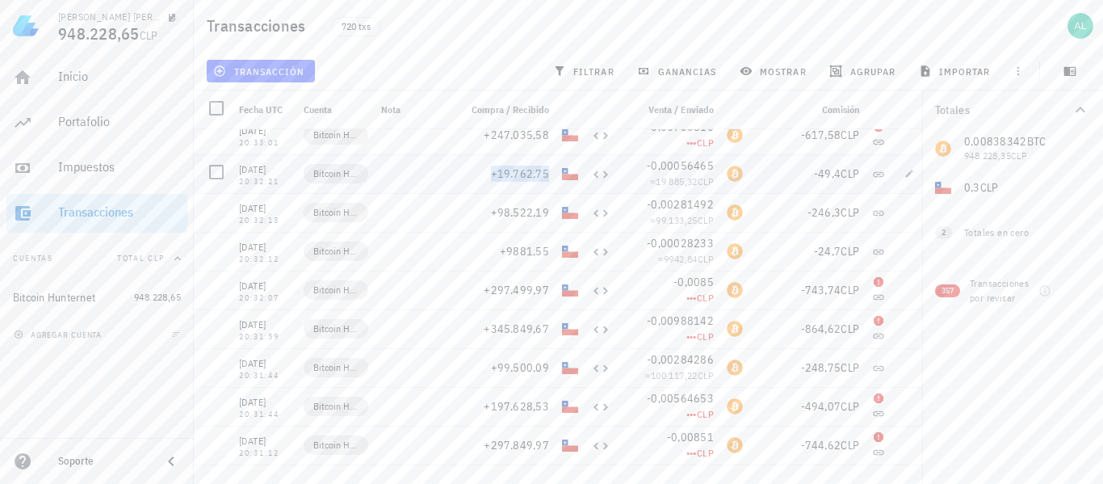
click at [539, 174] on span "+19.762,75" at bounding box center [520, 173] width 59 height 15
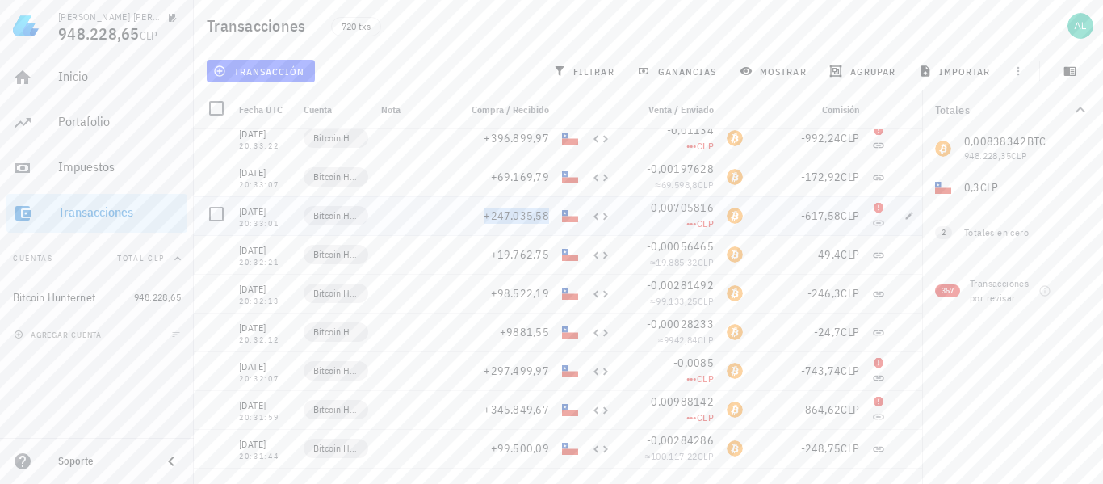
click at [545, 217] on span "+247.035,58" at bounding box center [516, 215] width 65 height 15
click at [539, 178] on span "+69.169,79" at bounding box center [520, 177] width 59 height 15
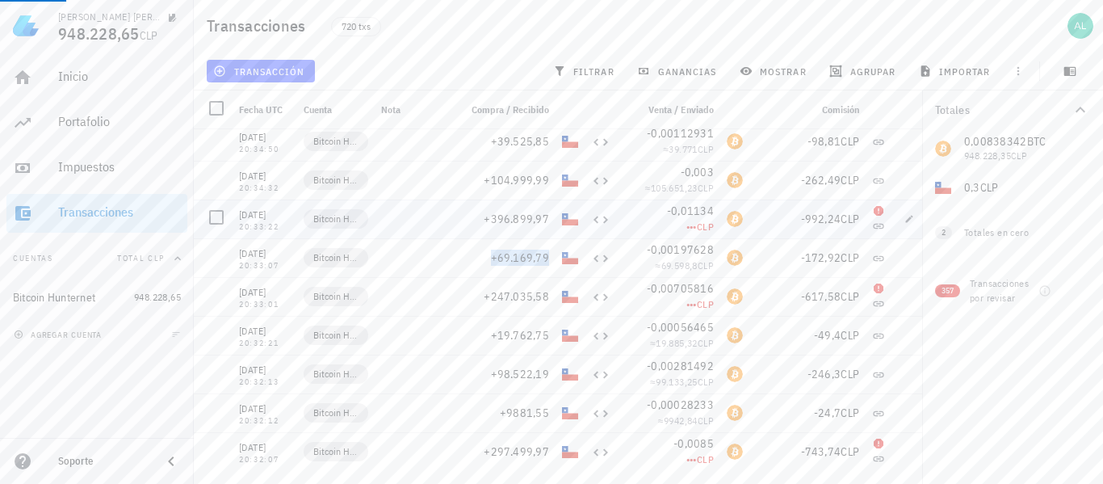
click at [539, 219] on span "+396.899,97" at bounding box center [516, 219] width 65 height 15
click at [539, 178] on span "+104.999,99" at bounding box center [516, 180] width 65 height 15
click at [545, 145] on span "+39.525,85" at bounding box center [520, 141] width 59 height 15
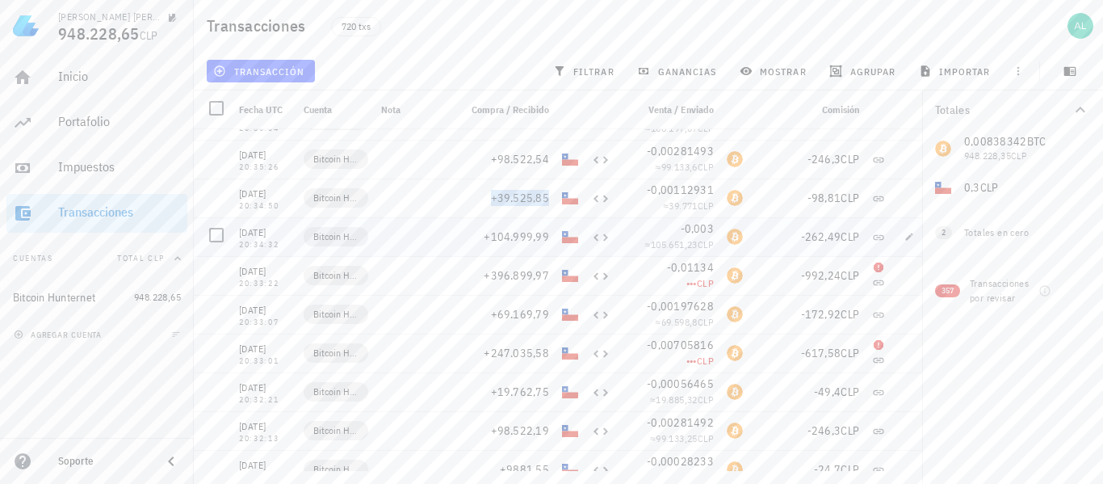
scroll to position [21671, 0]
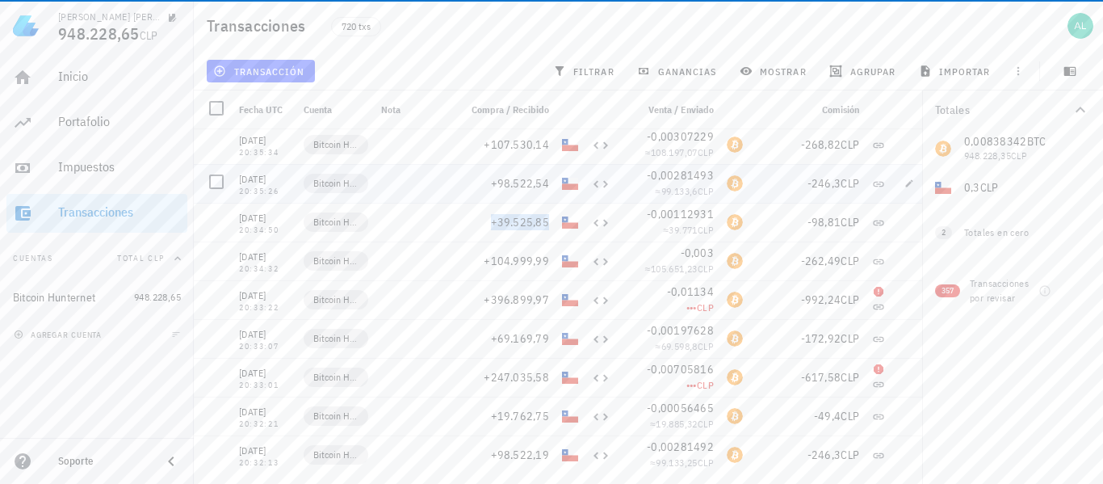
click at [540, 182] on span "+98.522,54" at bounding box center [520, 183] width 59 height 15
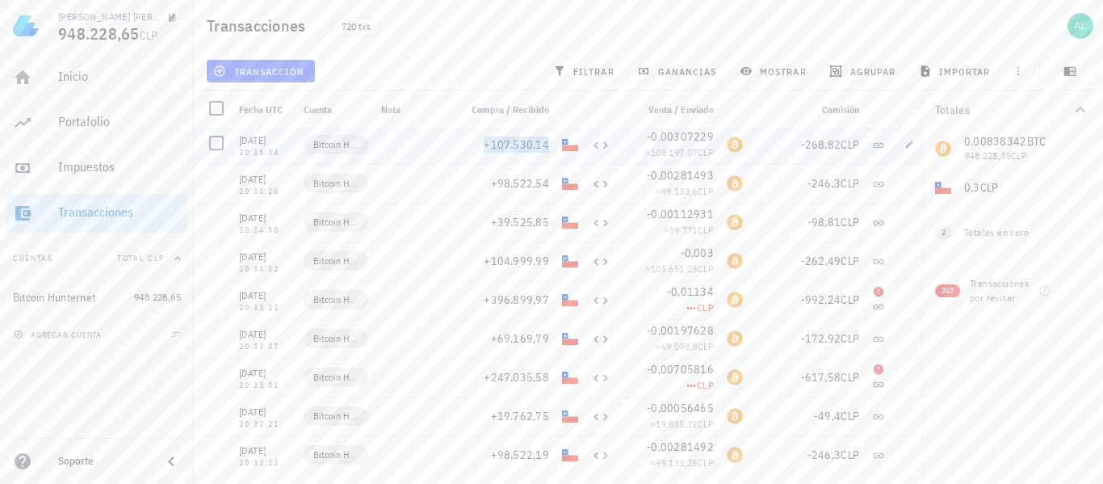
click at [542, 144] on span "+107.530,14" at bounding box center [516, 144] width 65 height 15
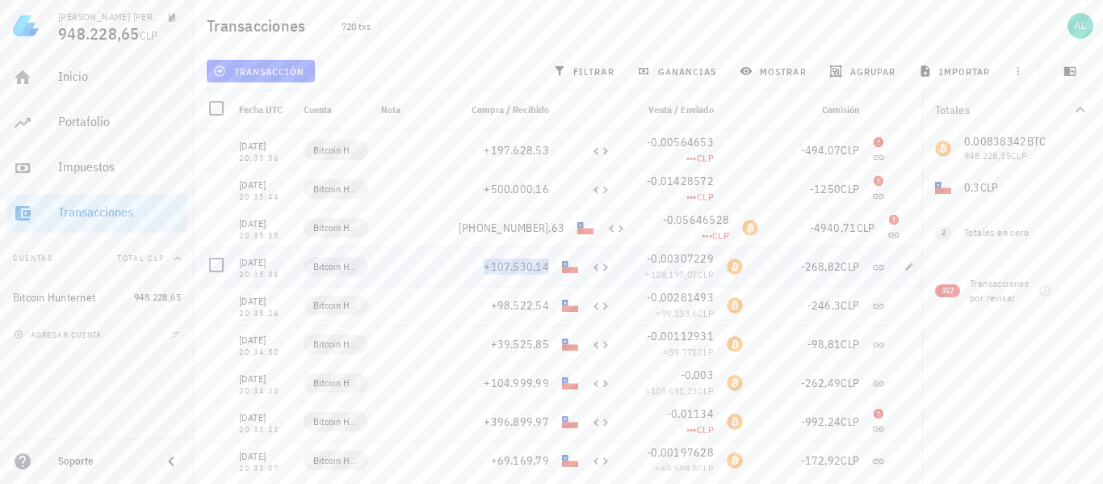
scroll to position [21510, 0]
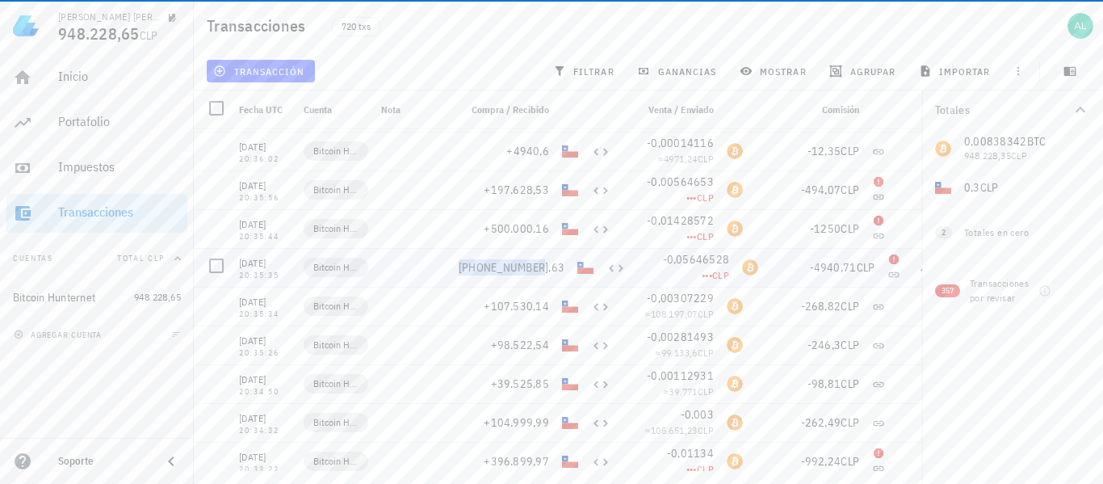
click at [540, 270] on span "[PHONE_NUMBER],63" at bounding box center [512, 267] width 106 height 15
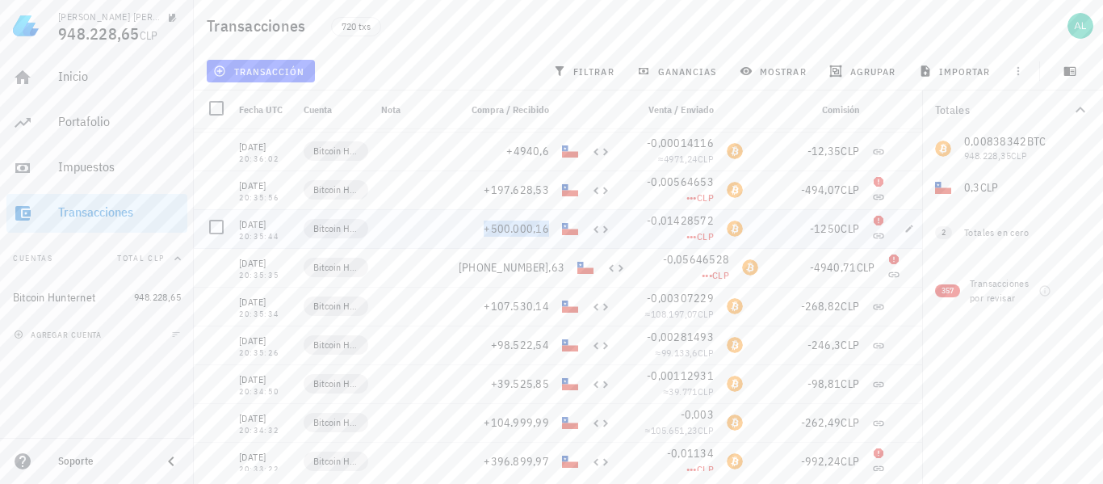
click at [523, 224] on span "+500.000,16" at bounding box center [516, 228] width 65 height 15
click at [522, 177] on div "+197.628,53" at bounding box center [503, 189] width 103 height 39
click at [522, 179] on div "+197.628,53" at bounding box center [503, 189] width 103 height 39
click at [525, 192] on span "+197.628,53" at bounding box center [516, 189] width 65 height 15
click at [543, 149] on span "+4940,6" at bounding box center [527, 151] width 43 height 15
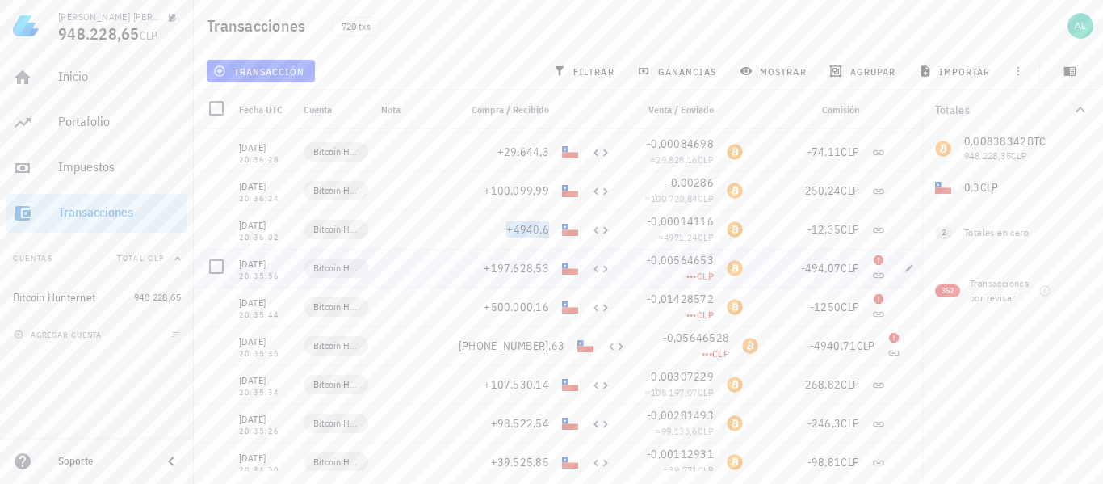
scroll to position [21429, 0]
click at [530, 186] on span "+100.099,99" at bounding box center [516, 193] width 65 height 15
click at [528, 149] on span "+29.644,3" at bounding box center [523, 154] width 52 height 15
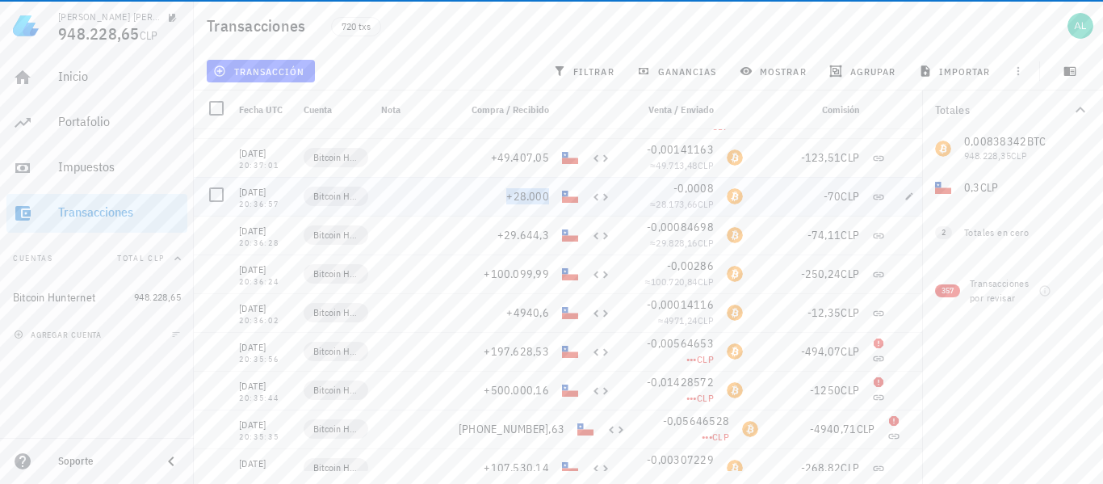
click at [549, 199] on span "+28.000" at bounding box center [527, 196] width 43 height 15
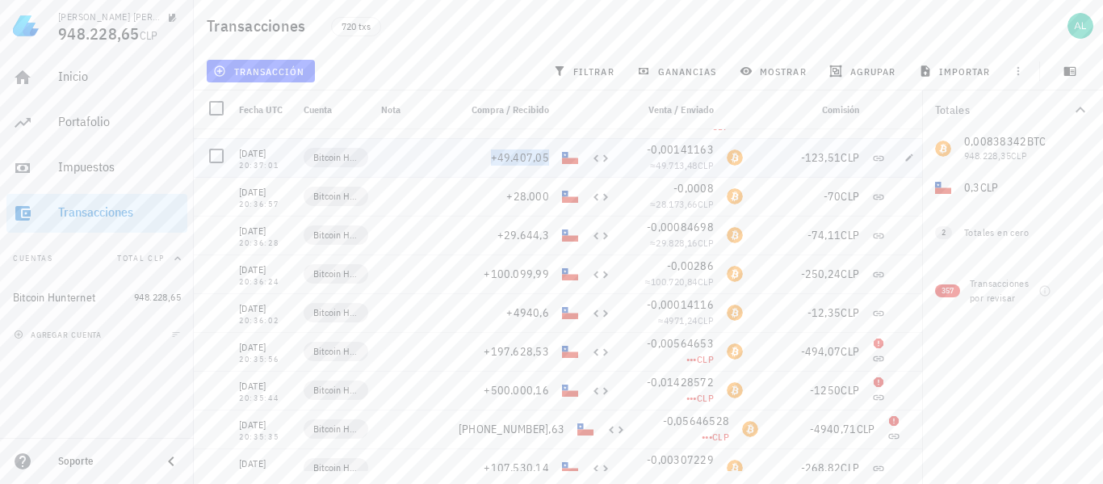
click at [543, 157] on span "+49.407,05" at bounding box center [520, 157] width 59 height 15
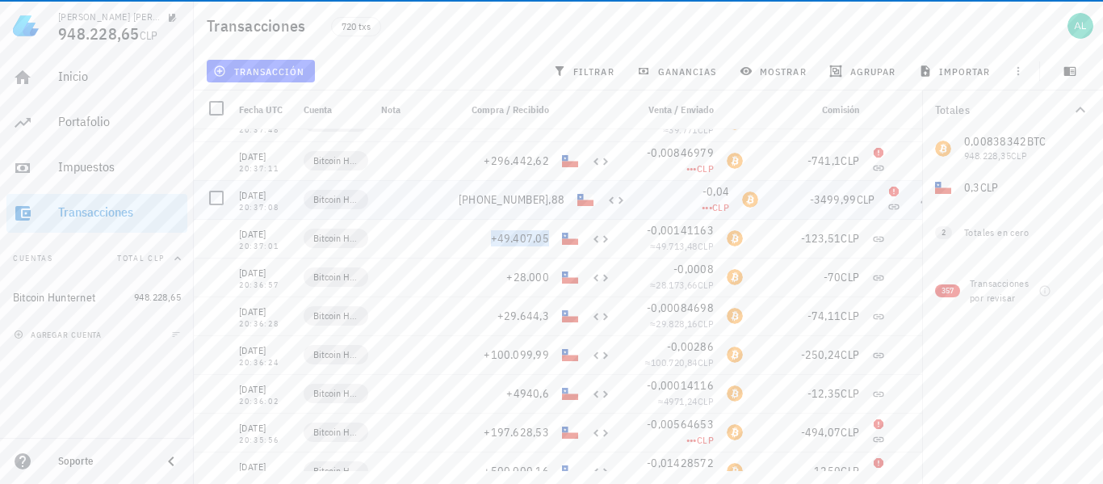
click at [544, 203] on span "[PHONE_NUMBER],88" at bounding box center [512, 199] width 106 height 15
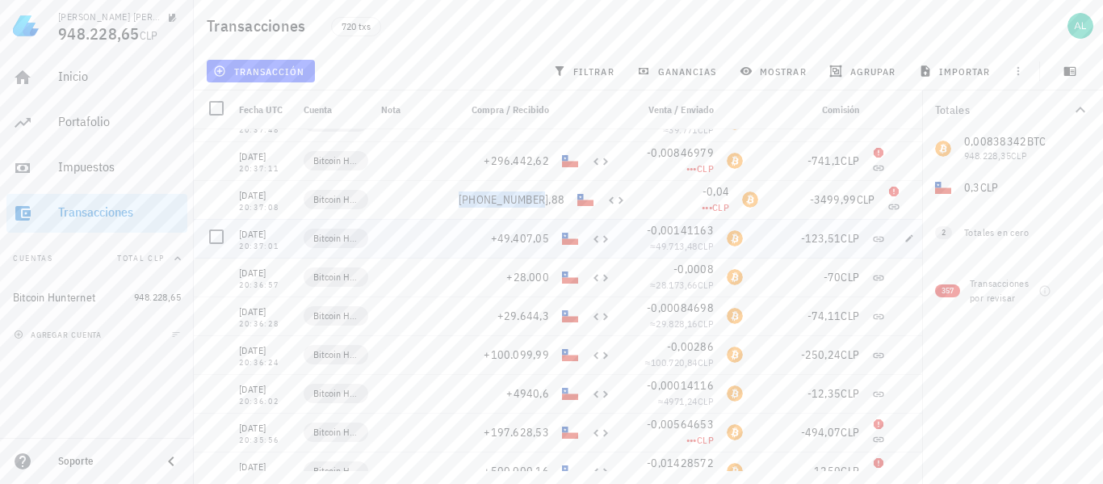
scroll to position [21187, 0]
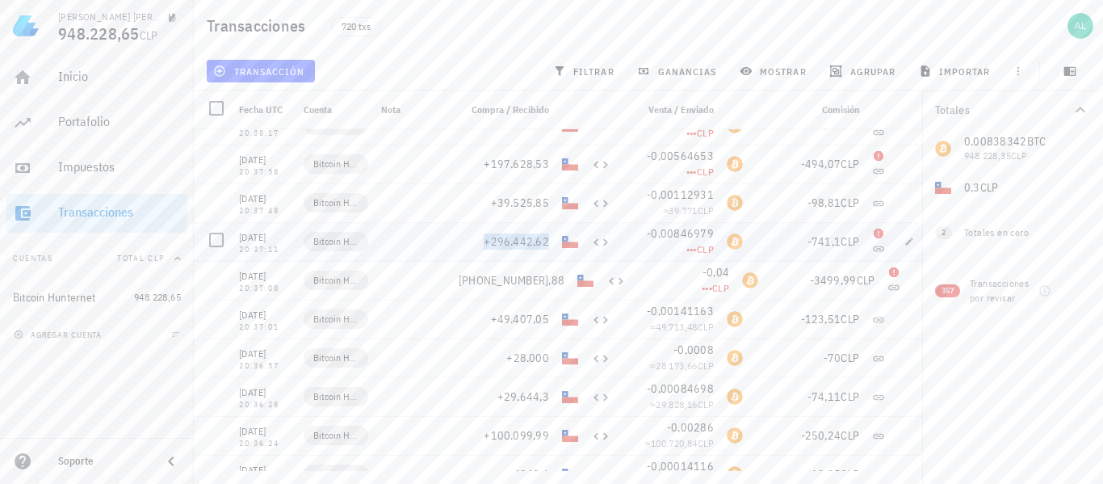
click at [543, 241] on span "+296.442,62" at bounding box center [516, 241] width 65 height 15
click at [518, 203] on span "+39.525,85" at bounding box center [520, 202] width 59 height 15
click at [523, 159] on span "+197.628,53" at bounding box center [516, 164] width 65 height 15
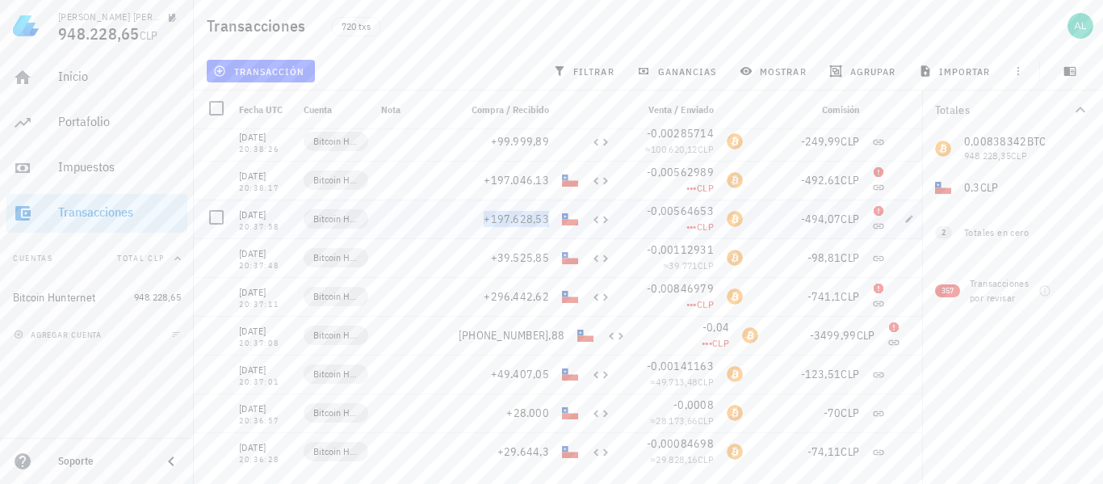
scroll to position [21106, 0]
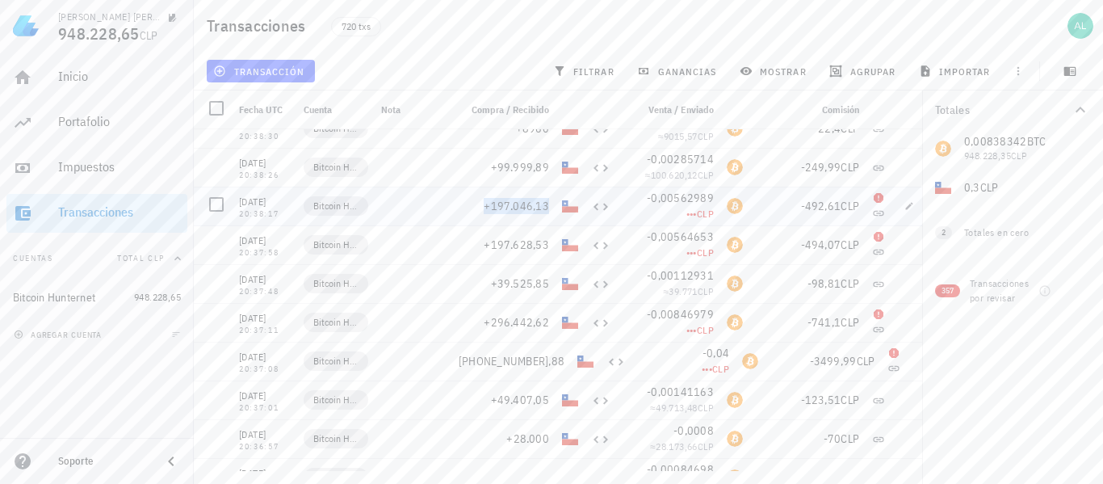
click at [547, 205] on span "+197.046,13" at bounding box center [516, 206] width 65 height 15
click at [535, 166] on span "+99.999,89" at bounding box center [520, 167] width 59 height 15
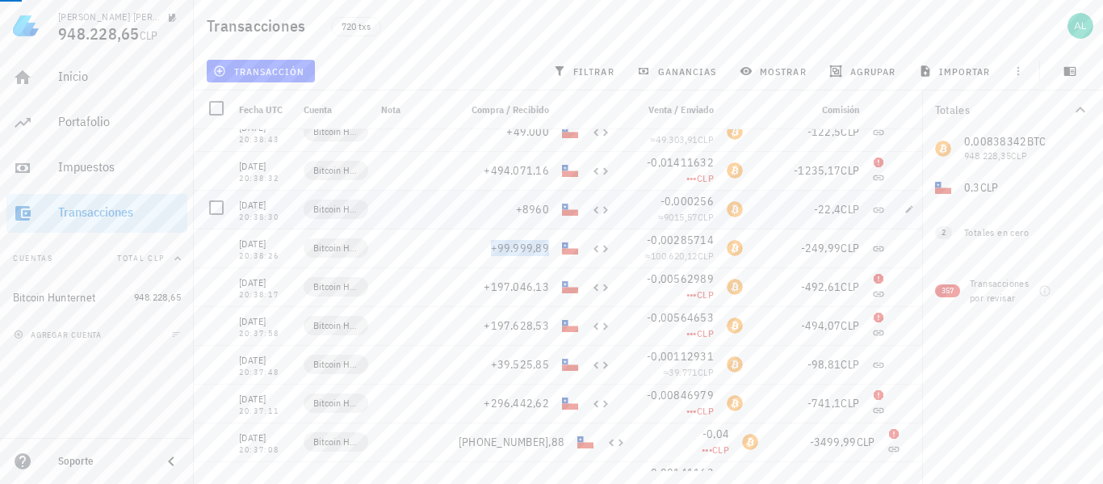
click at [546, 207] on span "+8960" at bounding box center [532, 209] width 33 height 15
click at [524, 170] on span "+494.071,16" at bounding box center [516, 170] width 65 height 15
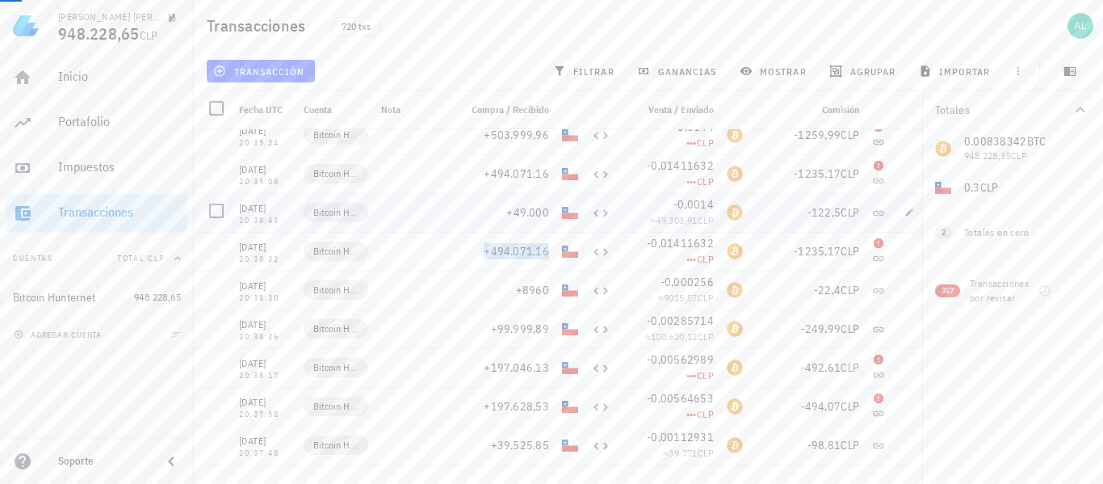
click at [547, 207] on span "+49.000" at bounding box center [527, 212] width 43 height 15
click at [514, 174] on span "+494.071,16" at bounding box center [516, 173] width 65 height 15
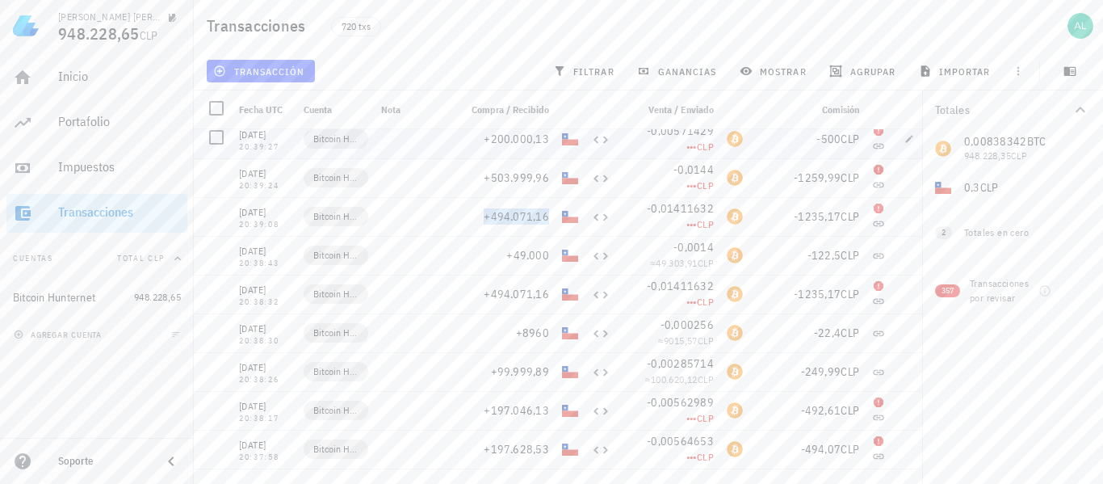
scroll to position [20864, 0]
click at [546, 219] on span "+503.999,96" at bounding box center [516, 215] width 65 height 15
click at [539, 178] on span "+200.000,13" at bounding box center [516, 177] width 65 height 15
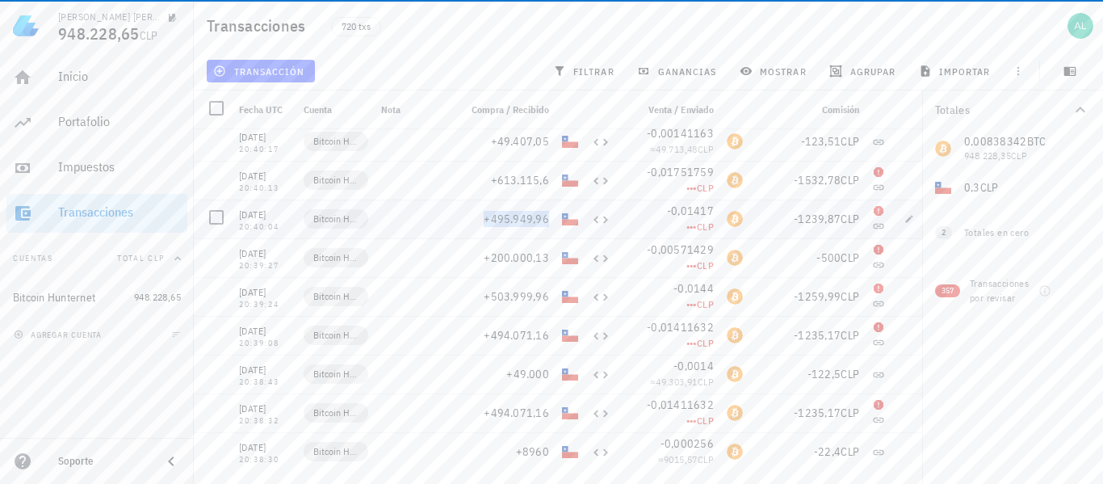
click at [547, 216] on span "+495.949,96" at bounding box center [516, 219] width 65 height 15
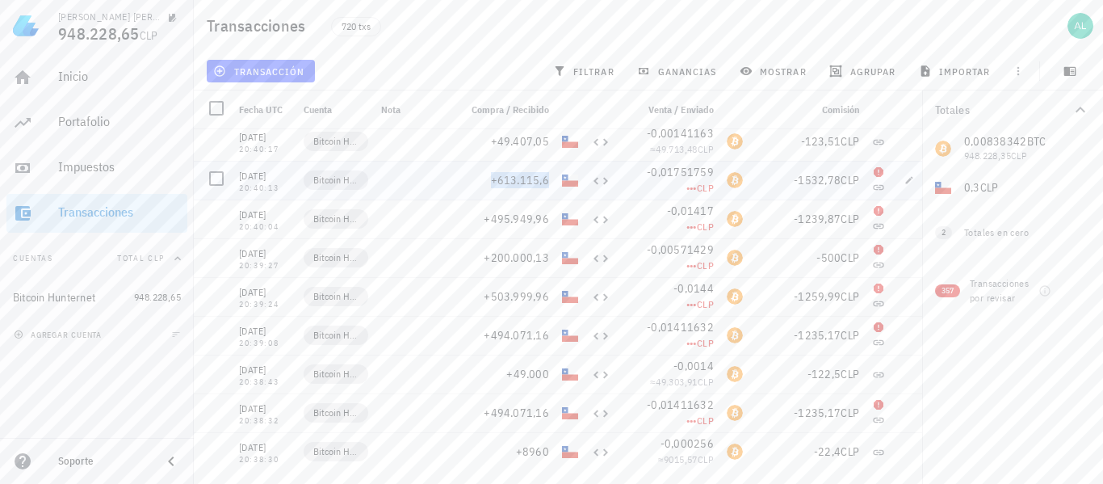
click at [540, 178] on span "+613.115,6" at bounding box center [520, 180] width 59 height 15
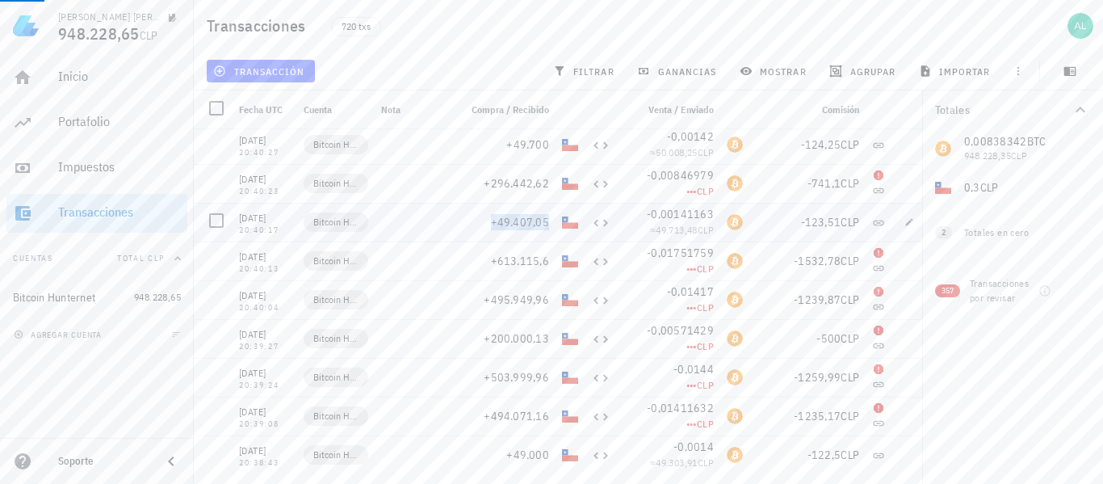
click at [542, 219] on span "+49.407,05" at bounding box center [520, 222] width 59 height 15
click at [489, 181] on span "+296.442,62" at bounding box center [516, 183] width 65 height 15
click at [543, 144] on span "+49.700" at bounding box center [527, 144] width 43 height 15
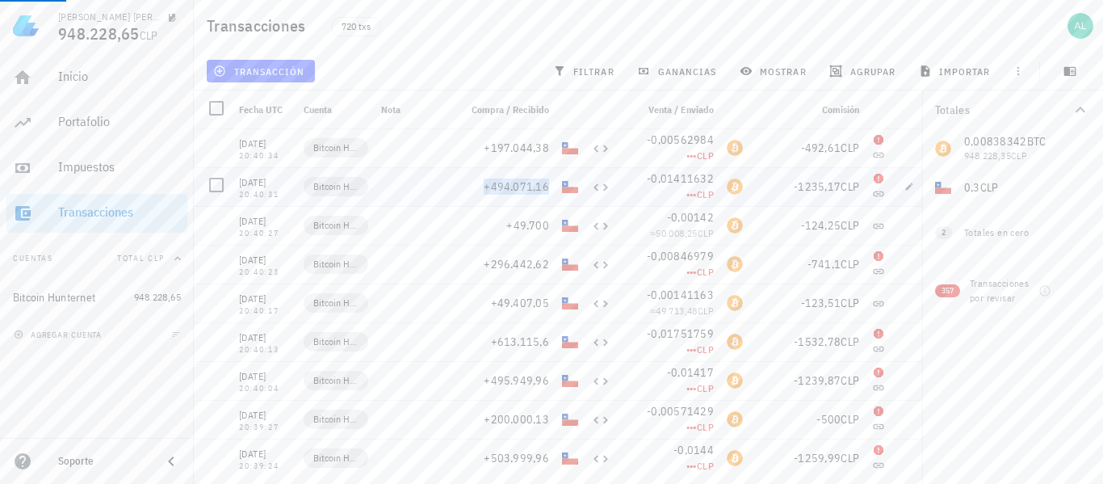
click at [549, 186] on span "+494.071,16" at bounding box center [516, 186] width 65 height 15
click at [539, 151] on span "+197.044,38" at bounding box center [516, 148] width 65 height 15
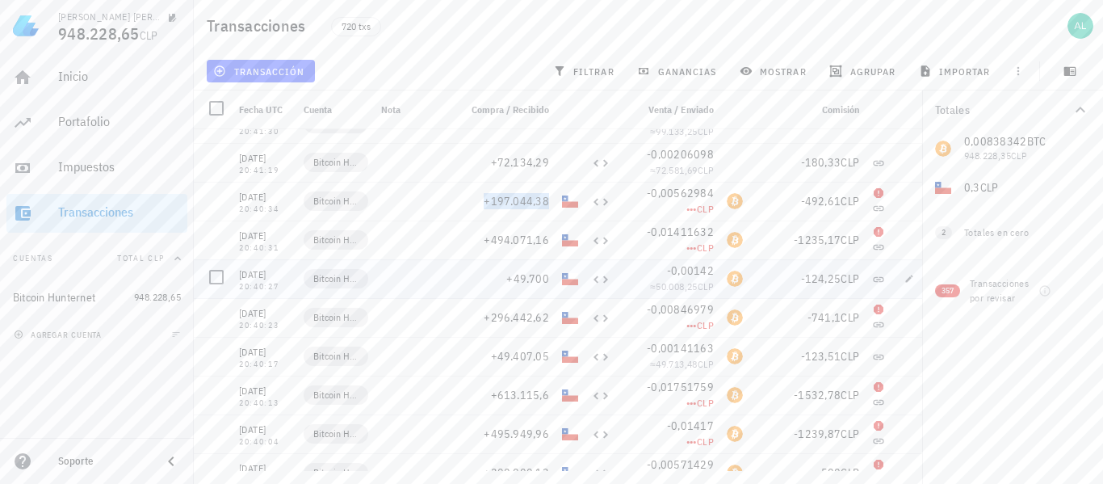
scroll to position [20541, 0]
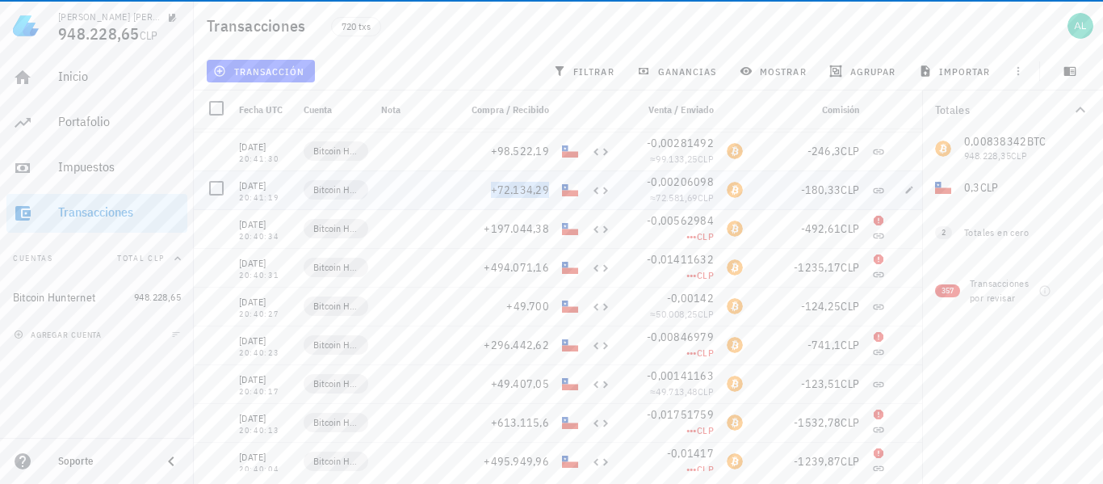
click at [549, 187] on span "+72.134,29" at bounding box center [520, 189] width 59 height 15
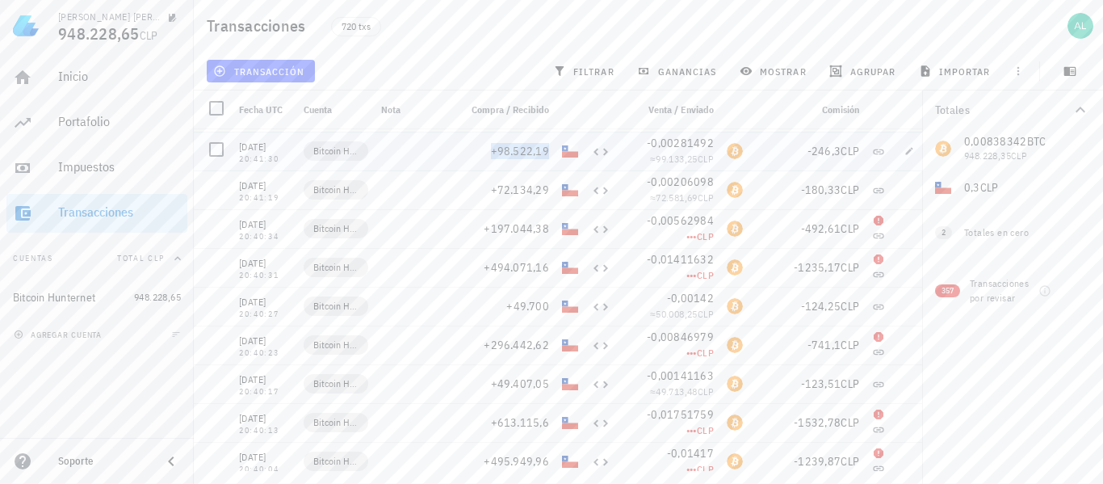
click at [528, 153] on span "+98.522,19" at bounding box center [520, 151] width 59 height 15
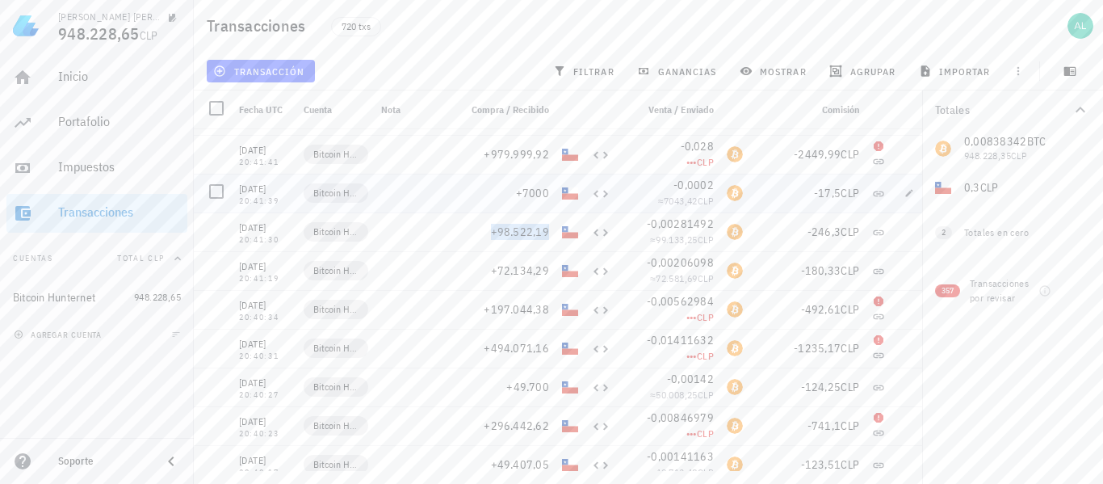
click at [543, 189] on span "+7000" at bounding box center [532, 193] width 33 height 15
click at [525, 150] on span "+979.999,92" at bounding box center [516, 154] width 65 height 15
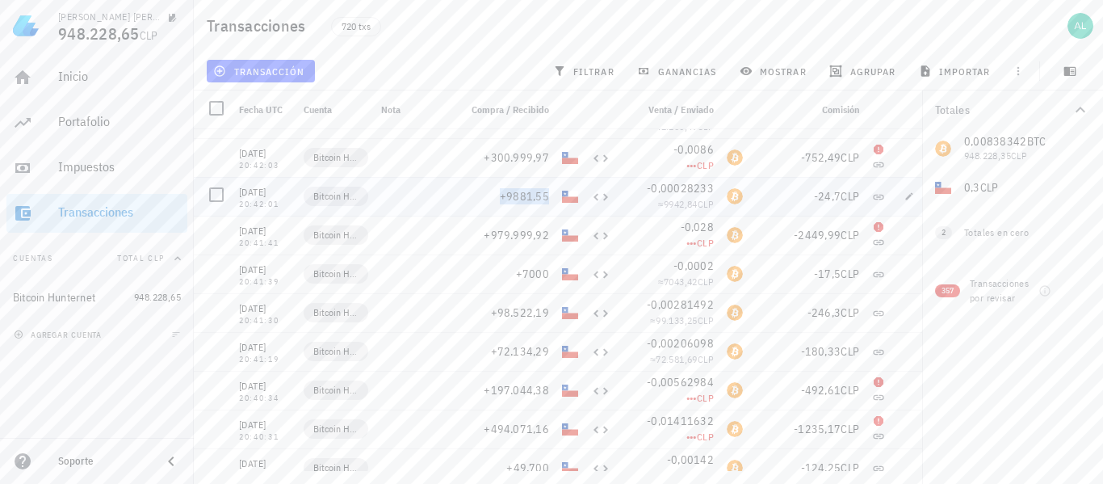
click at [526, 199] on span "+9881,55" at bounding box center [524, 196] width 49 height 15
click at [543, 160] on span "+300.999,97" at bounding box center [516, 157] width 65 height 15
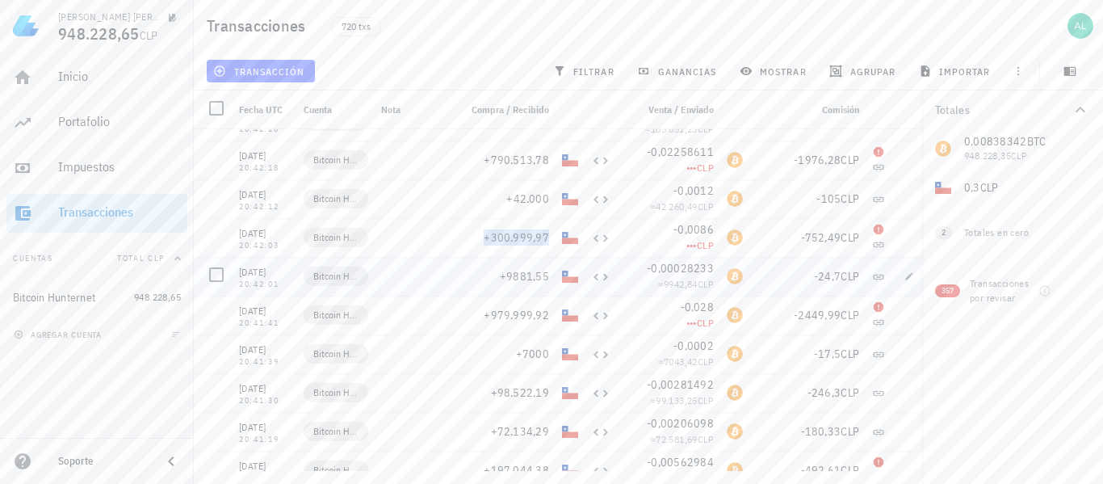
scroll to position [20298, 0]
click at [542, 195] on span "+42.000" at bounding box center [527, 199] width 43 height 15
click at [544, 161] on span "+790.513,78" at bounding box center [516, 160] width 65 height 15
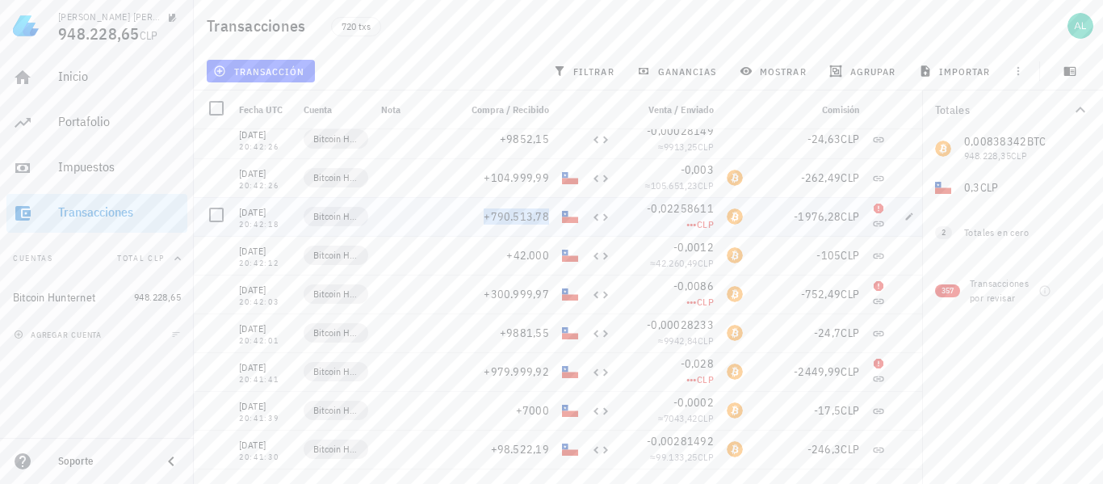
scroll to position [20218, 0]
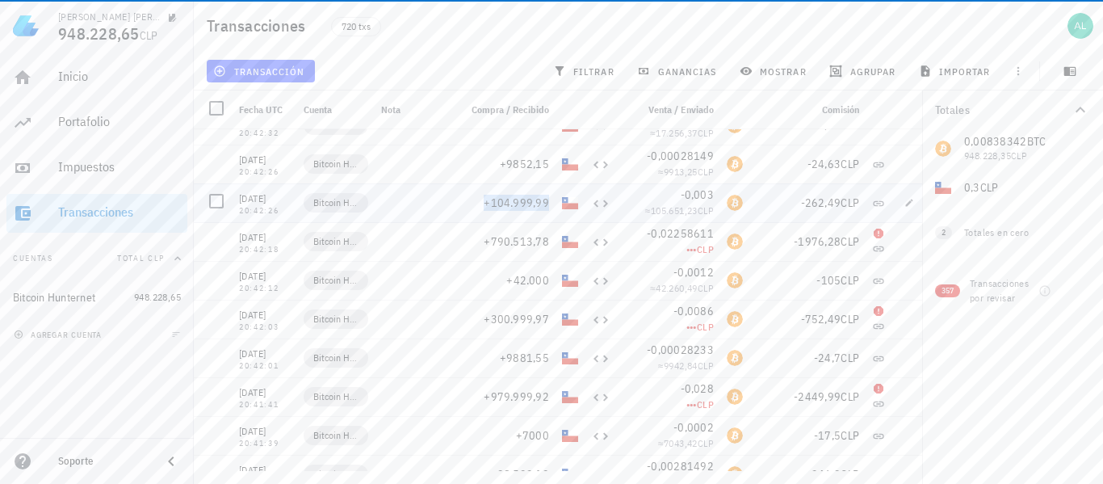
click at [549, 199] on span "+104.999,99" at bounding box center [516, 202] width 65 height 15
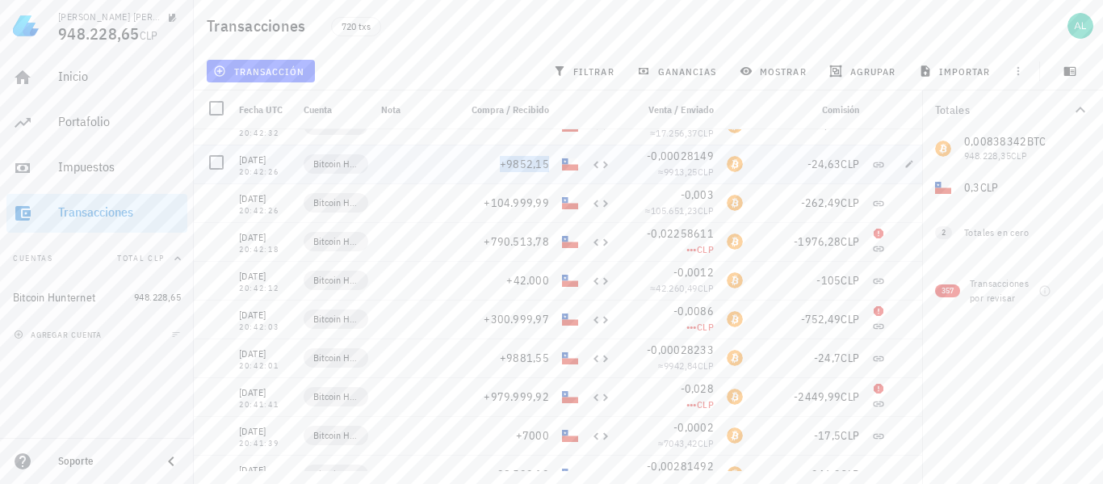
click at [547, 162] on span "+9852,15" at bounding box center [524, 164] width 49 height 15
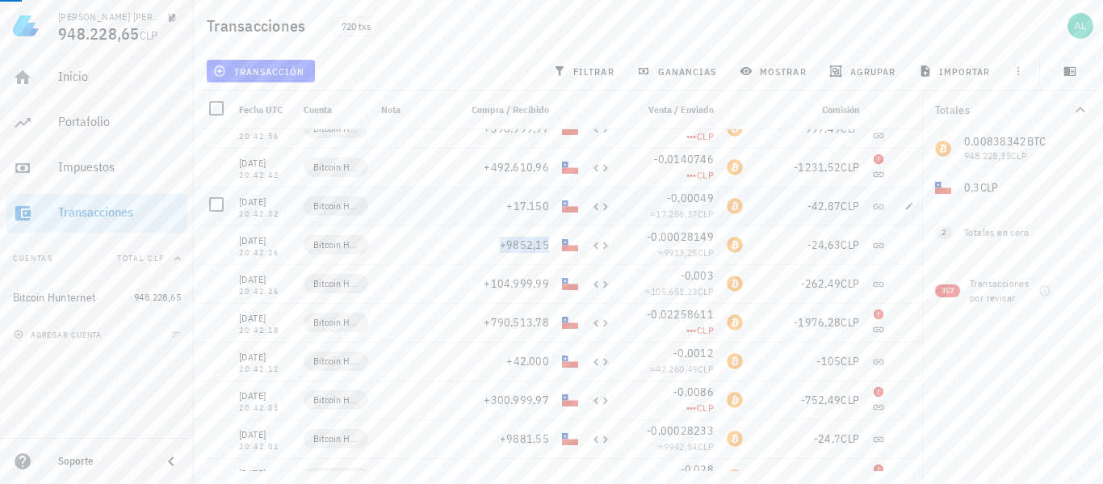
click at [550, 210] on div "+17.150" at bounding box center [503, 206] width 103 height 39
click at [545, 206] on span "+17.150" at bounding box center [527, 206] width 43 height 15
click at [541, 166] on span "+492.610,96" at bounding box center [516, 167] width 65 height 15
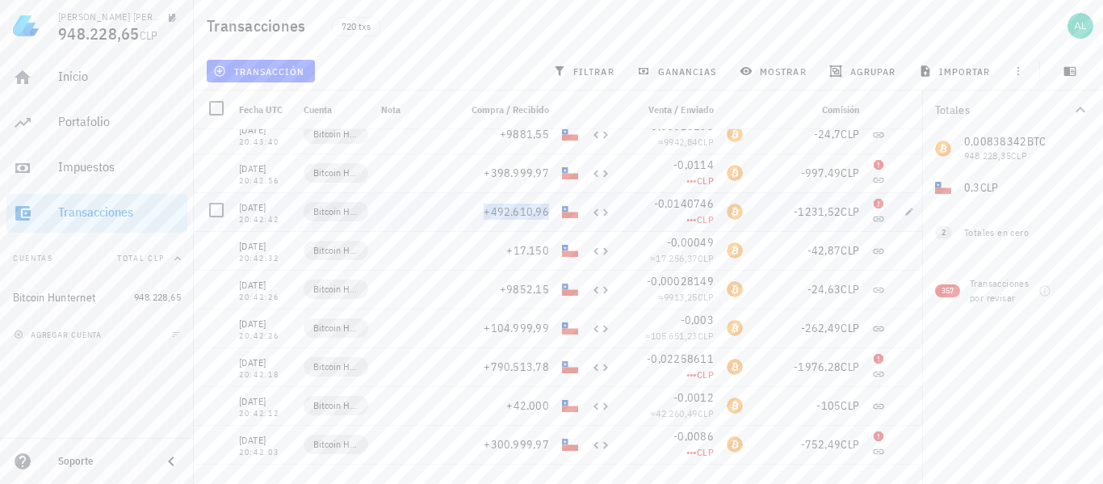
scroll to position [20056, 0]
click at [547, 212] on span "+398.999,97" at bounding box center [516, 209] width 65 height 15
click at [522, 168] on span "+9881,55" at bounding box center [524, 170] width 49 height 15
click at [539, 210] on span "+49.407,05" at bounding box center [520, 212] width 59 height 15
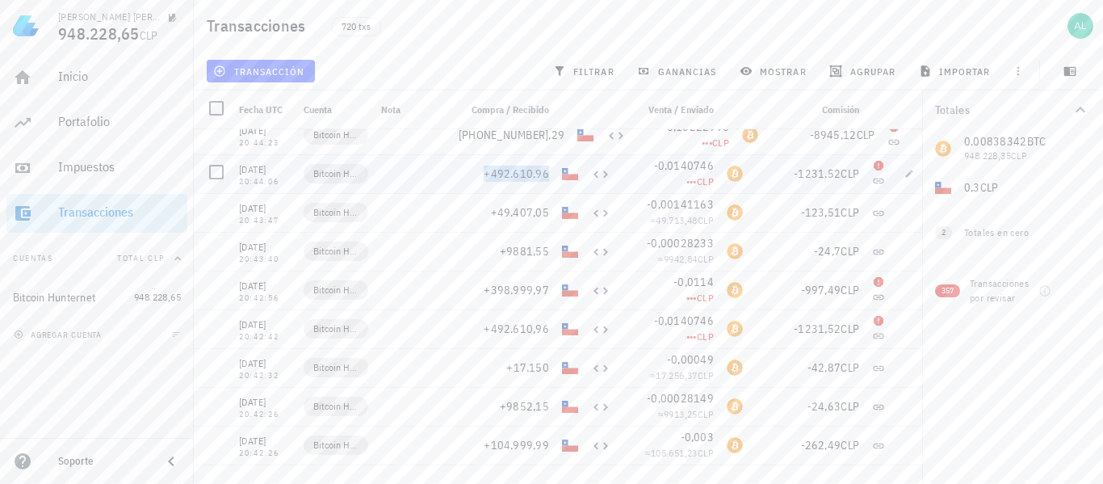
click at [547, 170] on span "+492.610,96" at bounding box center [516, 173] width 65 height 15
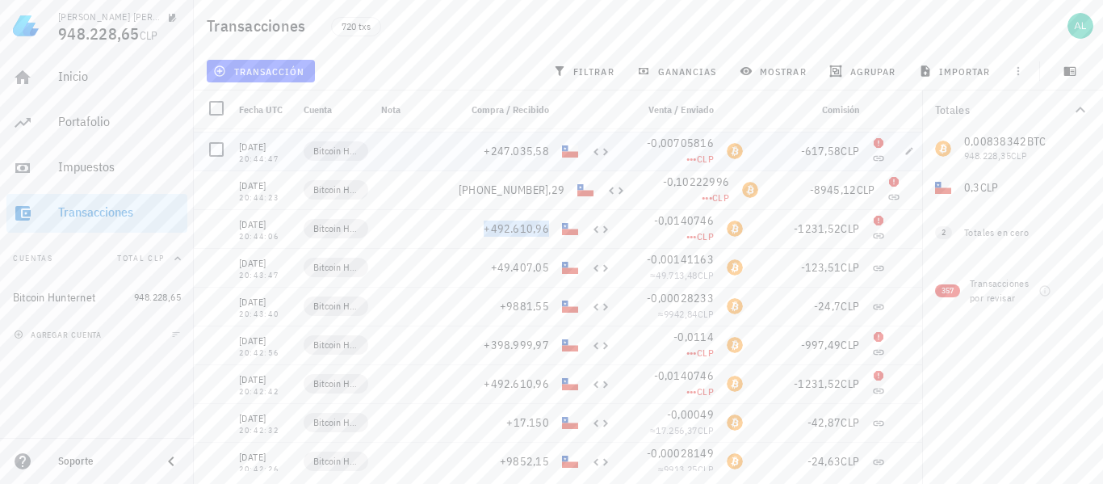
scroll to position [19895, 0]
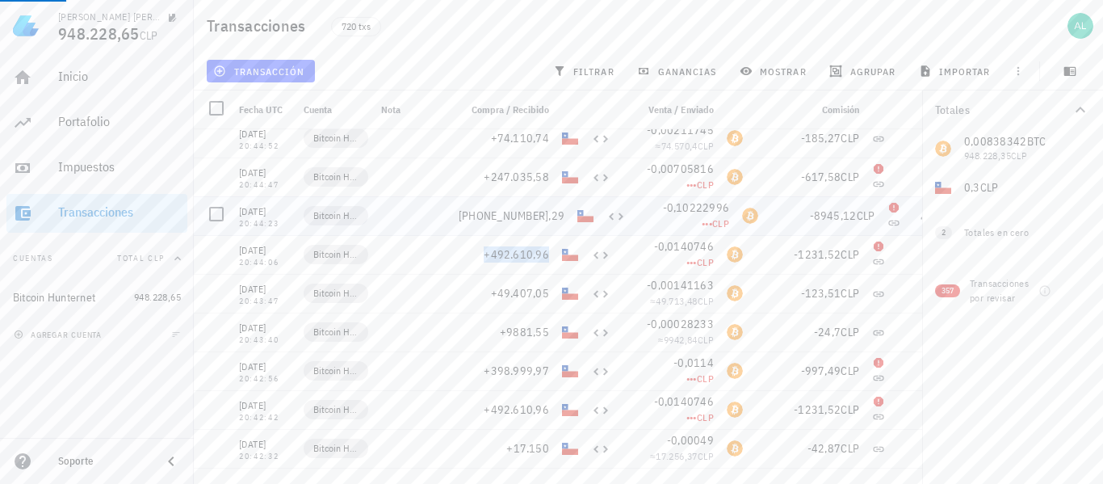
click at [547, 216] on span "[PHONE_NUMBER],29" at bounding box center [512, 215] width 106 height 15
click at [543, 171] on span "+247.035,58" at bounding box center [516, 177] width 65 height 15
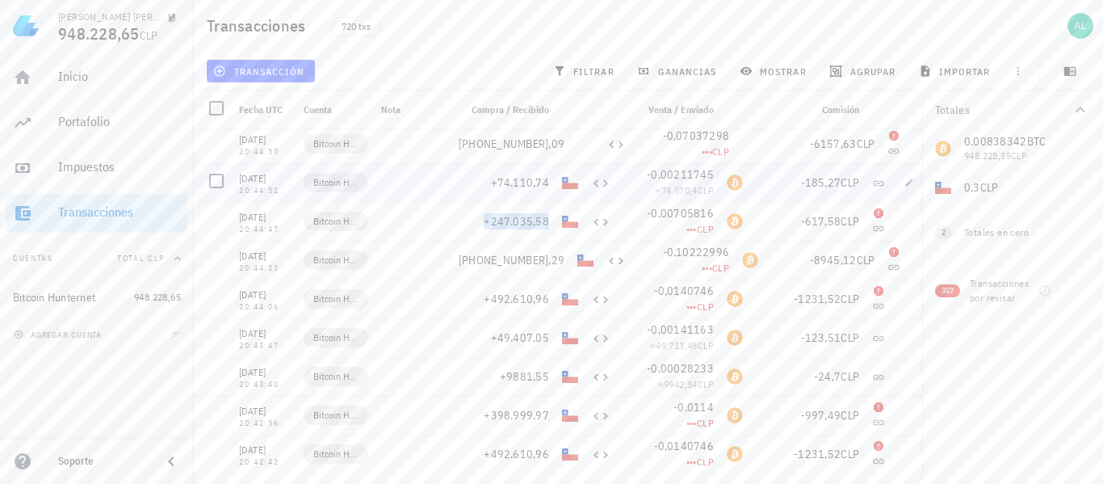
scroll to position [19814, 0]
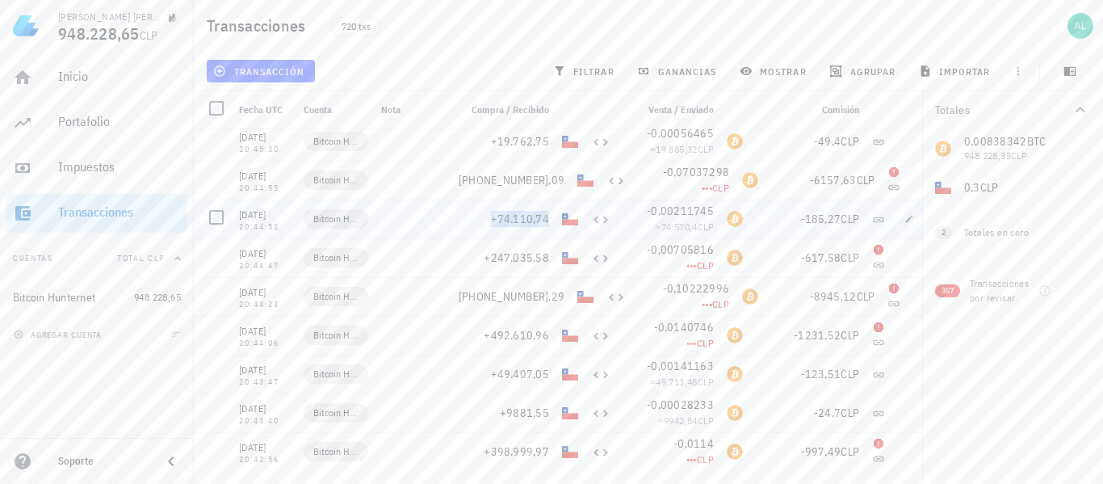
click at [549, 223] on span "+74.110,74" at bounding box center [520, 219] width 59 height 15
click at [543, 181] on span "[PHONE_NUMBER],09" at bounding box center [512, 180] width 106 height 15
click at [531, 138] on span "+19.762,75" at bounding box center [520, 141] width 59 height 15
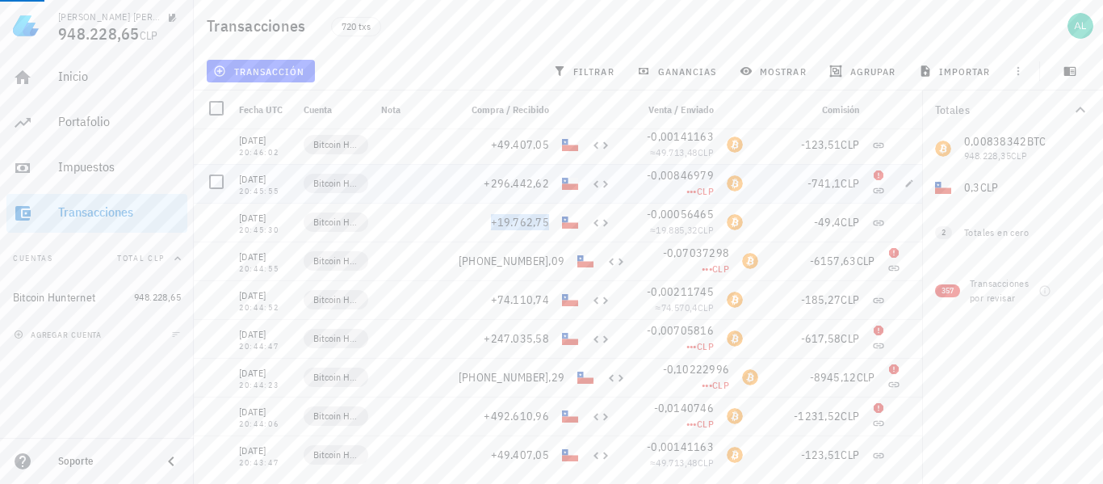
click at [537, 181] on span "+296.442,62" at bounding box center [516, 183] width 65 height 15
click at [544, 140] on span "+49.407,05" at bounding box center [520, 144] width 59 height 15
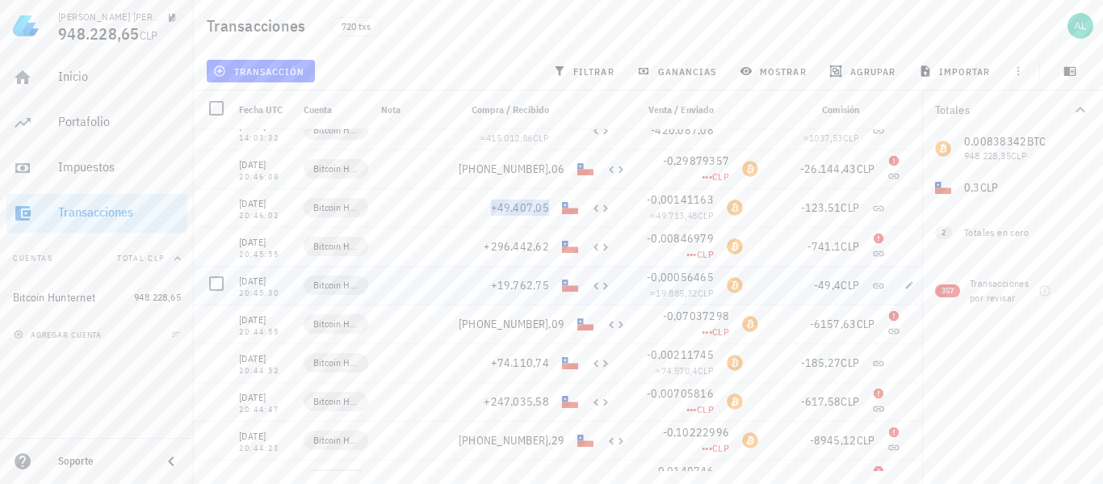
scroll to position [19572, 0]
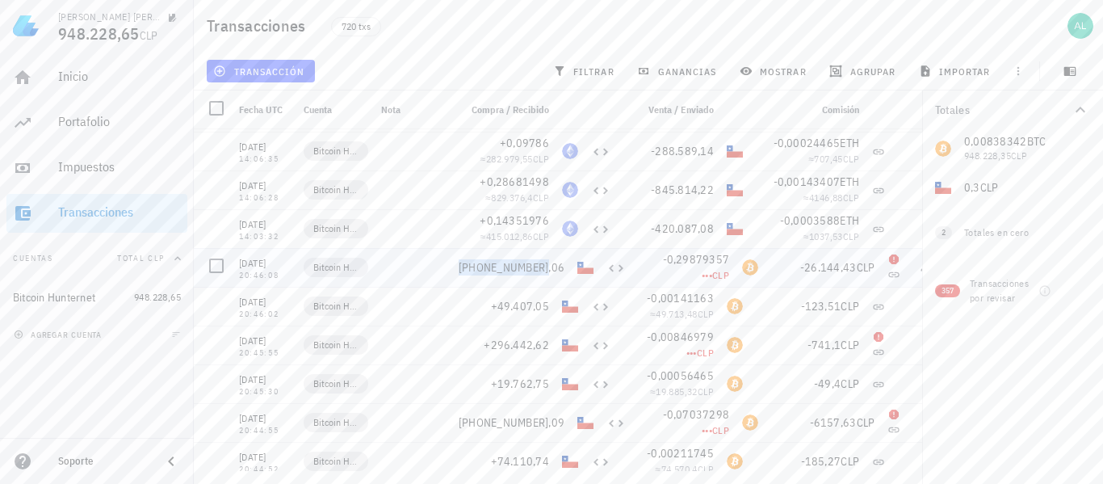
click at [547, 266] on span "[PHONE_NUMBER],06" at bounding box center [512, 267] width 106 height 15
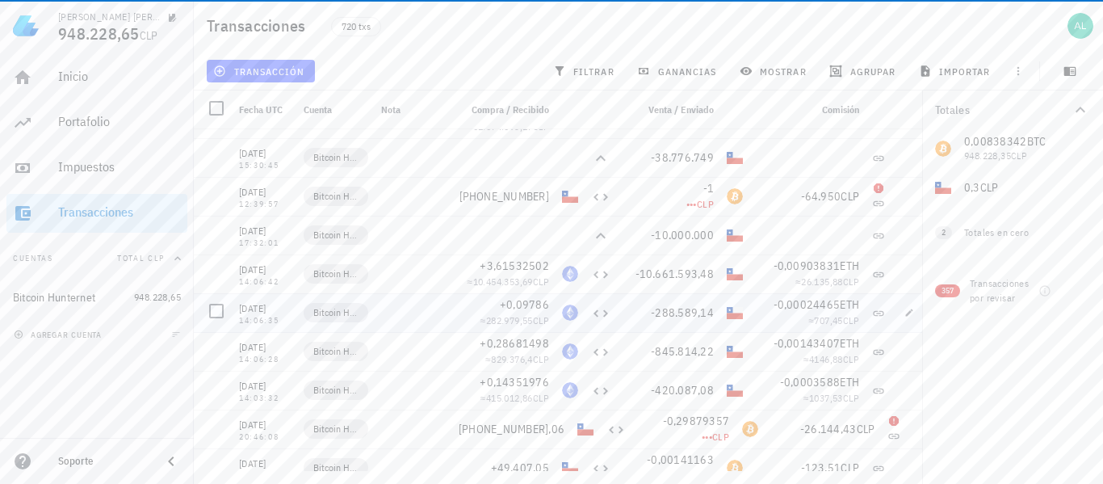
scroll to position [19491, 0]
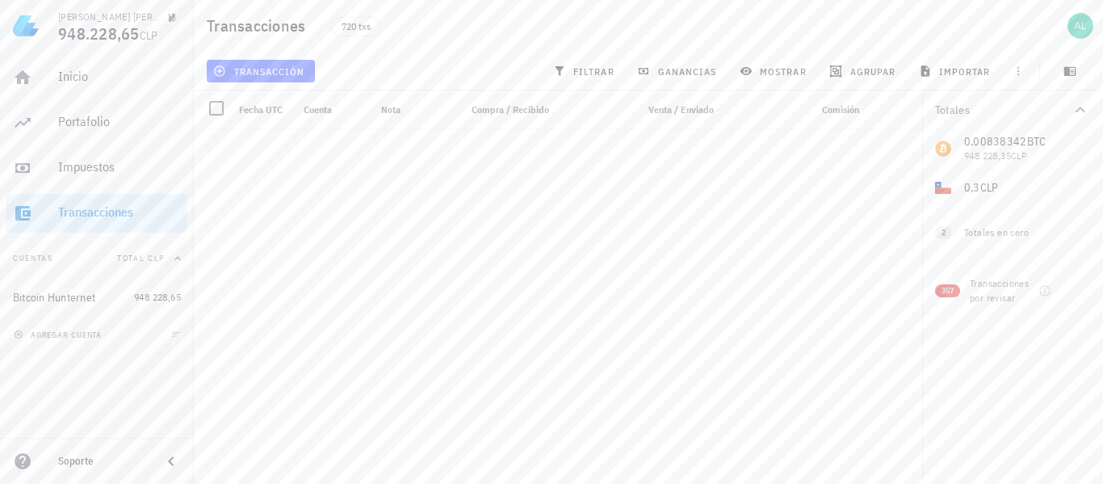
scroll to position [19491, 0]
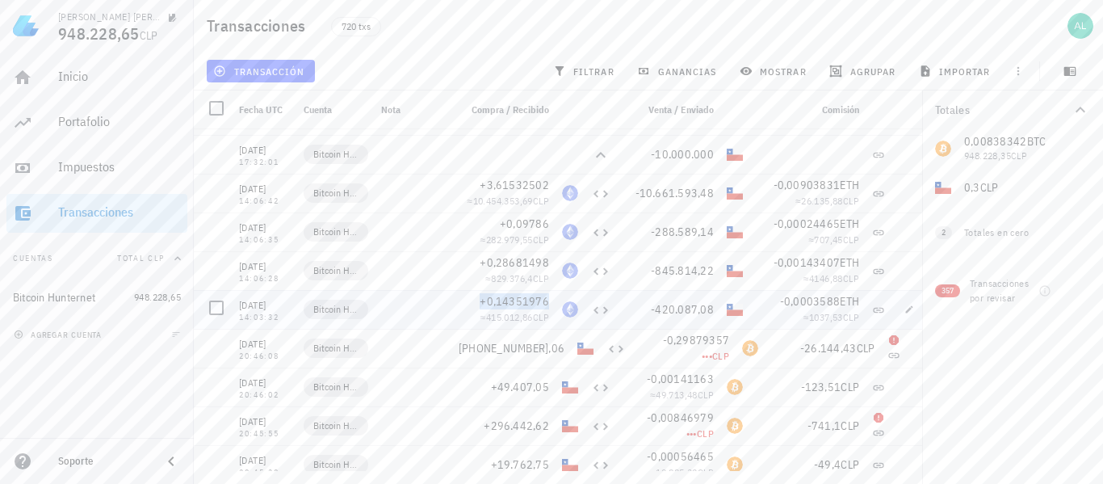
copy span "+0,14351976"
click at [691, 311] on span "-420.087,08" at bounding box center [682, 309] width 63 height 15
copy span "-420.087,08"
click at [548, 263] on span "+0,28681498" at bounding box center [514, 262] width 69 height 15
copy span "+0,28681498"
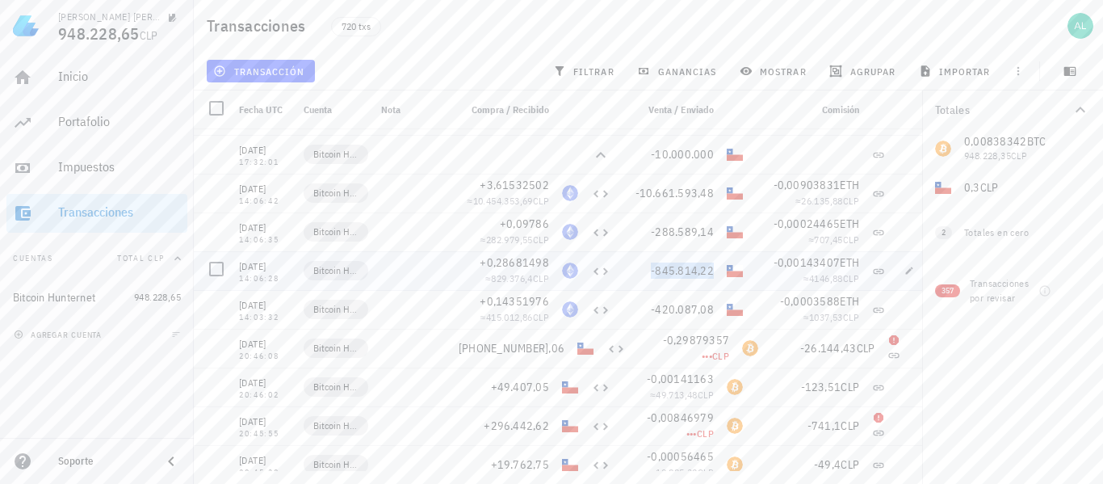
click at [680, 271] on span "-845.814,22" at bounding box center [682, 270] width 63 height 15
copy span "-845.814,22"
click at [542, 220] on span "+0,09786" at bounding box center [524, 223] width 49 height 15
copy span "+0,09786"
click at [699, 231] on span "-288.589,14" at bounding box center [682, 231] width 63 height 15
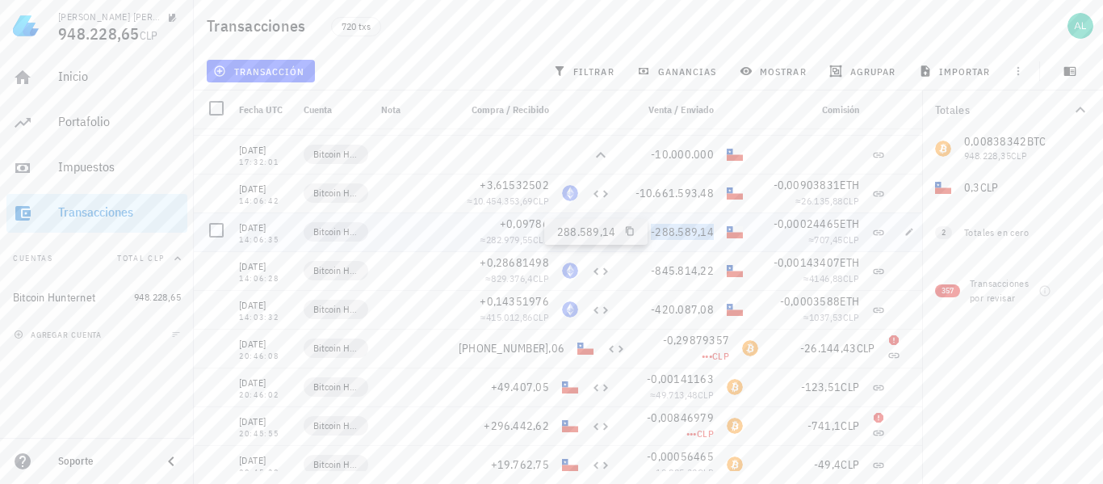
copy span "-288.589,14"
click at [539, 183] on span "+3,61532502" at bounding box center [514, 185] width 69 height 15
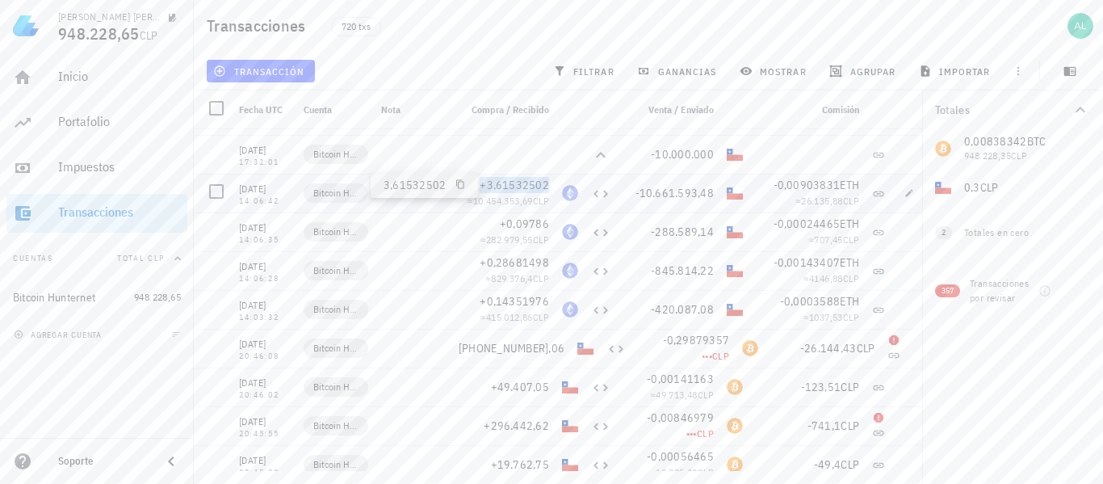
copy span "+3,61532502"
click at [708, 194] on span "-10.661.593,48" at bounding box center [675, 193] width 79 height 15
copy span "-10.661.593,48"
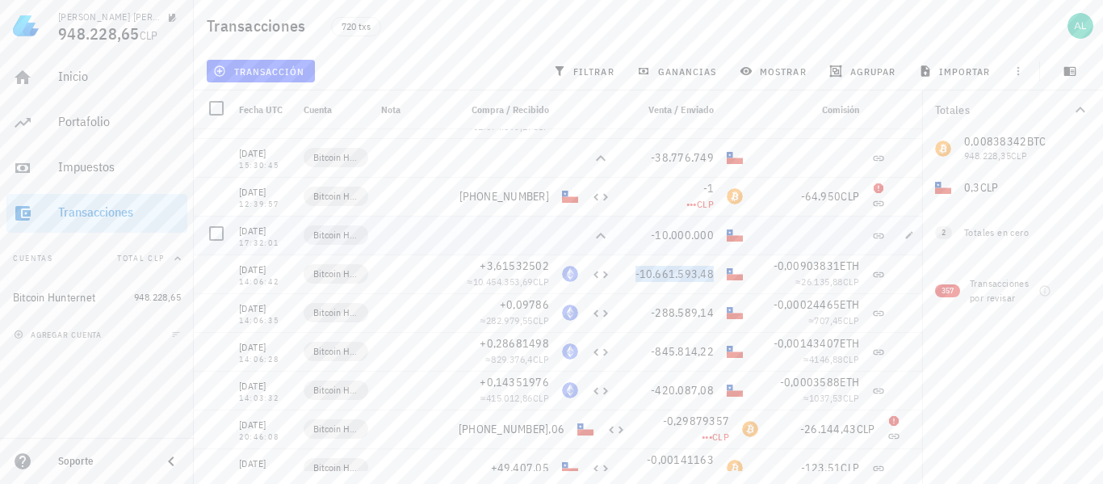
scroll to position [19329, 0]
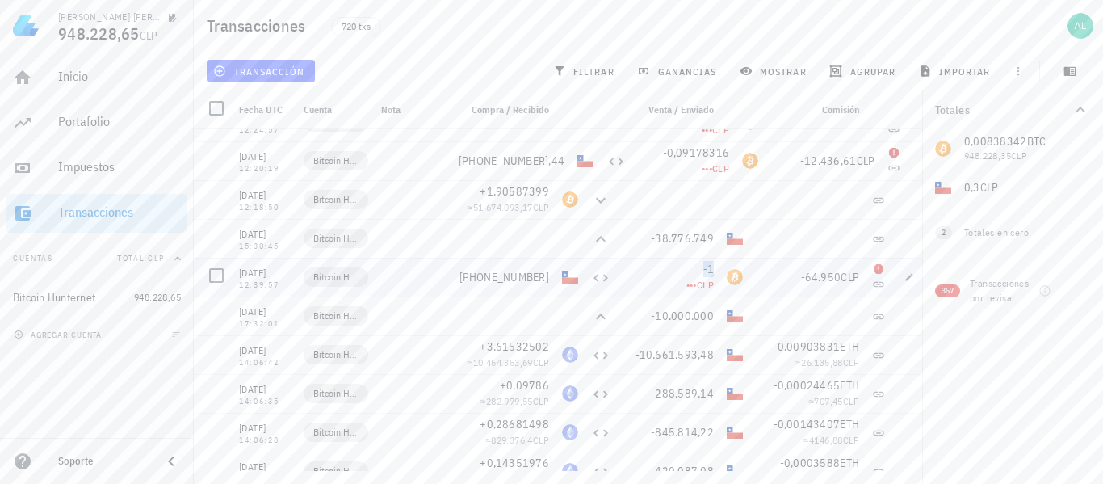
click at [711, 265] on span "-1" at bounding box center [708, 269] width 11 height 15
copy span "-1"
copy span "[PHONE_NUMBER]"
click at [547, 194] on span "+1,90587399" at bounding box center [514, 191] width 69 height 15
click at [522, 272] on span "[PHONE_NUMBER]" at bounding box center [504, 277] width 90 height 15
